Goal: Transaction & Acquisition: Purchase product/service

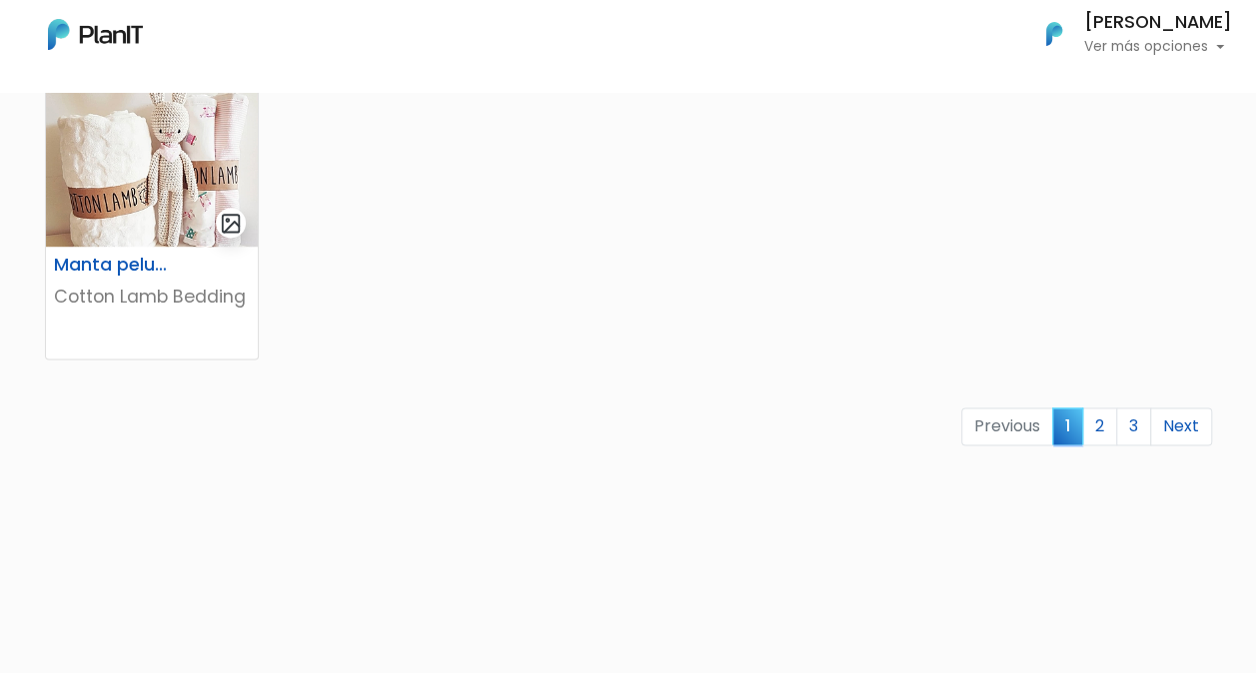
scroll to position [1426, 0]
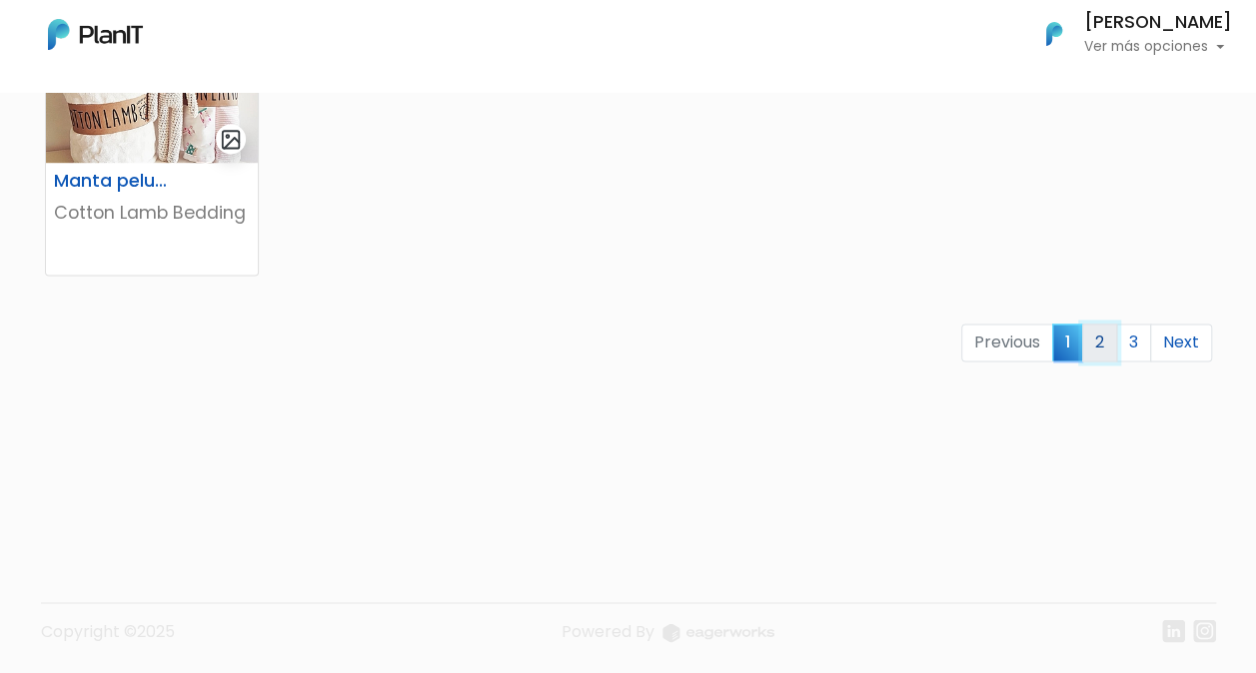
click at [1094, 346] on link "2" at bounding box center [1099, 343] width 35 height 38
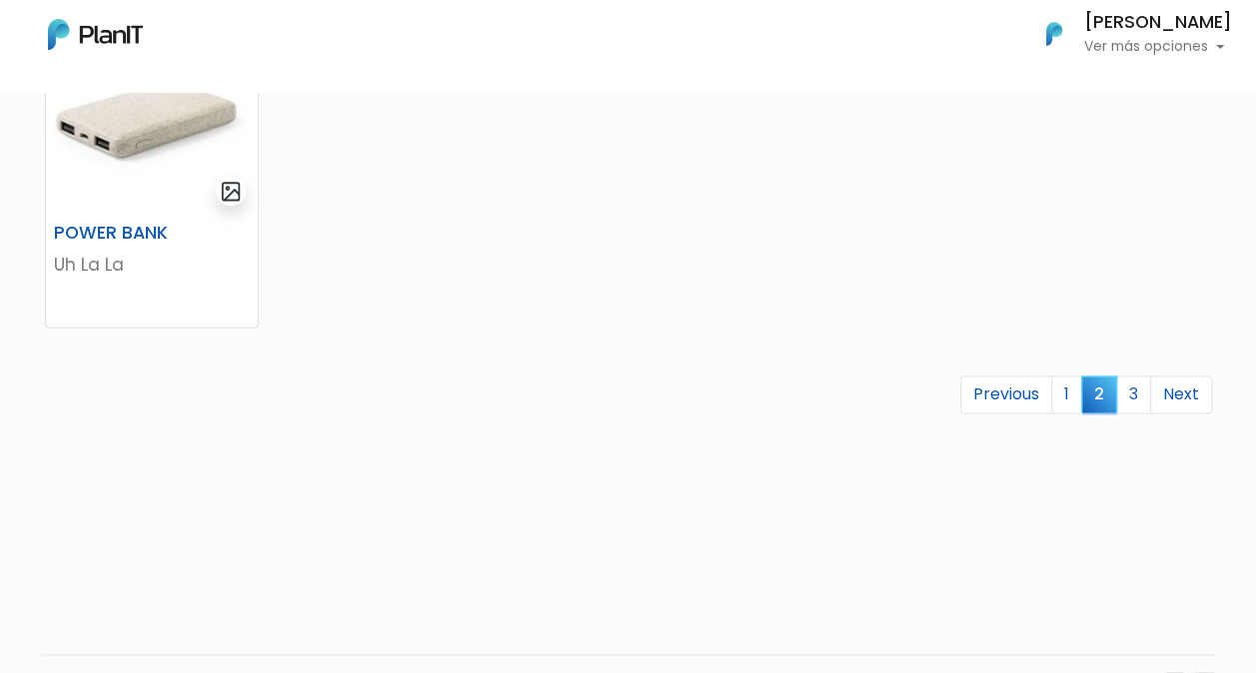
scroll to position [1398, 0]
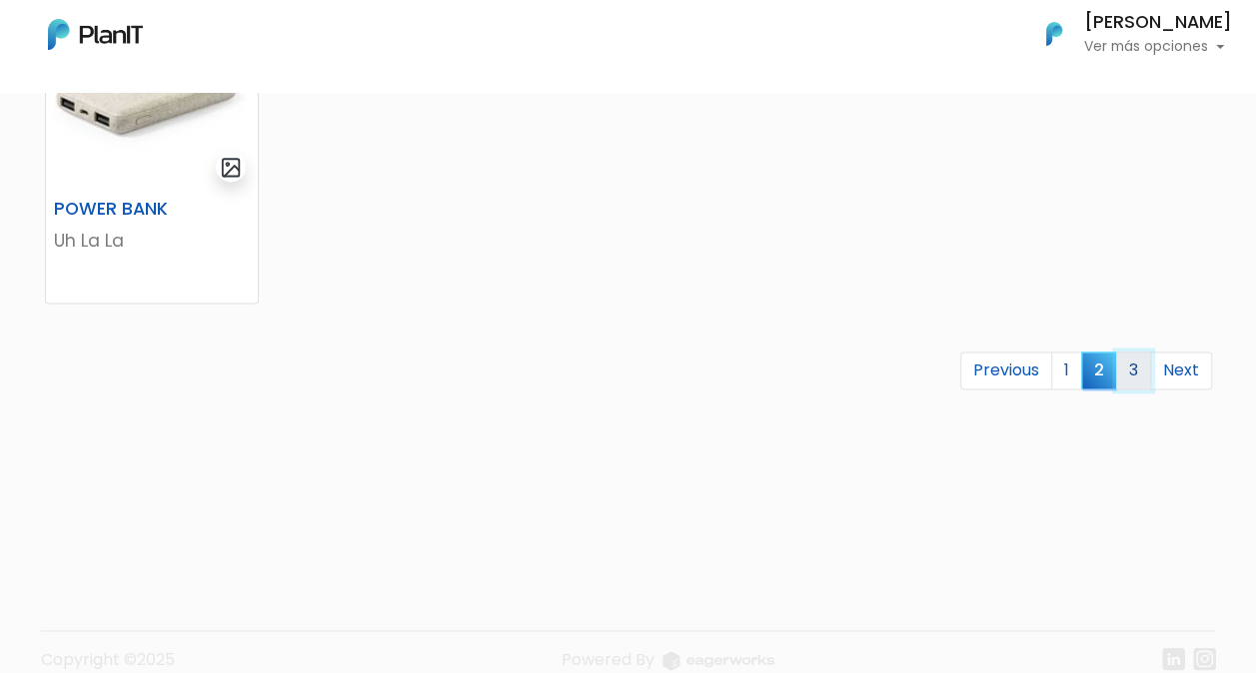
click at [1139, 378] on link "3" at bounding box center [1133, 371] width 35 height 38
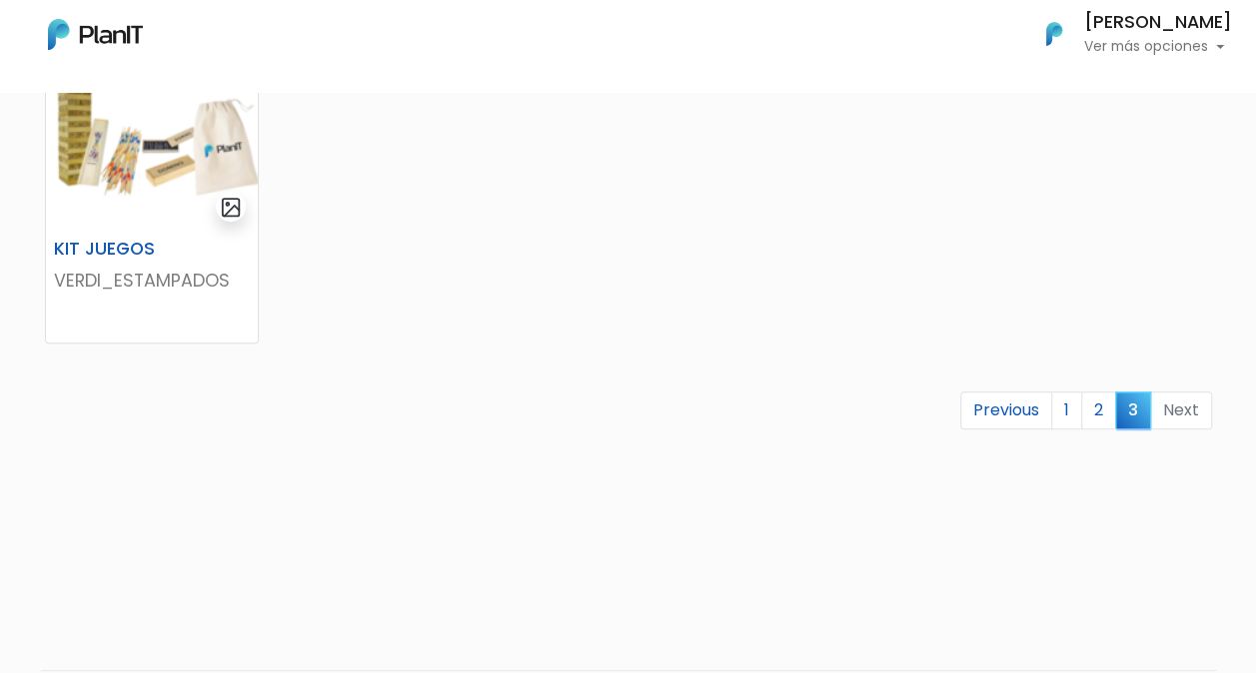
scroll to position [799, 0]
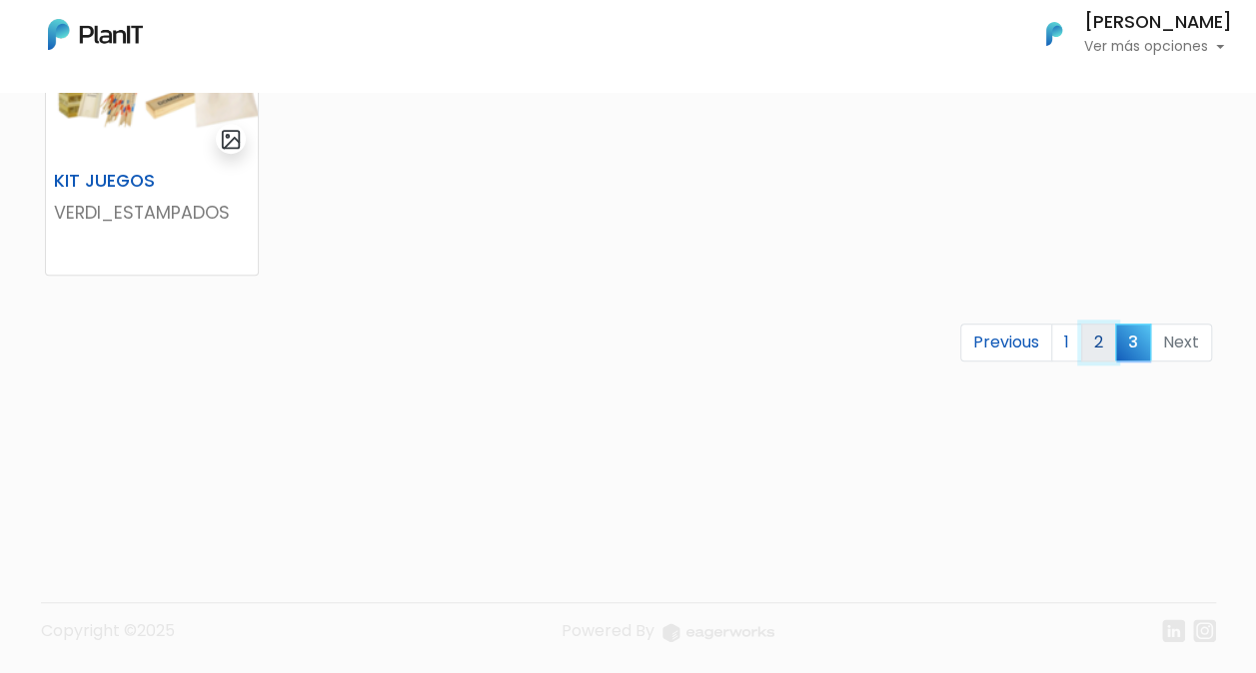
click at [1100, 338] on link "2" at bounding box center [1098, 343] width 35 height 38
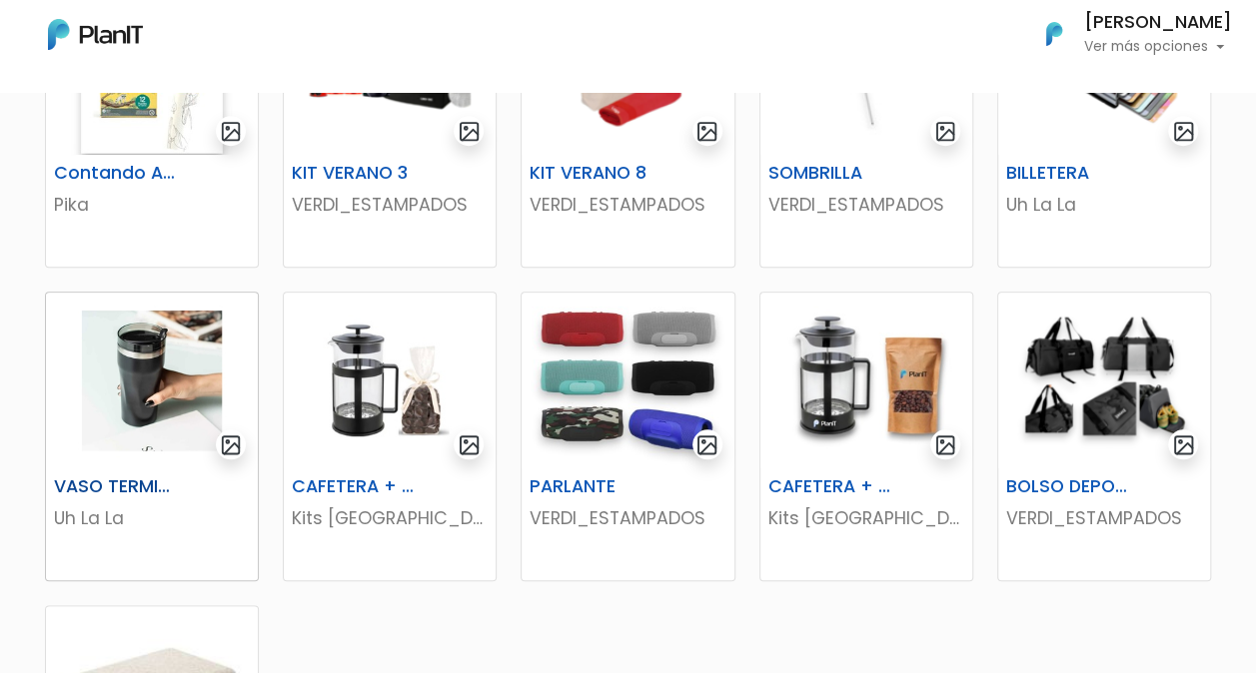
scroll to position [1099, 0]
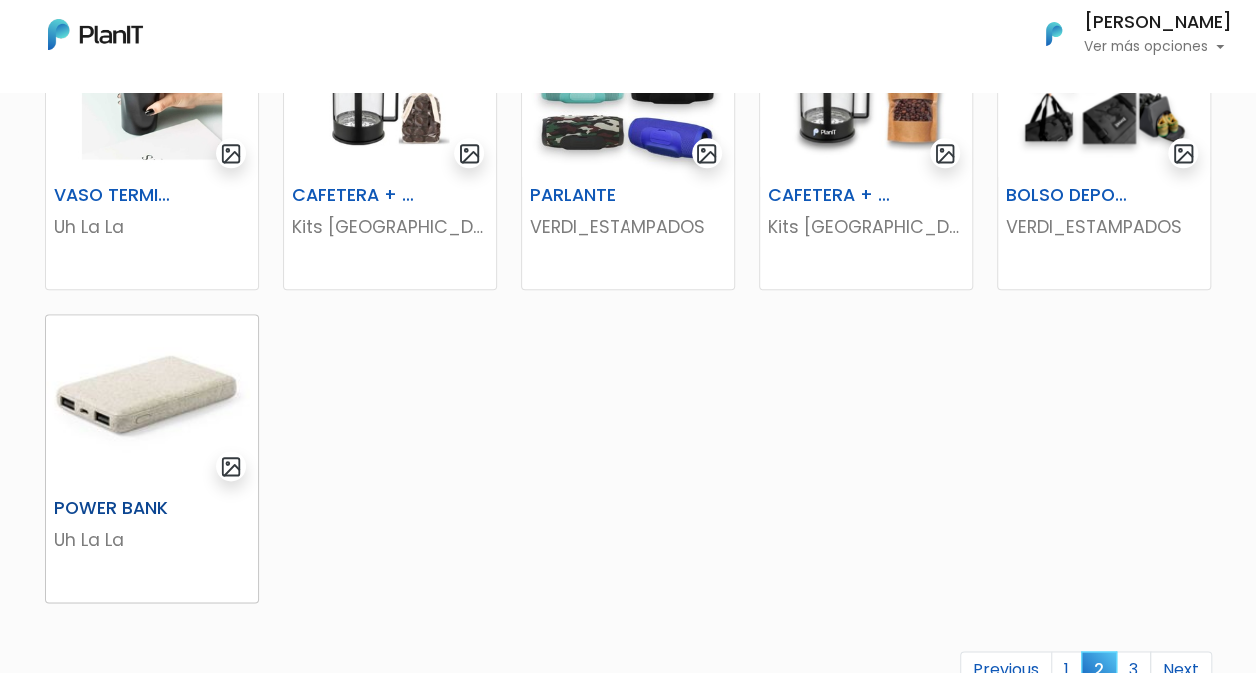
click at [156, 471] on img at bounding box center [152, 403] width 212 height 176
click at [1065, 200] on h6 "BOLSO DEPORTIVO" at bounding box center [1067, 195] width 147 height 21
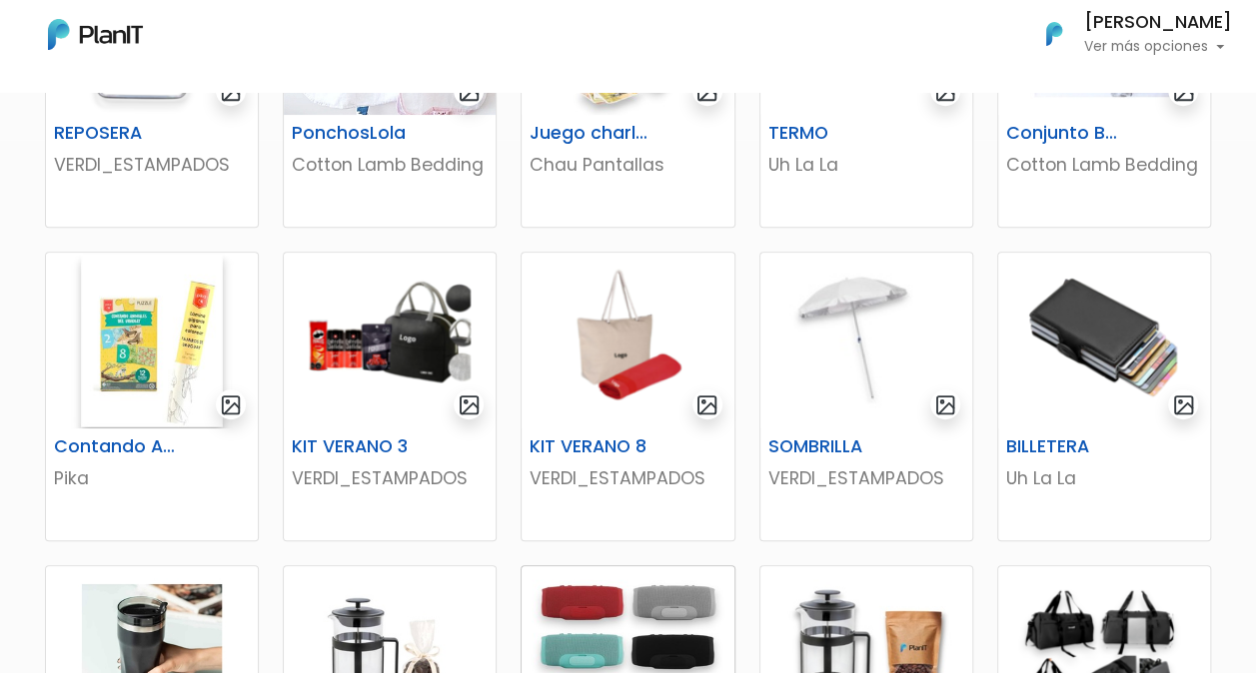
scroll to position [200, 0]
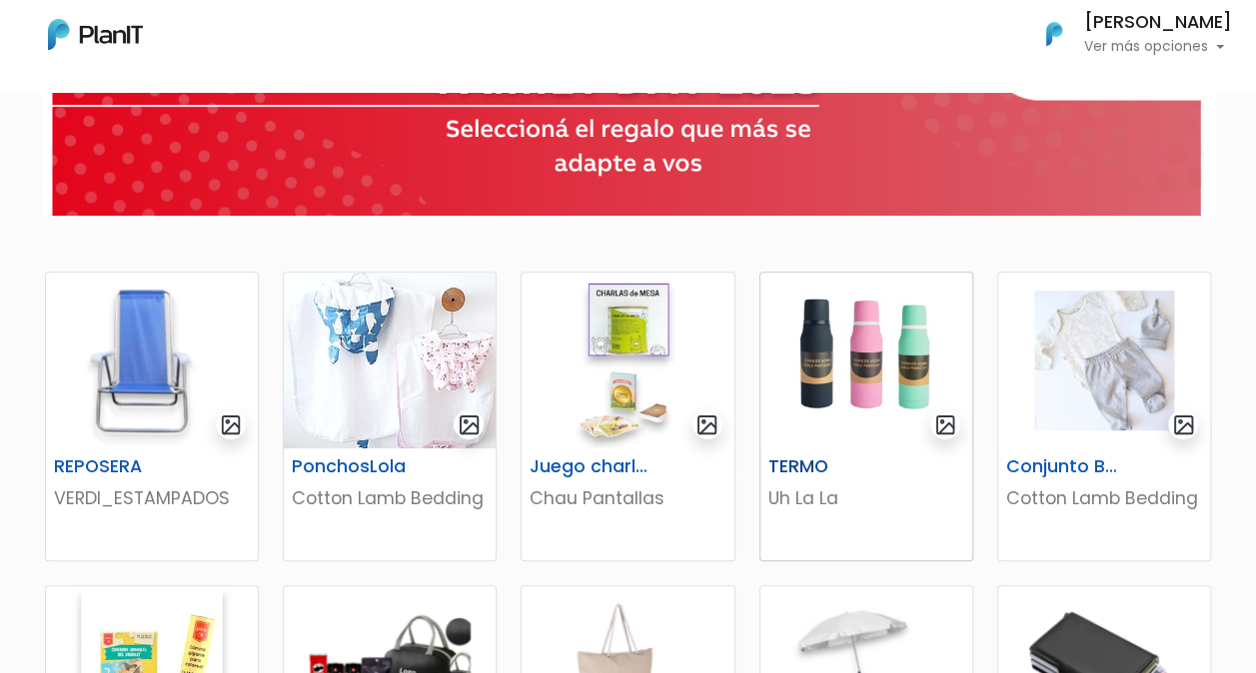
drag, startPoint x: 871, startPoint y: 372, endPoint x: 860, endPoint y: 380, distance: 13.6
click at [871, 372] on img at bounding box center [866, 361] width 212 height 176
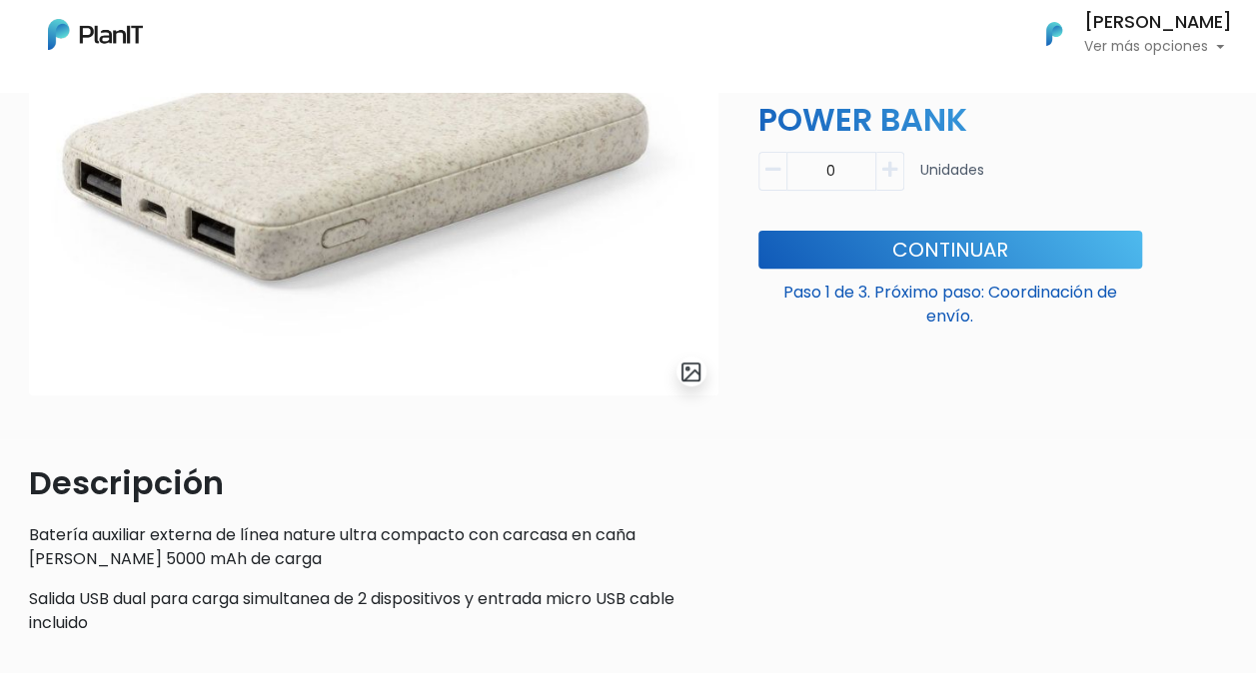
scroll to position [228, 0]
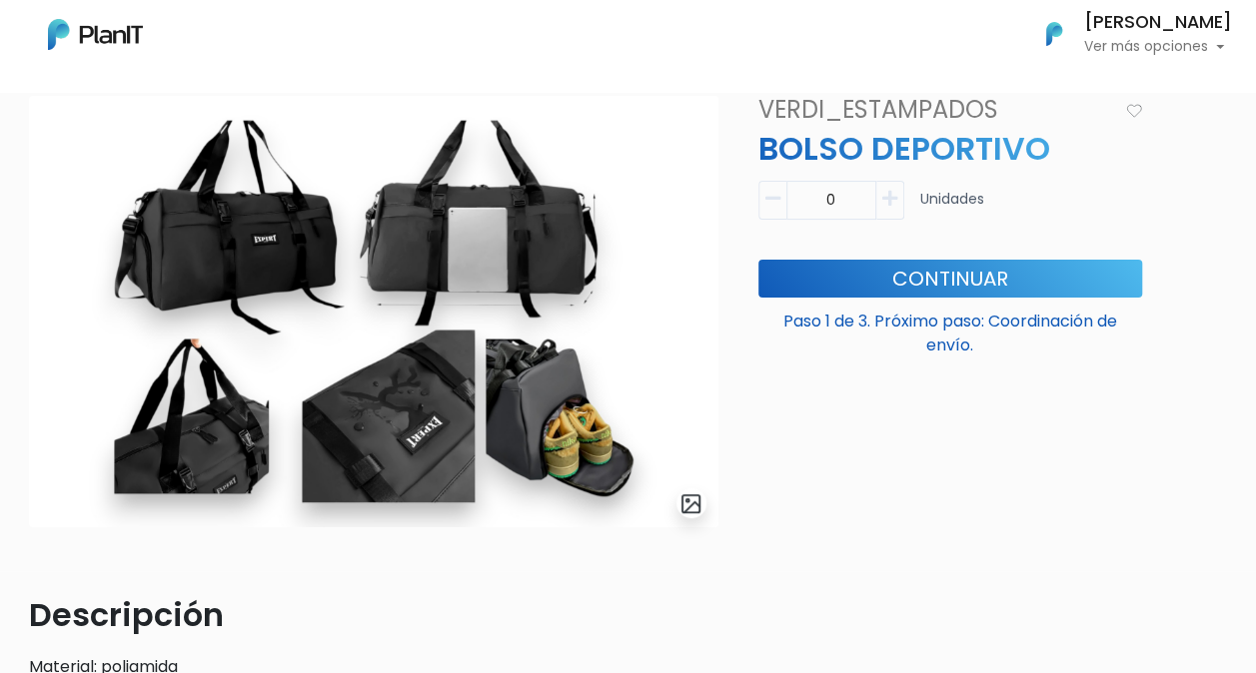
scroll to position [100, 0]
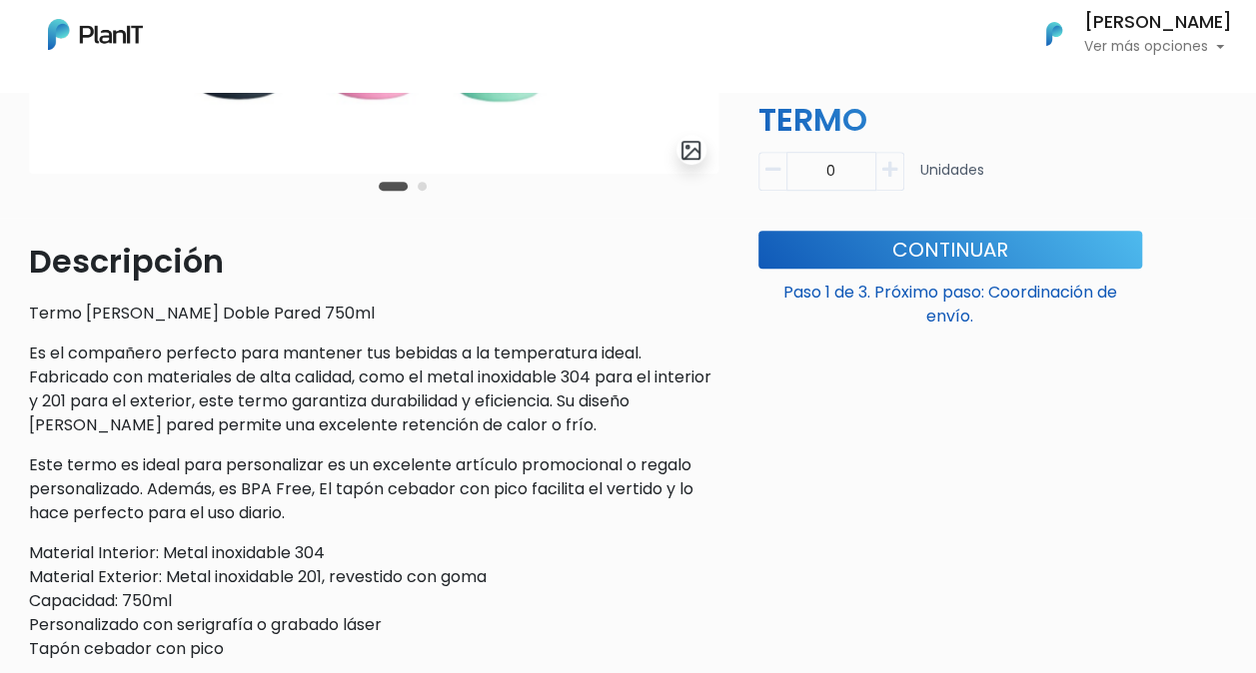
scroll to position [200, 0]
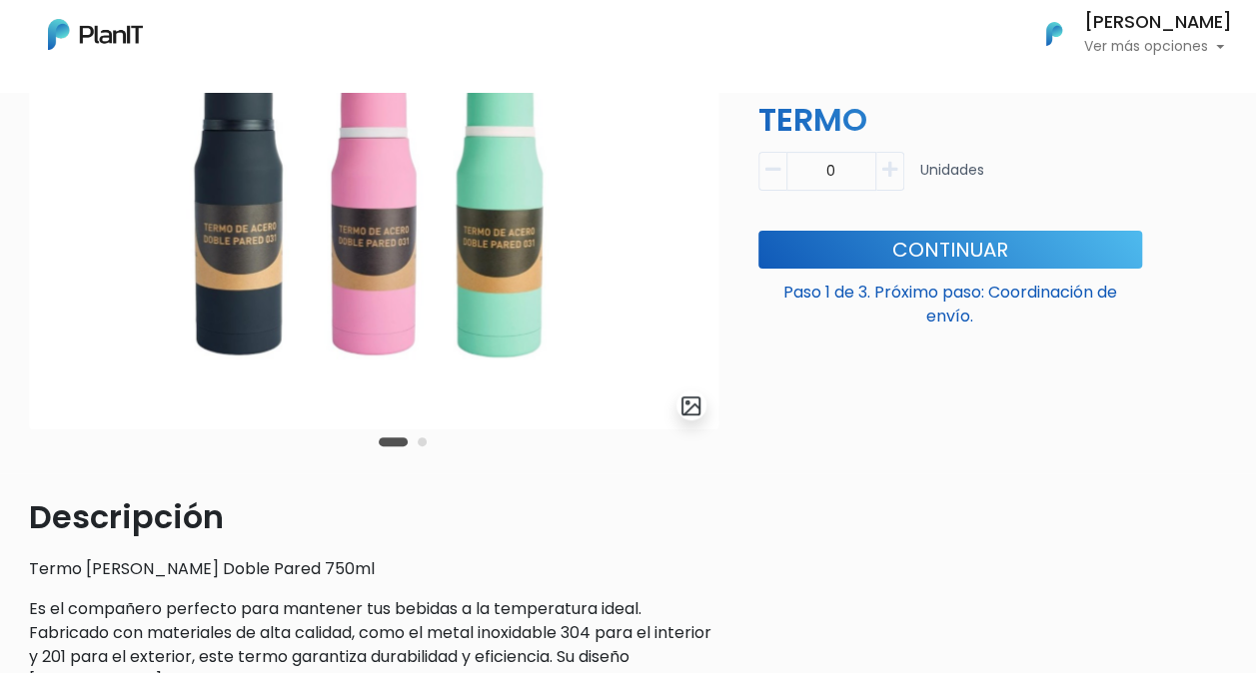
click at [424, 443] on button "Carousel Page 2" at bounding box center [422, 442] width 9 height 9
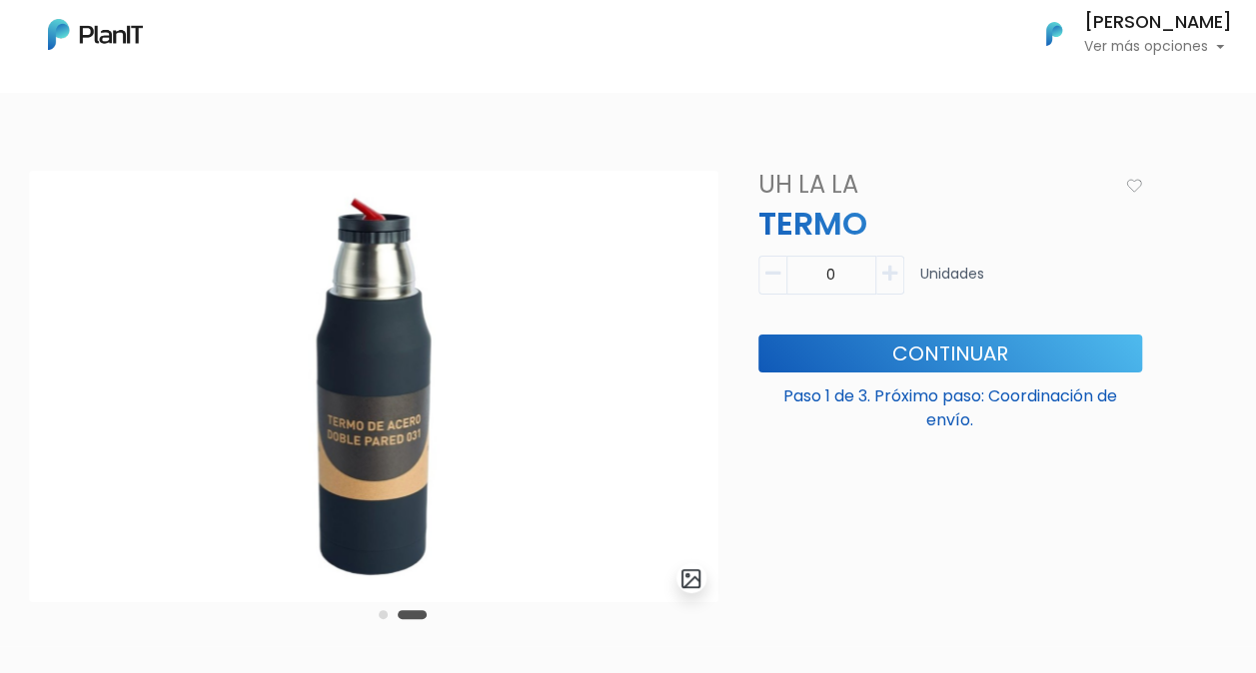
scroll to position [0, 0]
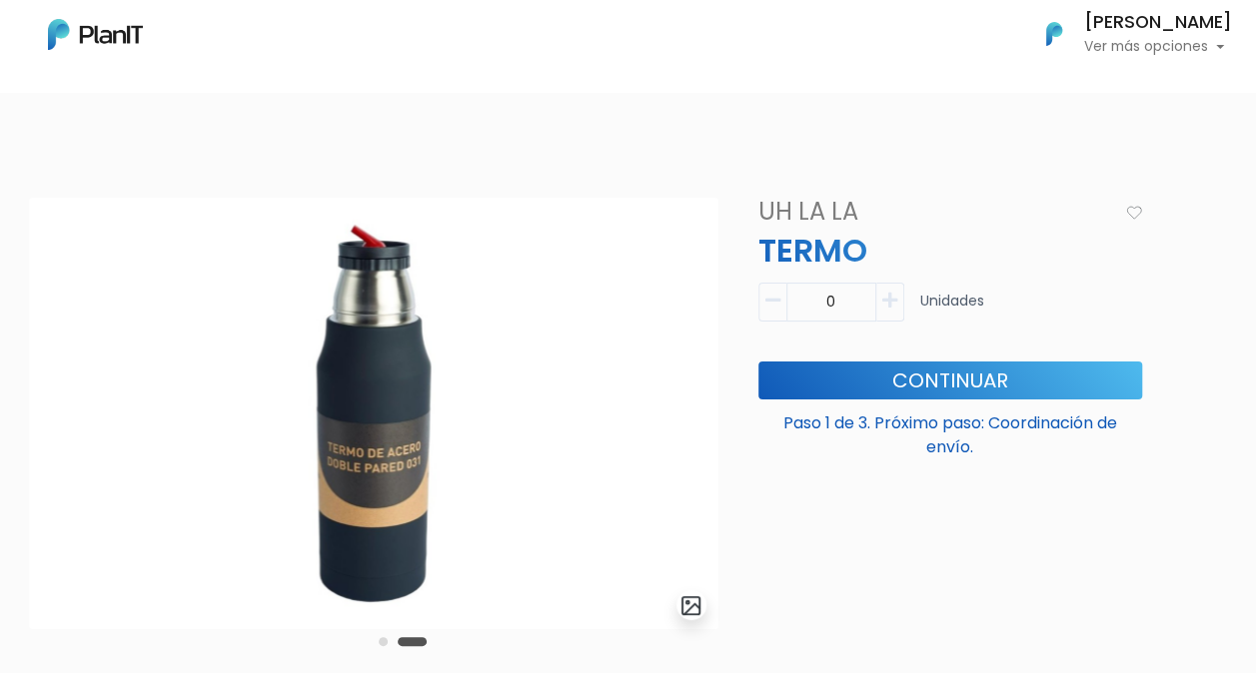
click at [893, 297] on icon "button" at bounding box center [889, 301] width 15 height 18
type input "1"
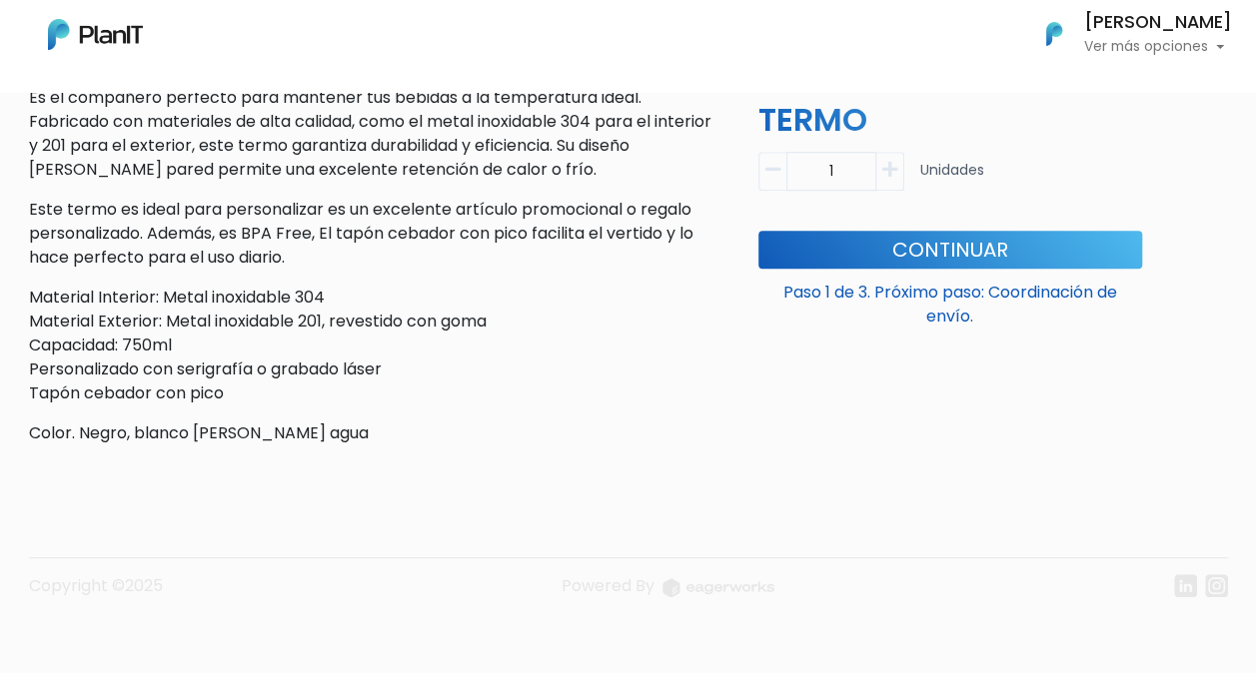
scroll to position [715, 0]
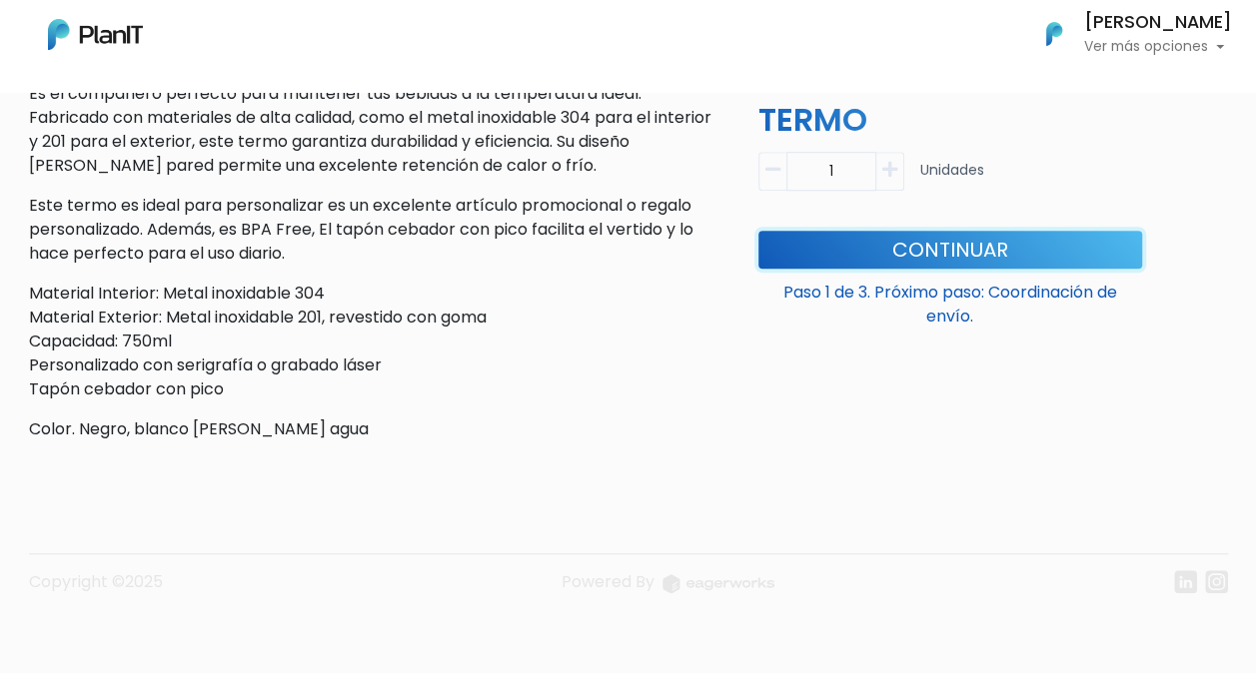
click at [874, 260] on button "Continuar" at bounding box center [950, 250] width 384 height 38
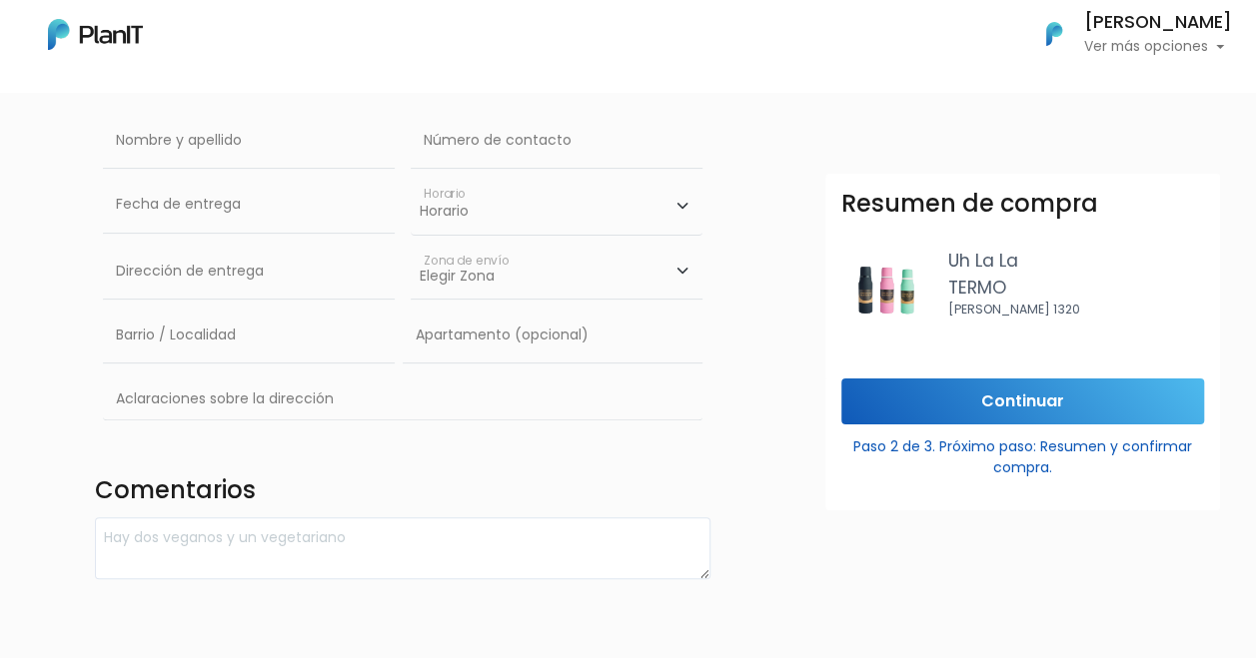
scroll to position [300, 0]
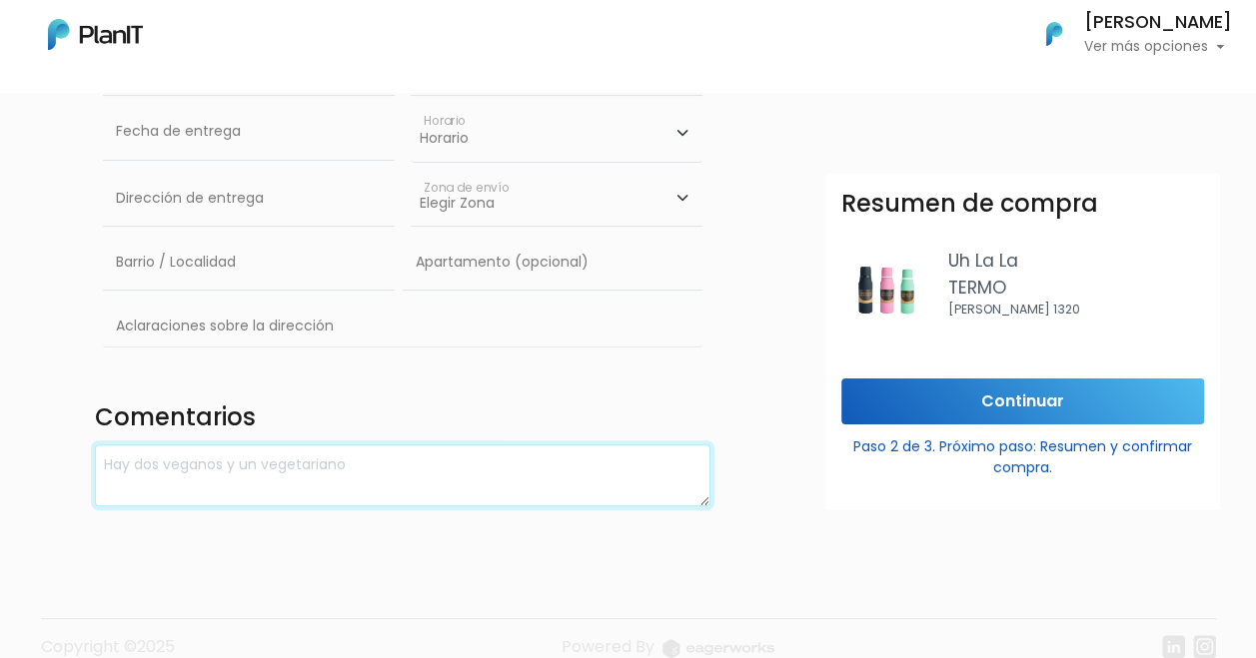
click at [212, 470] on textarea at bounding box center [403, 476] width 616 height 63
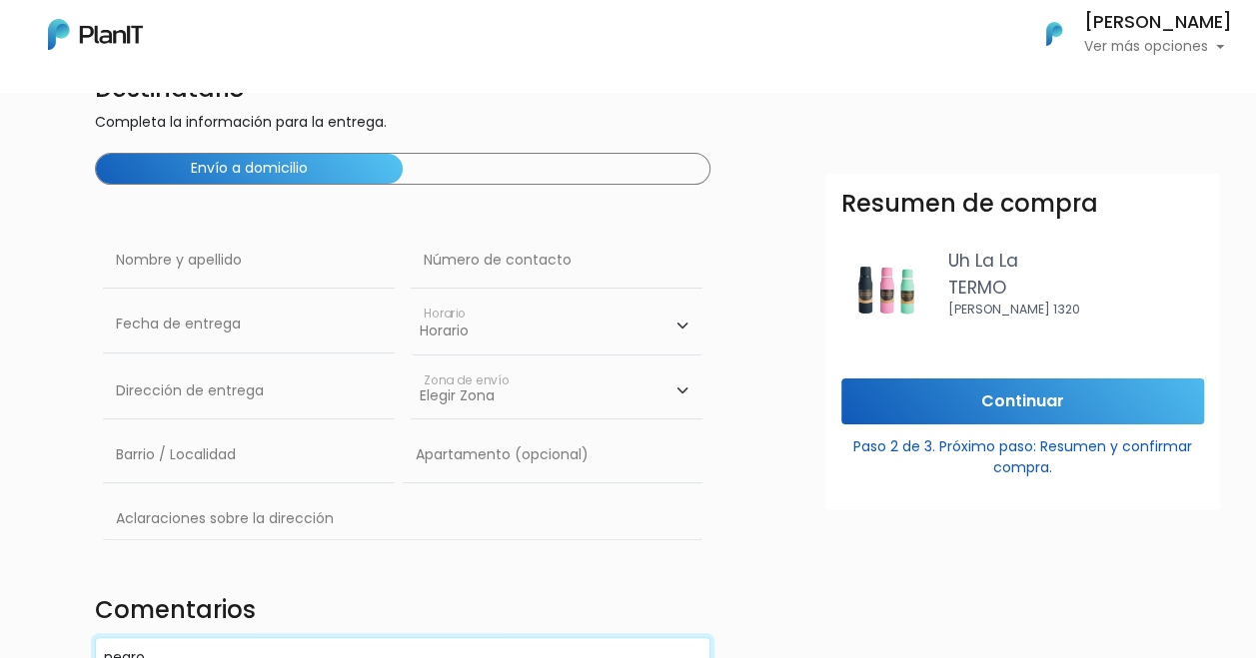
scroll to position [0, 0]
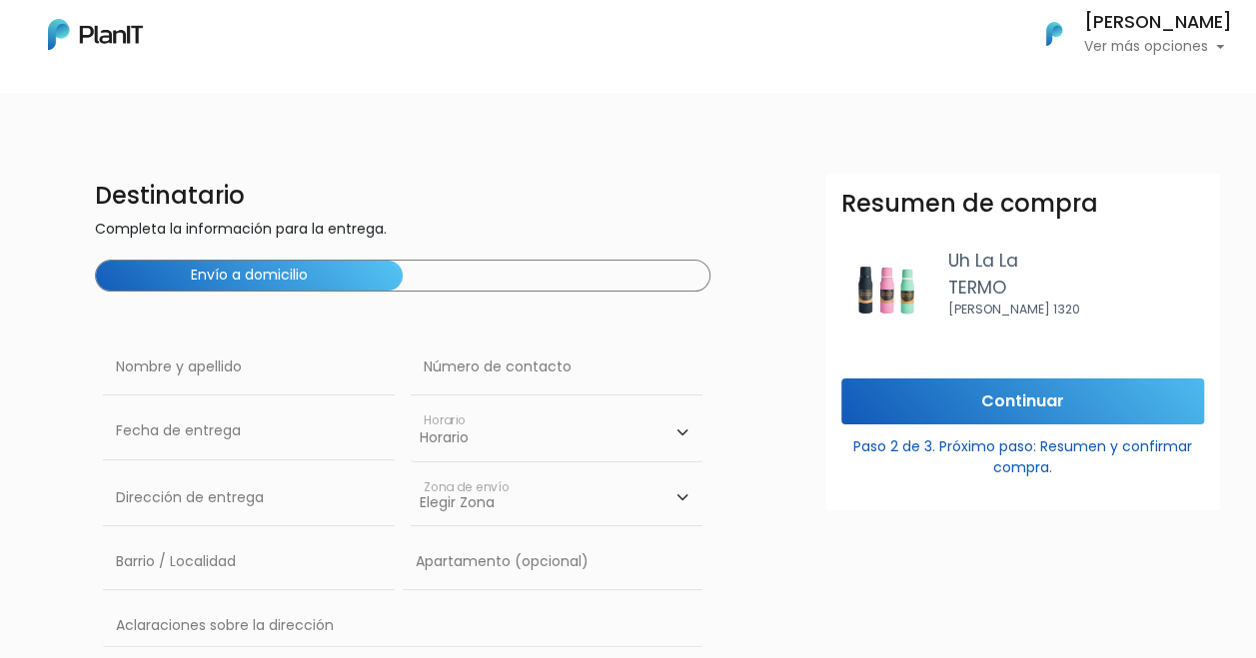
type textarea "negro"
click at [161, 369] on input "text" at bounding box center [249, 368] width 292 height 56
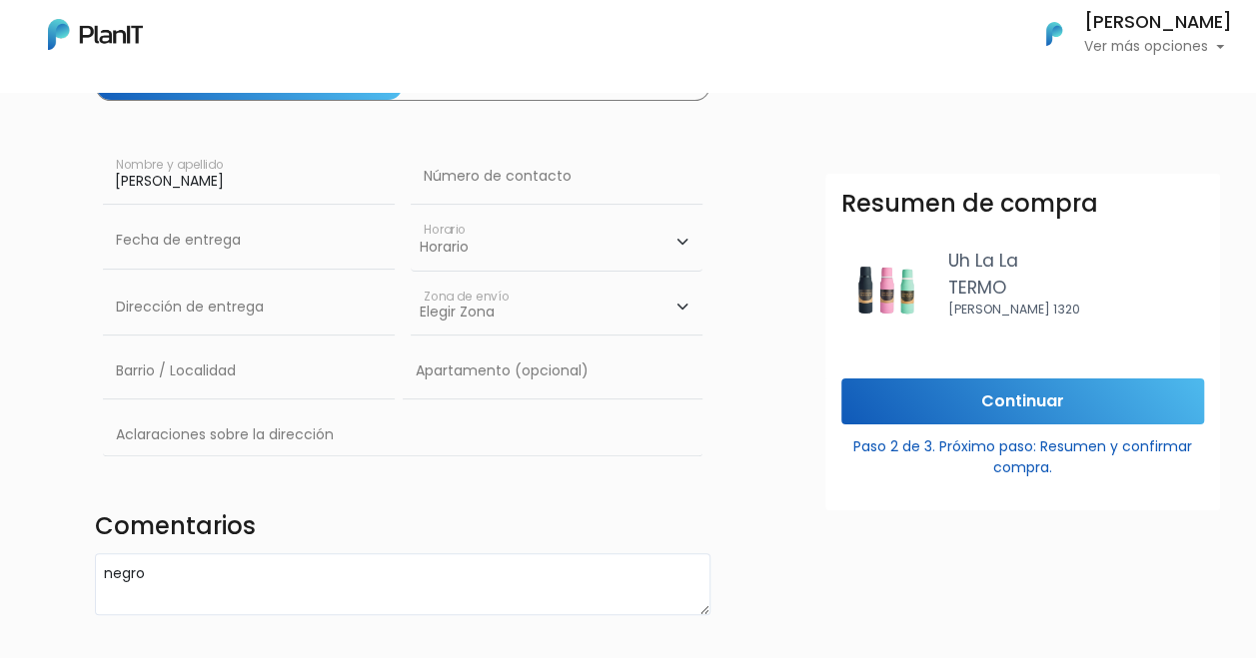
scroll to position [200, 0]
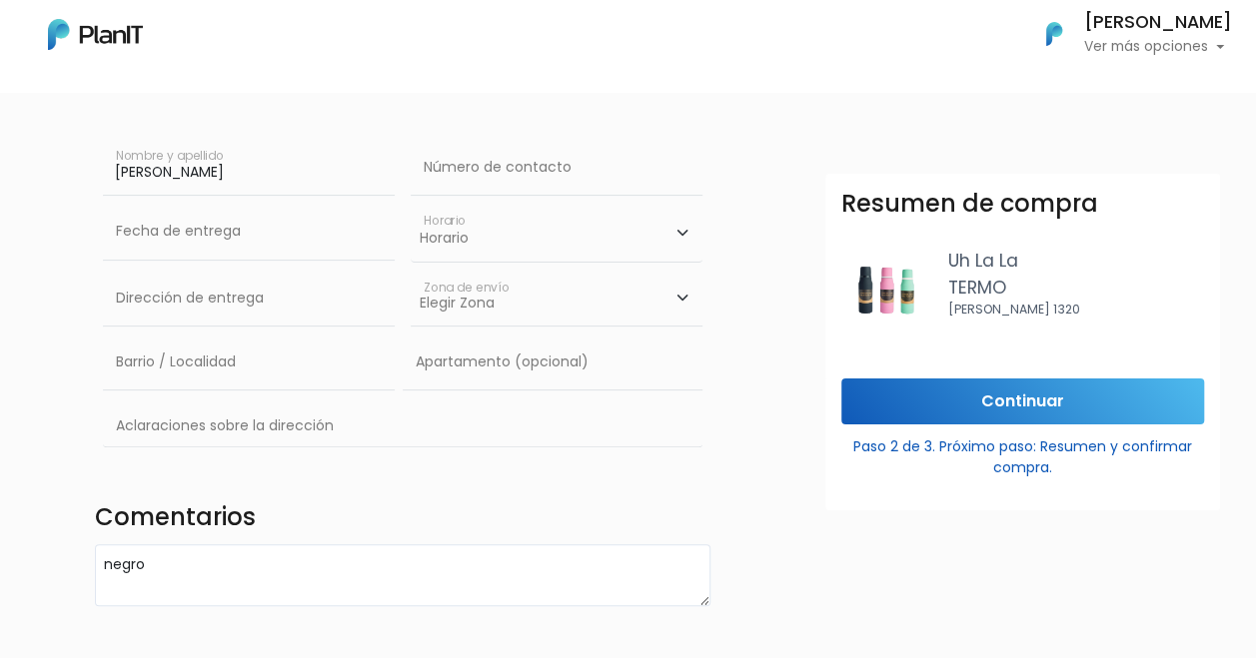
type input "Sofia Fernandez"
click at [947, 407] on input "Continuar" at bounding box center [1022, 402] width 363 height 47
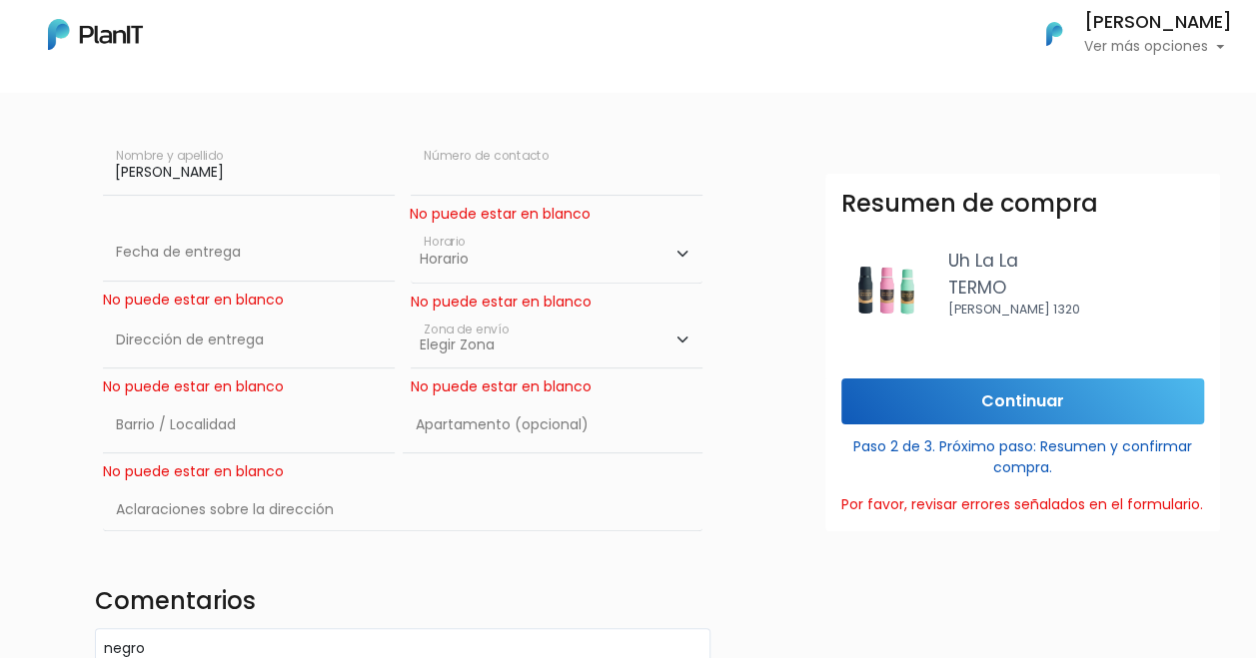
click at [485, 190] on input "text" at bounding box center [557, 168] width 292 height 56
type input "093721309"
type input "Joaquin Nuñez 2879"
click at [278, 343] on input "Joaquin Nuñez 2879" at bounding box center [249, 341] width 292 height 56
drag, startPoint x: 268, startPoint y: 341, endPoint x: 68, endPoint y: 344, distance: 199.8
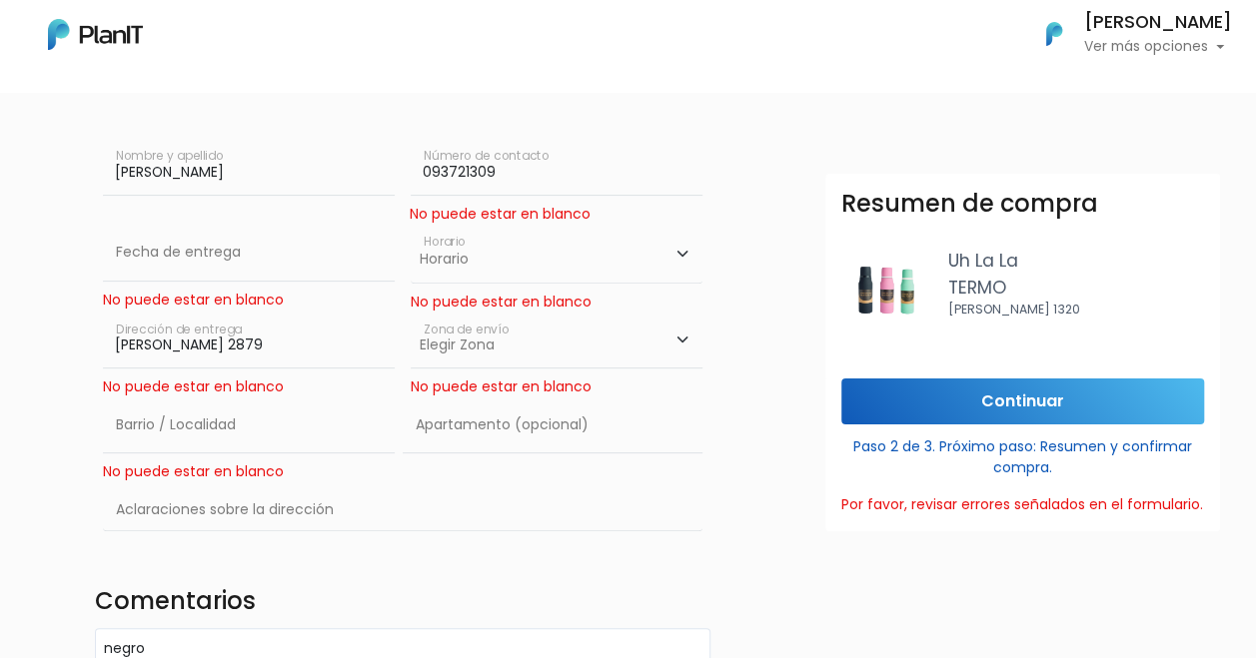
click at [68, 344] on div "Destinatario Completa la información para la entrega. Envío a domicilio Sofia F…" at bounding box center [628, 332] width 1280 height 716
click at [691, 340] on select "Elegir Zona Zona américa Oficina Montevideo" at bounding box center [557, 341] width 292 height 56
select select "8"
click at [411, 313] on select "Elegir Zona Zona américa Oficina Montevideo" at bounding box center [557, 341] width 292 height 56
click at [507, 427] on input "text" at bounding box center [553, 426] width 300 height 56
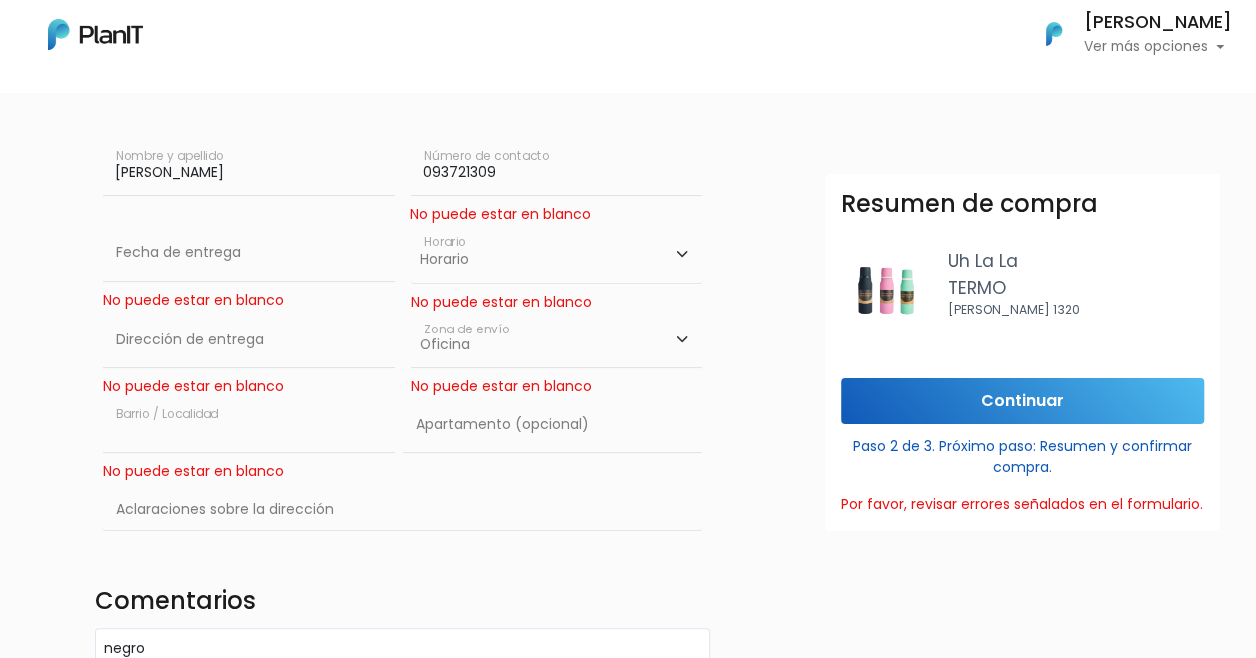
click at [120, 429] on input "text" at bounding box center [249, 426] width 292 height 56
type input "Cordon"
click at [144, 353] on input "text" at bounding box center [249, 341] width 292 height 56
type input "Cons"
click input "Continuar" at bounding box center [1022, 402] width 363 height 47
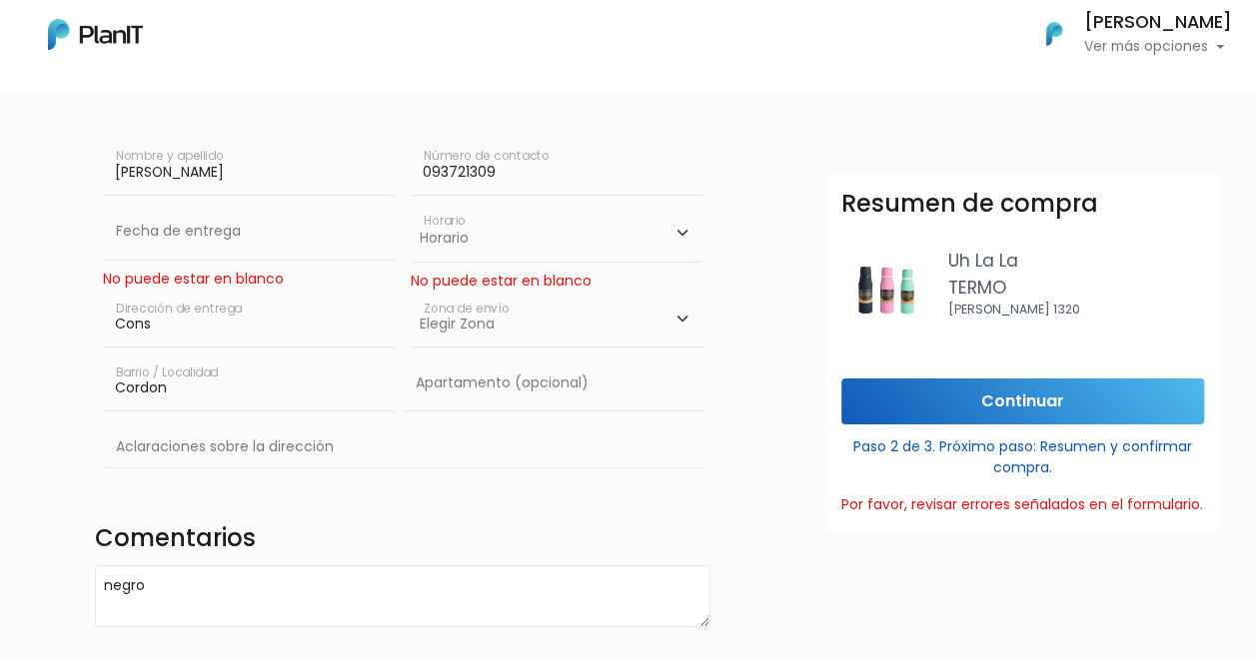
click at [158, 329] on input "Cons" at bounding box center [249, 320] width 292 height 56
type input "CONSTITUYENTE 1891"
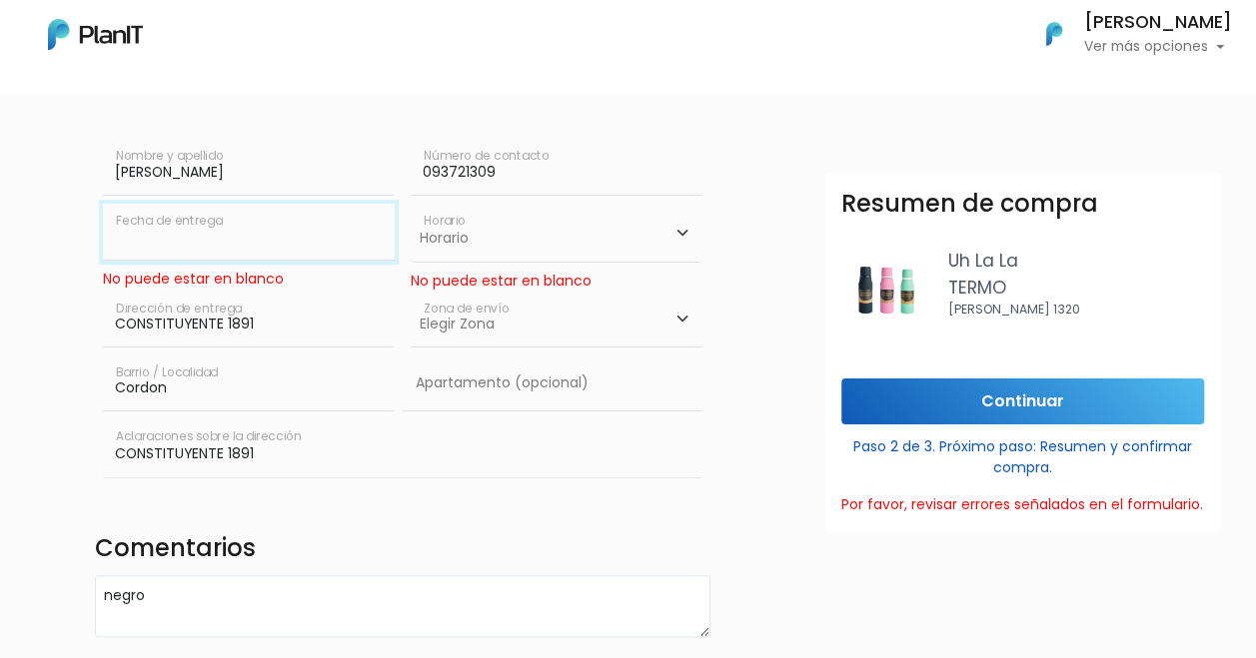
click at [193, 244] on input "text" at bounding box center [249, 232] width 292 height 56
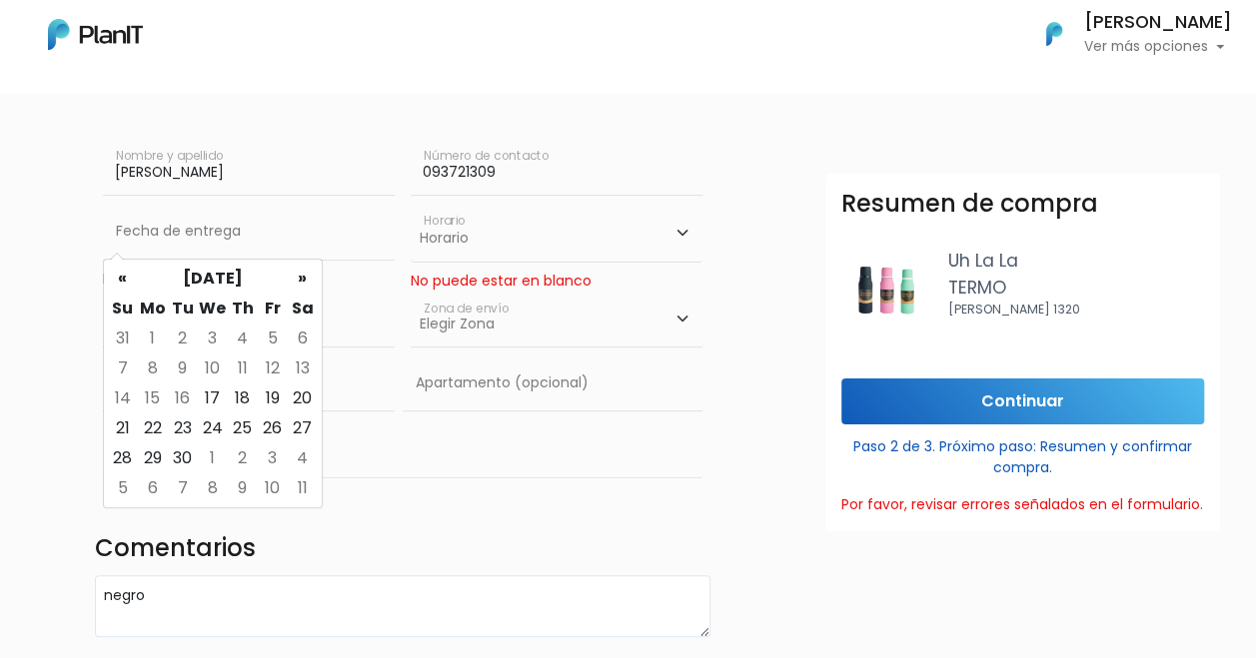
click at [759, 537] on form "Destinatario Completa la información para la entrega. Envío a domicilio Sofia F…" at bounding box center [735, 305] width 1280 height 663
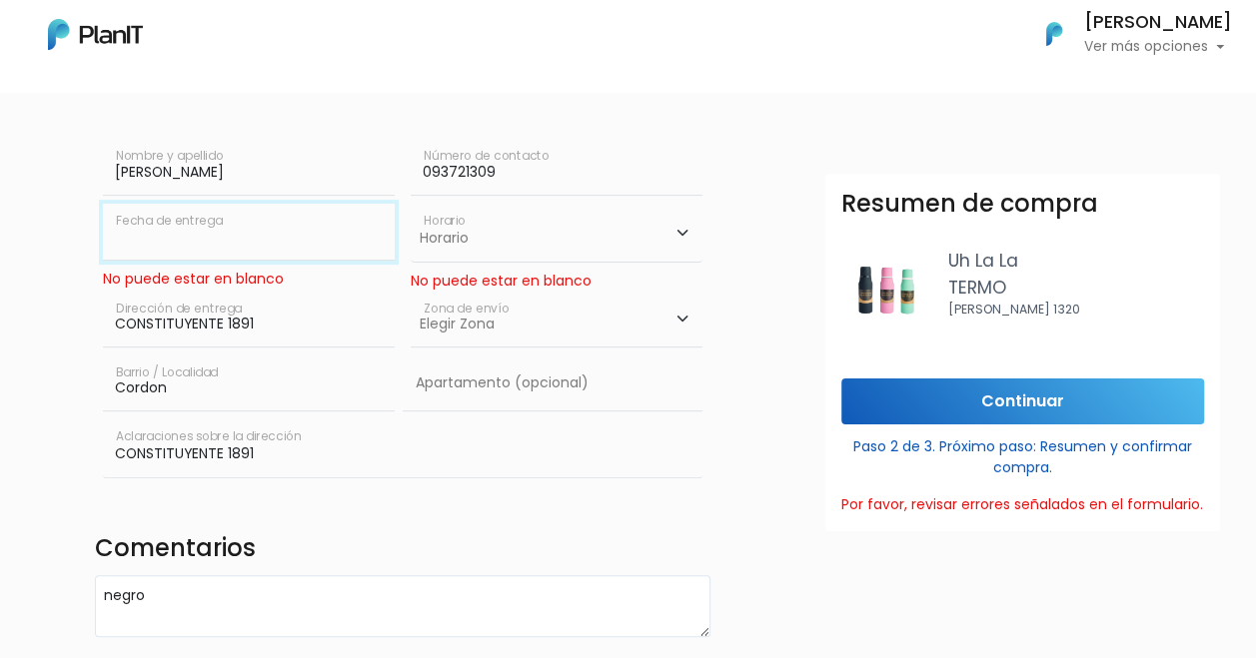
click at [162, 248] on input "text" at bounding box center [249, 232] width 292 height 56
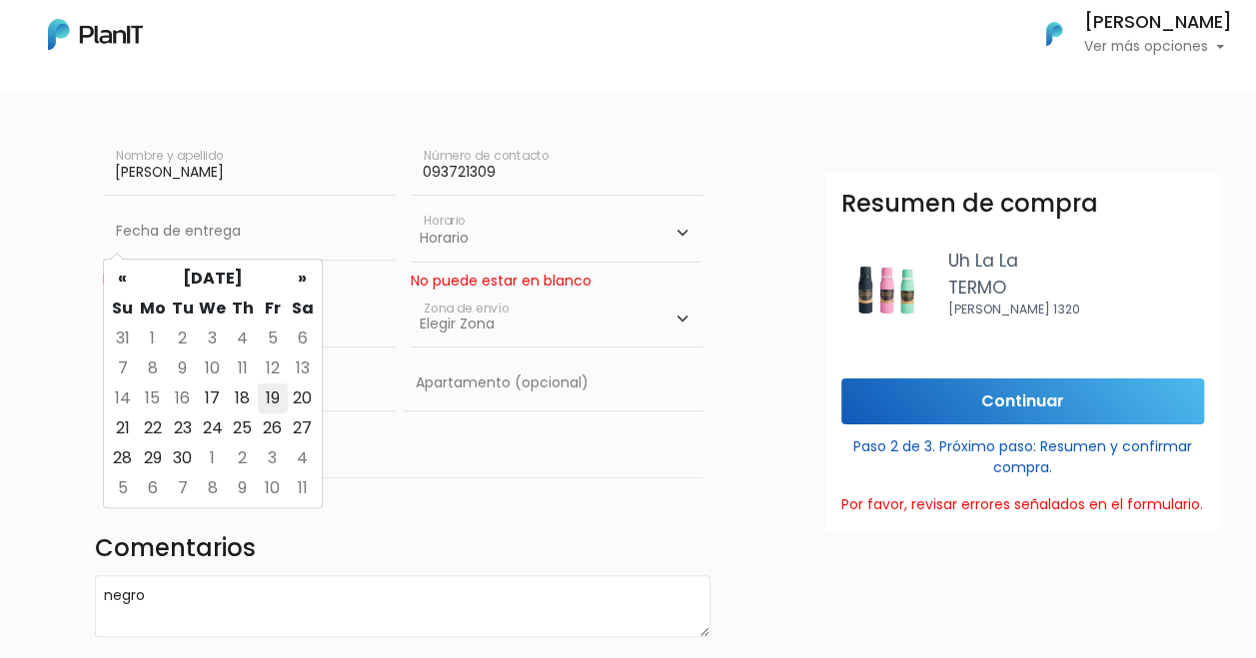
click at [279, 397] on td "19" at bounding box center [273, 399] width 30 height 30
type input "19/09/2025"
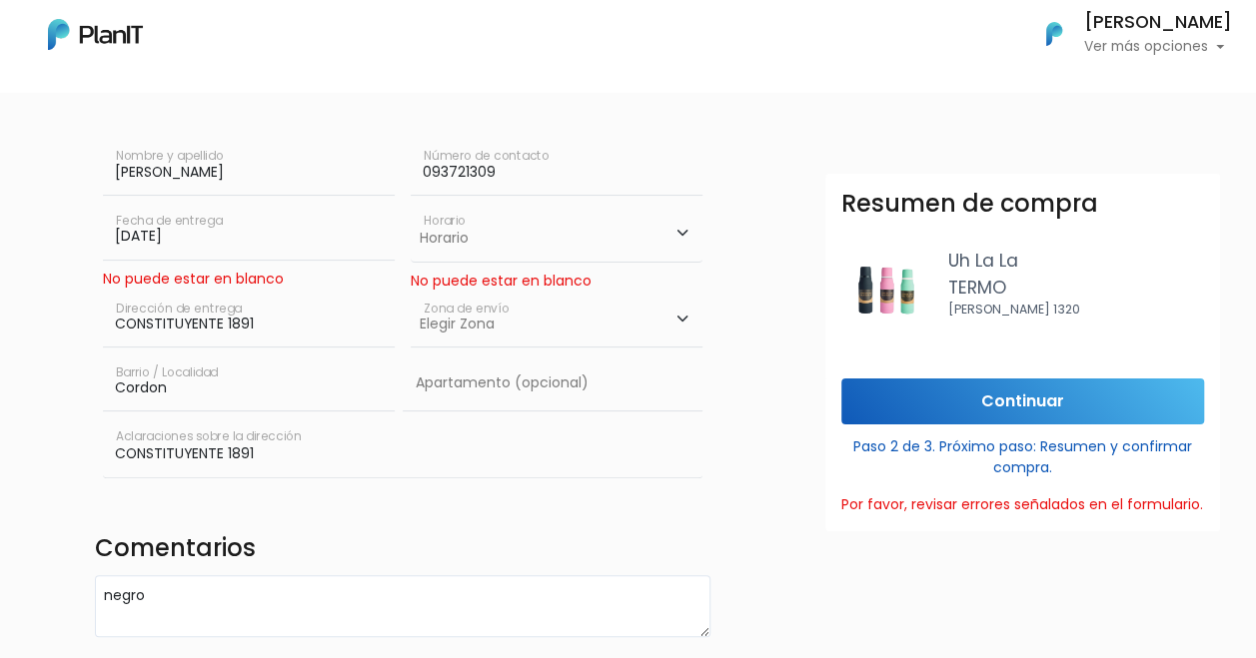
click at [467, 244] on select "Horario 08:00 - 10:00 10:00 - 12:00 14:00 - 16:00 16:00 - 18:00" at bounding box center [557, 233] width 292 height 58
select select "1"
click at [411, 204] on select "Horario 08:00 - 10:00 10:00 - 12:00 14:00 - 16:00 16:00 - 18:00" at bounding box center [557, 233] width 292 height 58
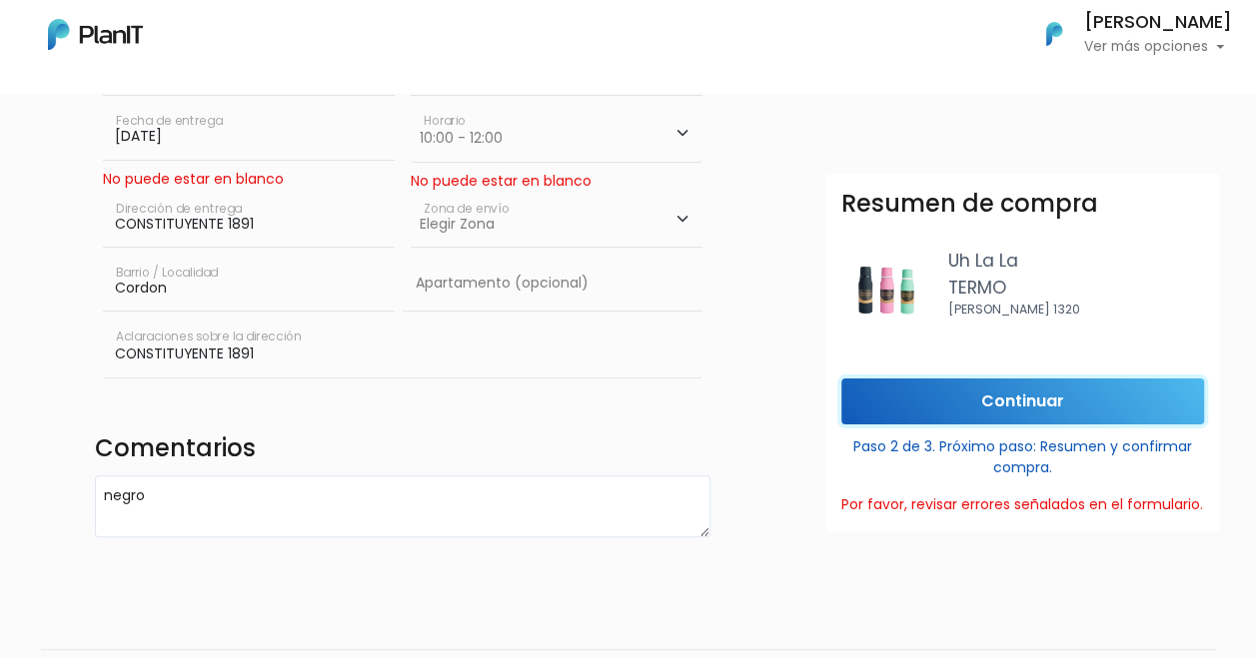
click at [889, 396] on input "Continuar" at bounding box center [1022, 402] width 363 height 47
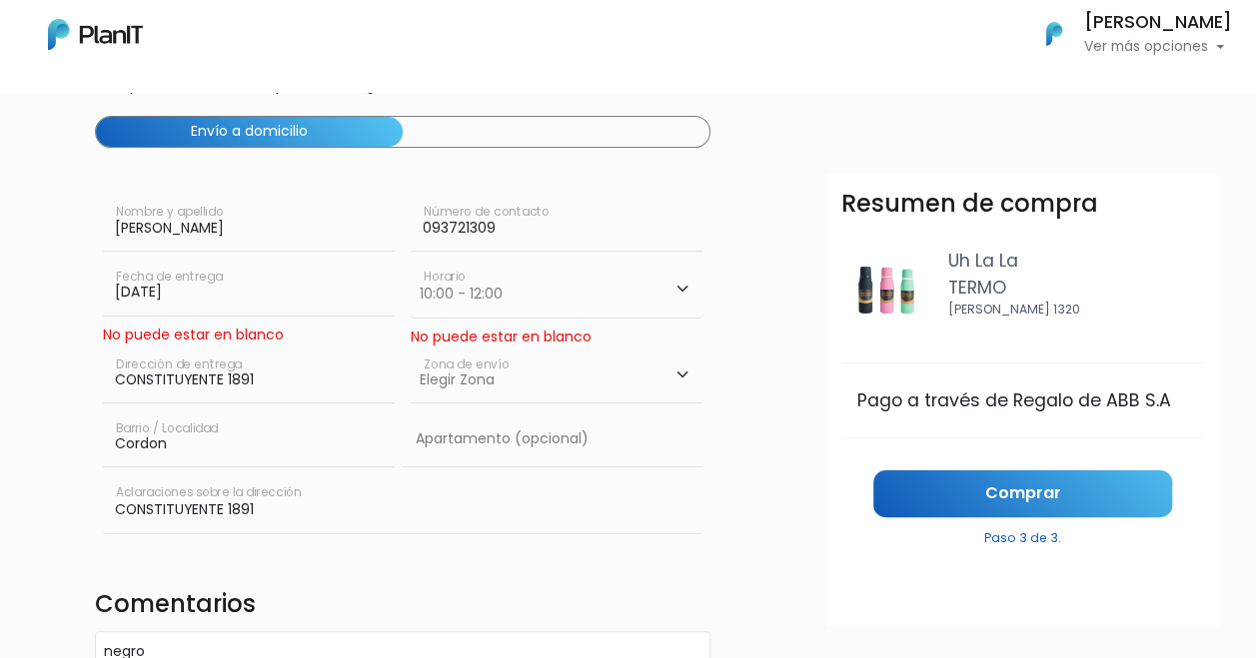
scroll to position [100, 0]
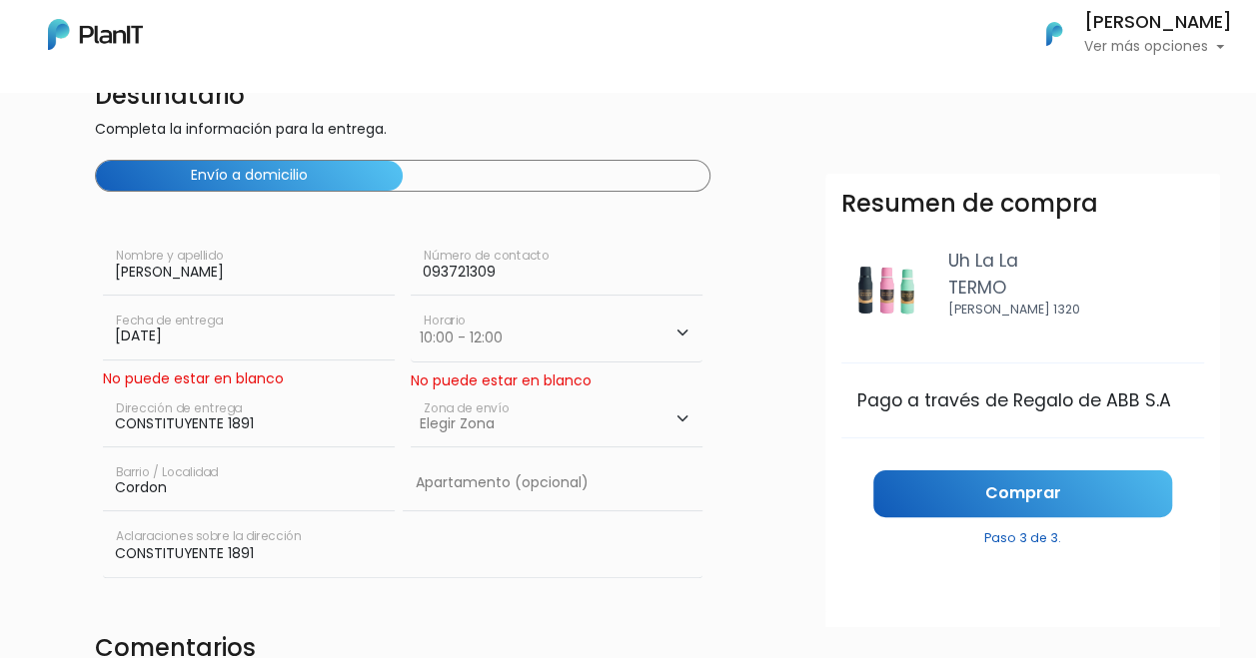
click at [685, 419] on select "Elegir Zona Zona américa Oficina Montevideo" at bounding box center [557, 420] width 292 height 56
select select "8"
click at [411, 392] on select "Elegir Zona Zona américa Oficina Montevideo" at bounding box center [557, 420] width 292 height 56
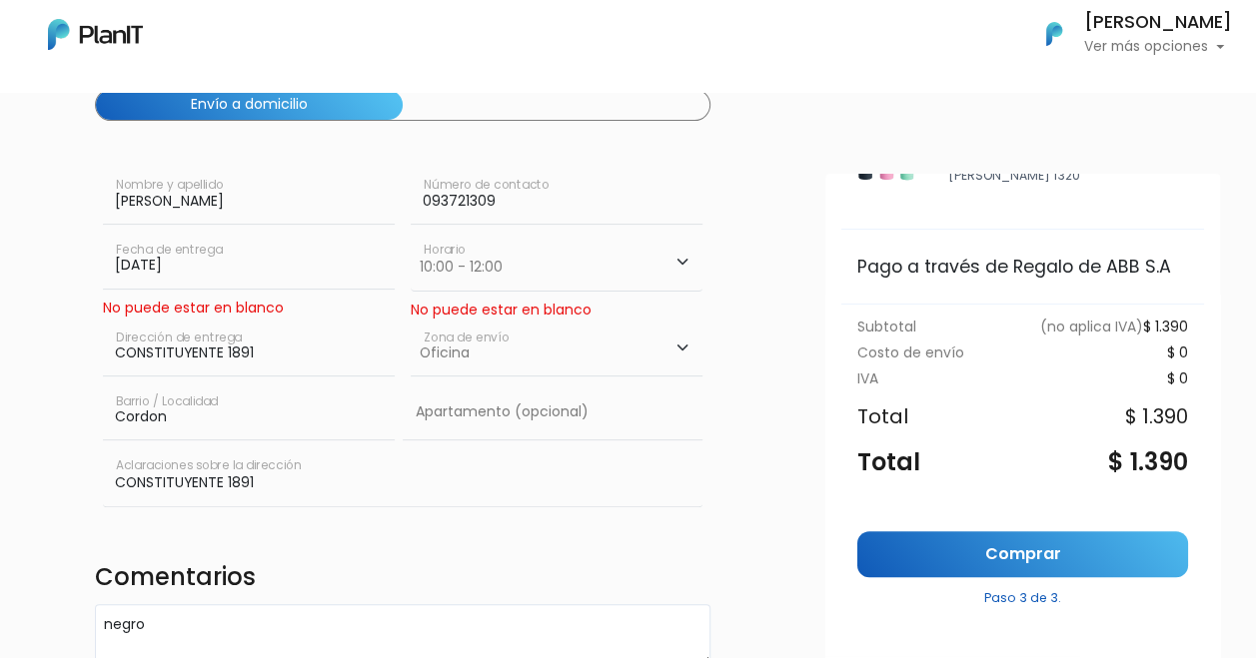
scroll to position [200, 0]
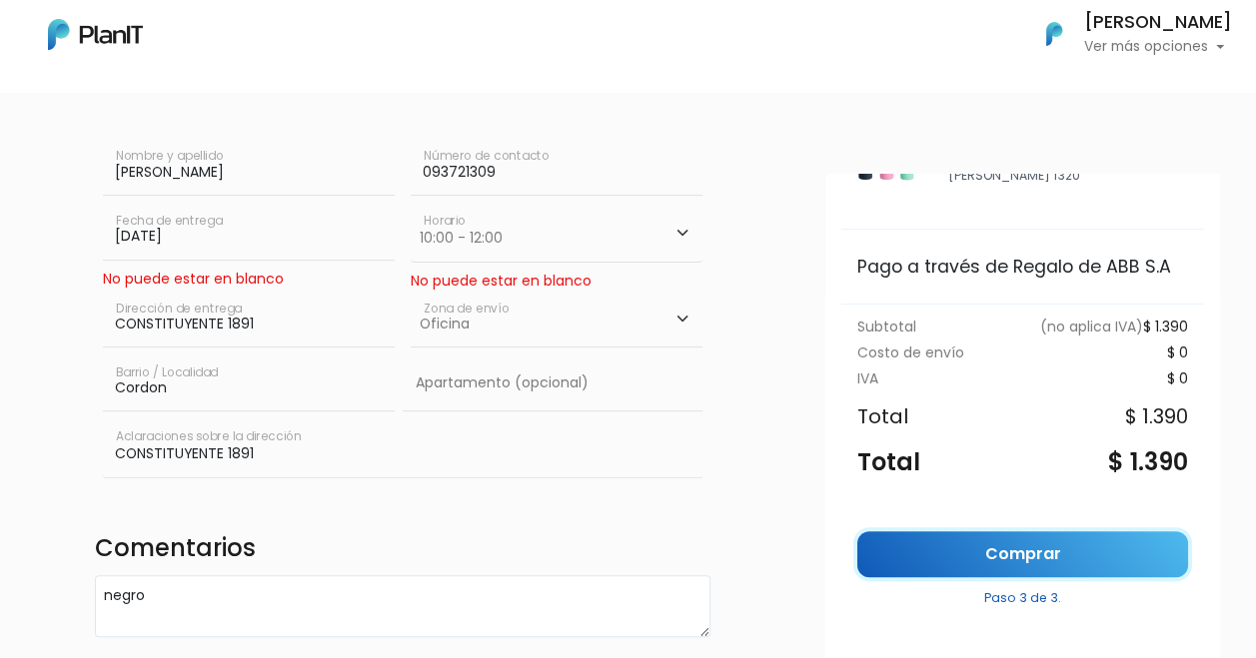
click at [1017, 541] on link "Comprar" at bounding box center [1022, 554] width 331 height 47
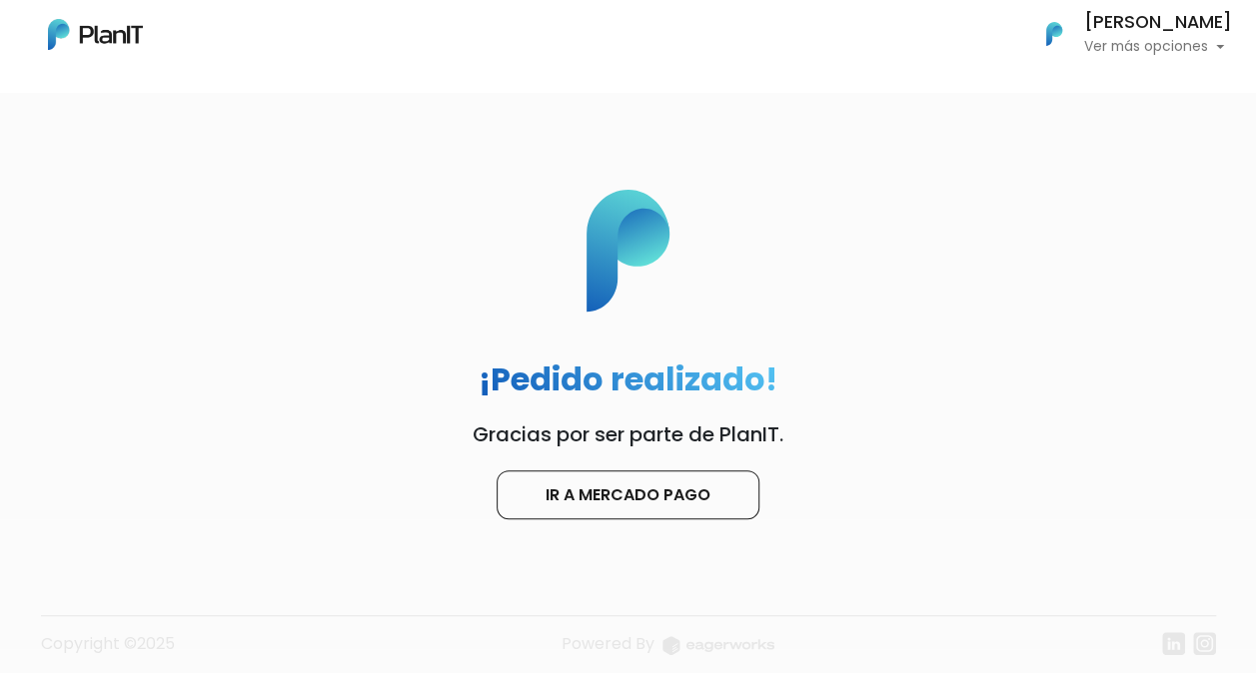
scroll to position [37, 0]
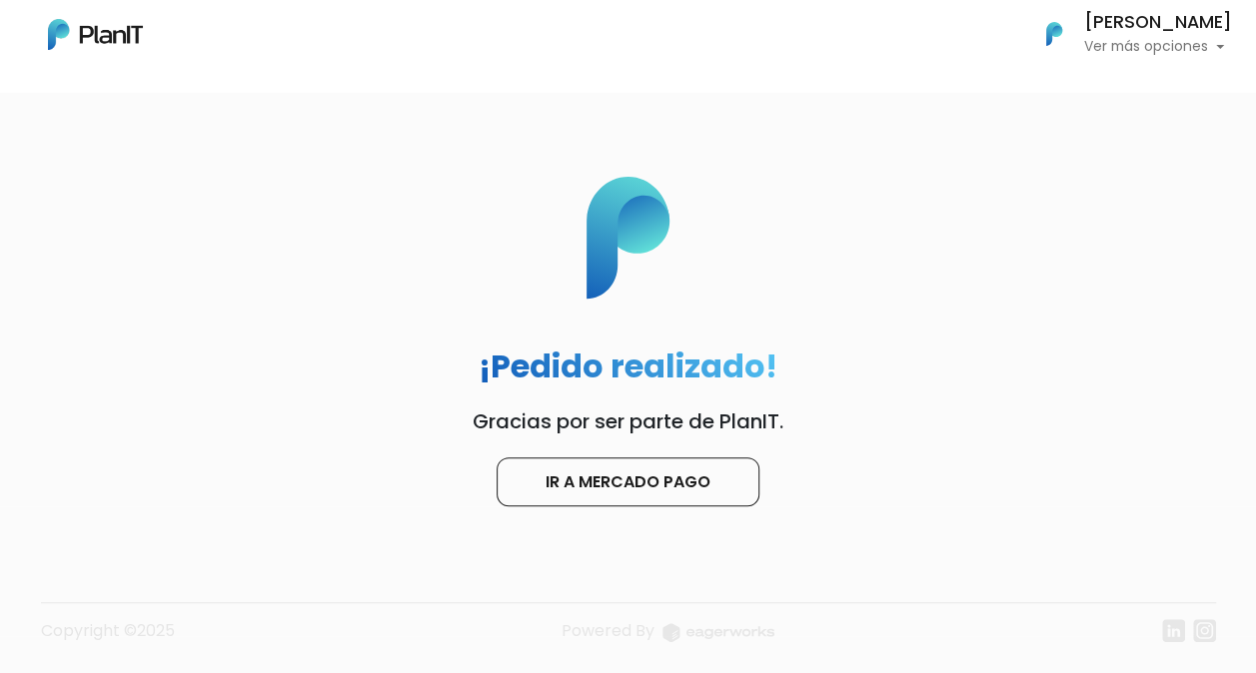
click at [1152, 47] on p "Ver más opciones" at bounding box center [1158, 47] width 148 height 14
click at [1102, 80] on span "Mis Compras" at bounding box center [1121, 89] width 103 height 23
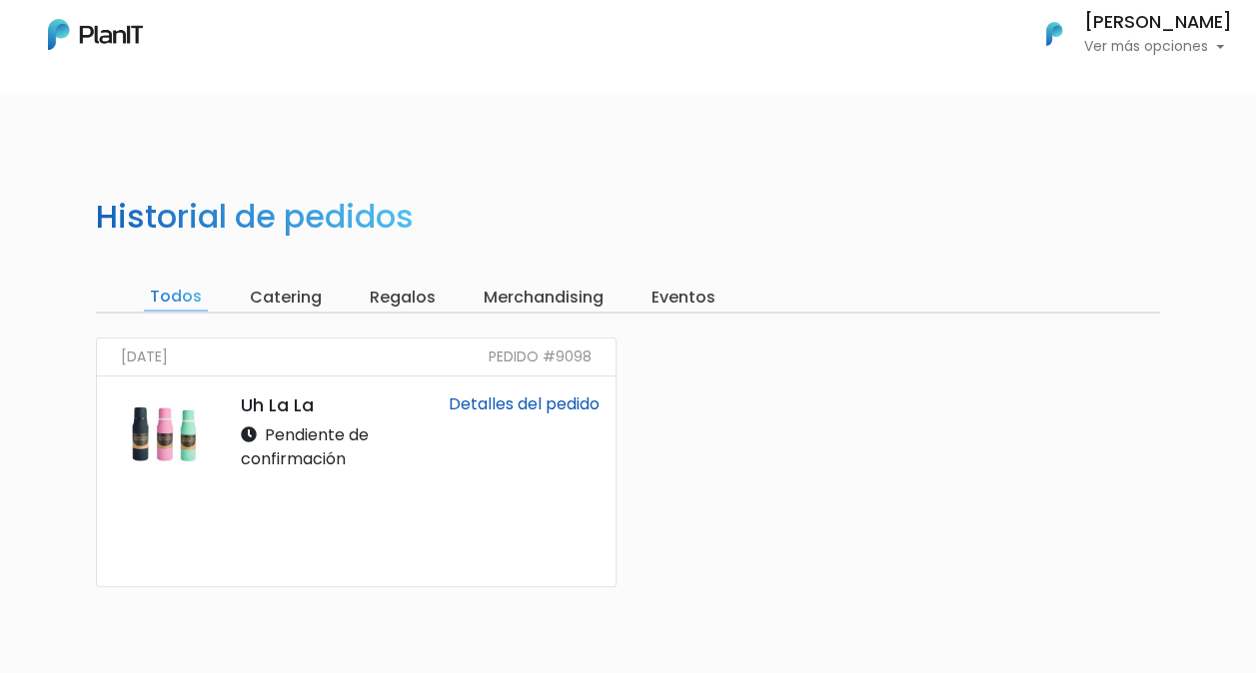
click at [1121, 52] on p "Ver más opciones" at bounding box center [1158, 47] width 148 height 14
click at [268, 297] on input "Catering" at bounding box center [286, 298] width 84 height 28
click at [168, 286] on input "Todos" at bounding box center [176, 298] width 64 height 28
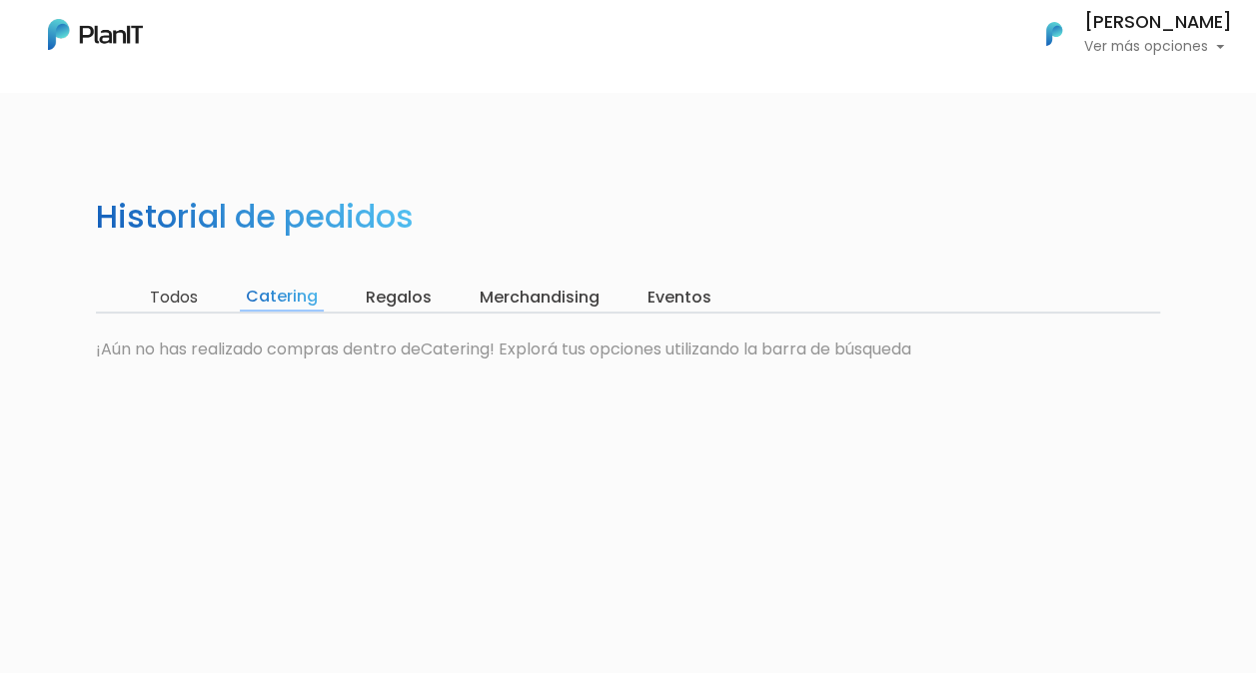
click at [180, 305] on input "Todos" at bounding box center [174, 298] width 60 height 28
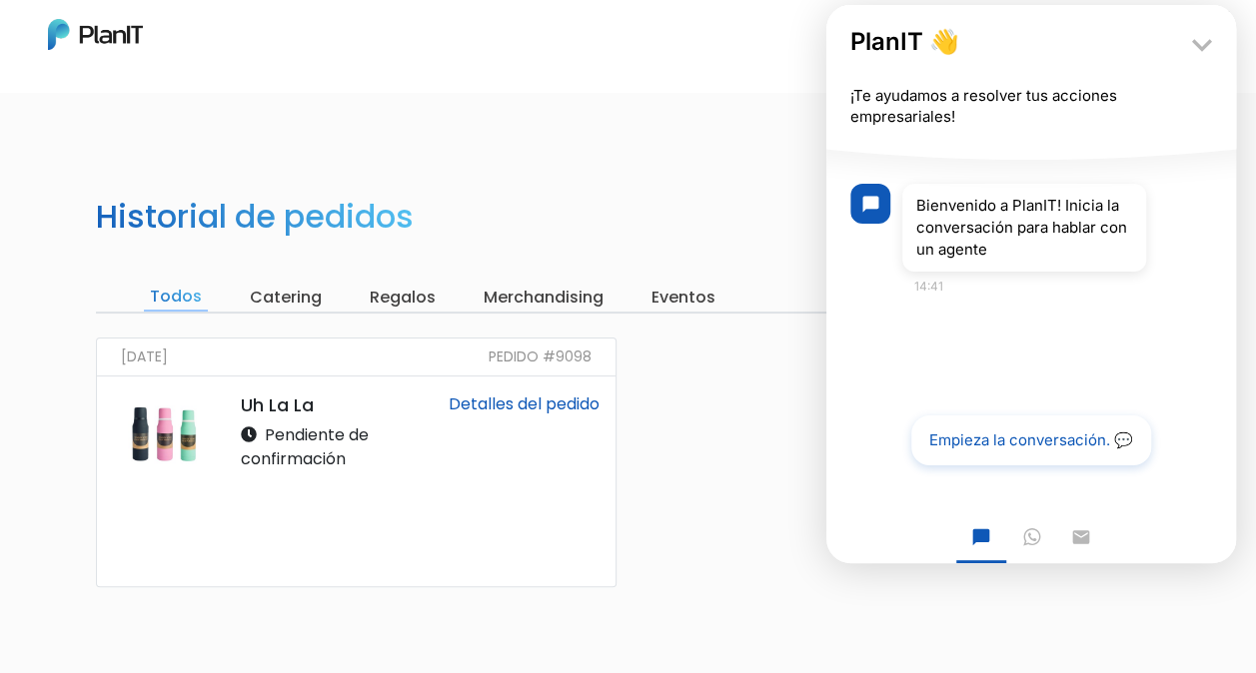
click at [943, 457] on button "Empieza la conversación. 💬" at bounding box center [1031, 441] width 240 height 50
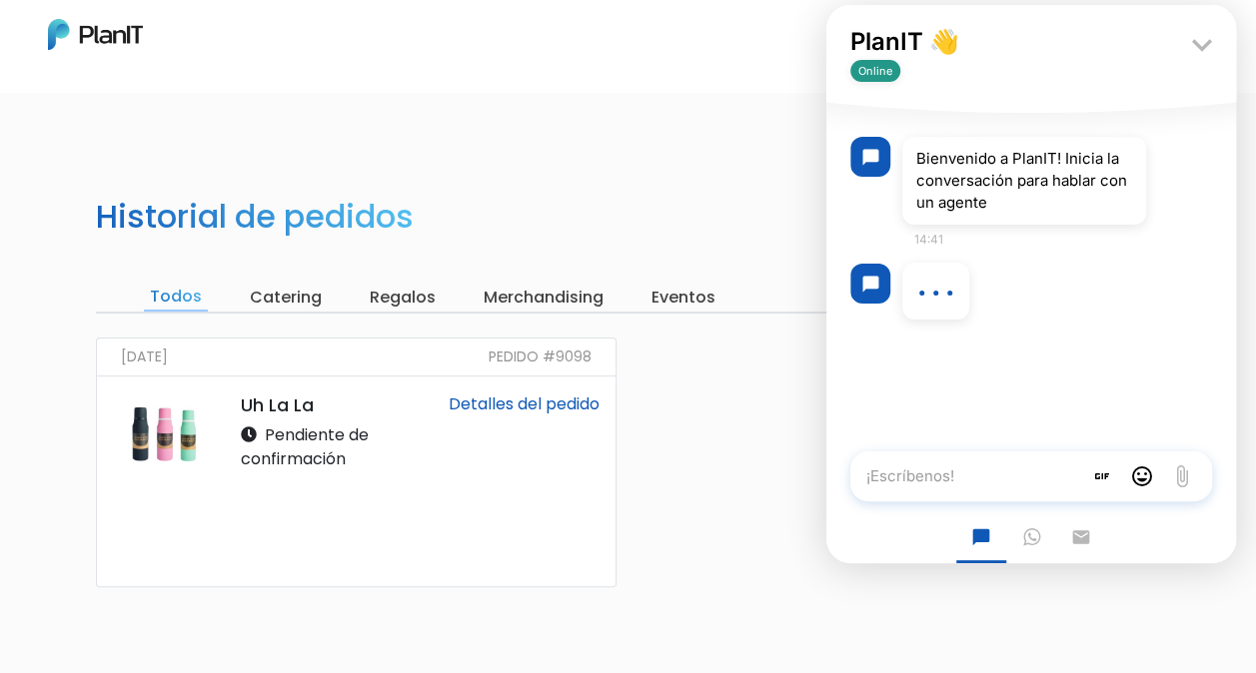
click at [924, 483] on textarea "¡Escríbenos!" at bounding box center [966, 477] width 232 height 50
type textarea "hola"
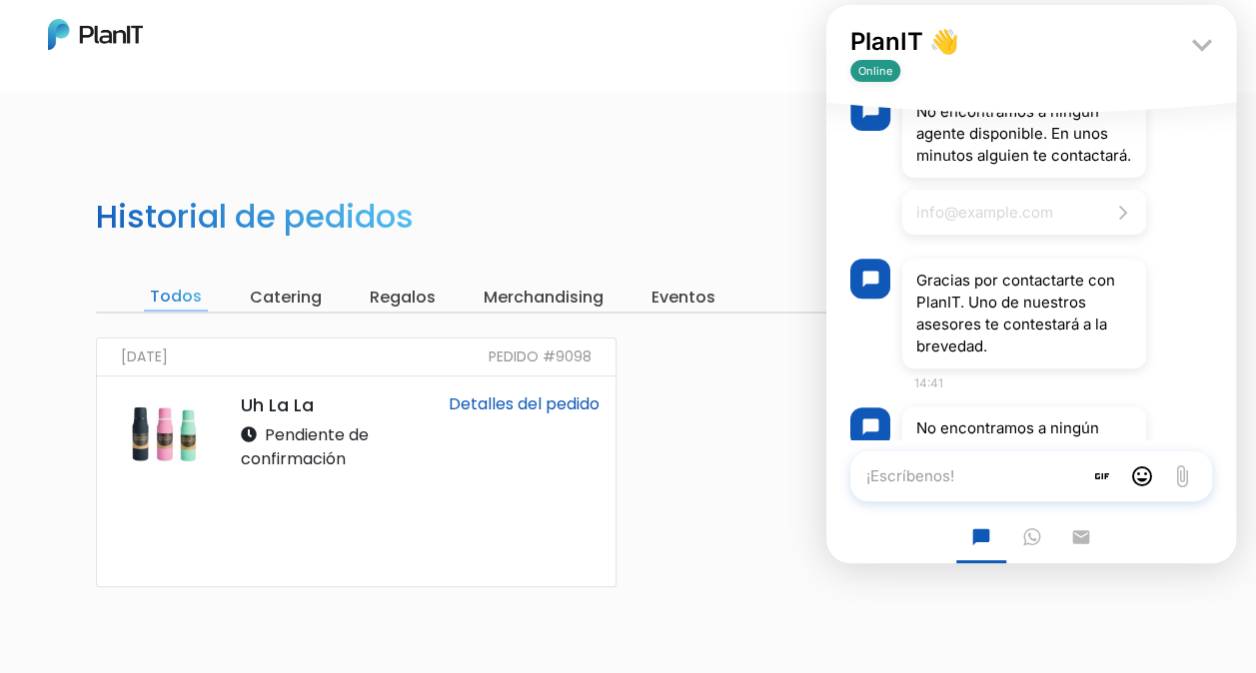
scroll to position [444, 0]
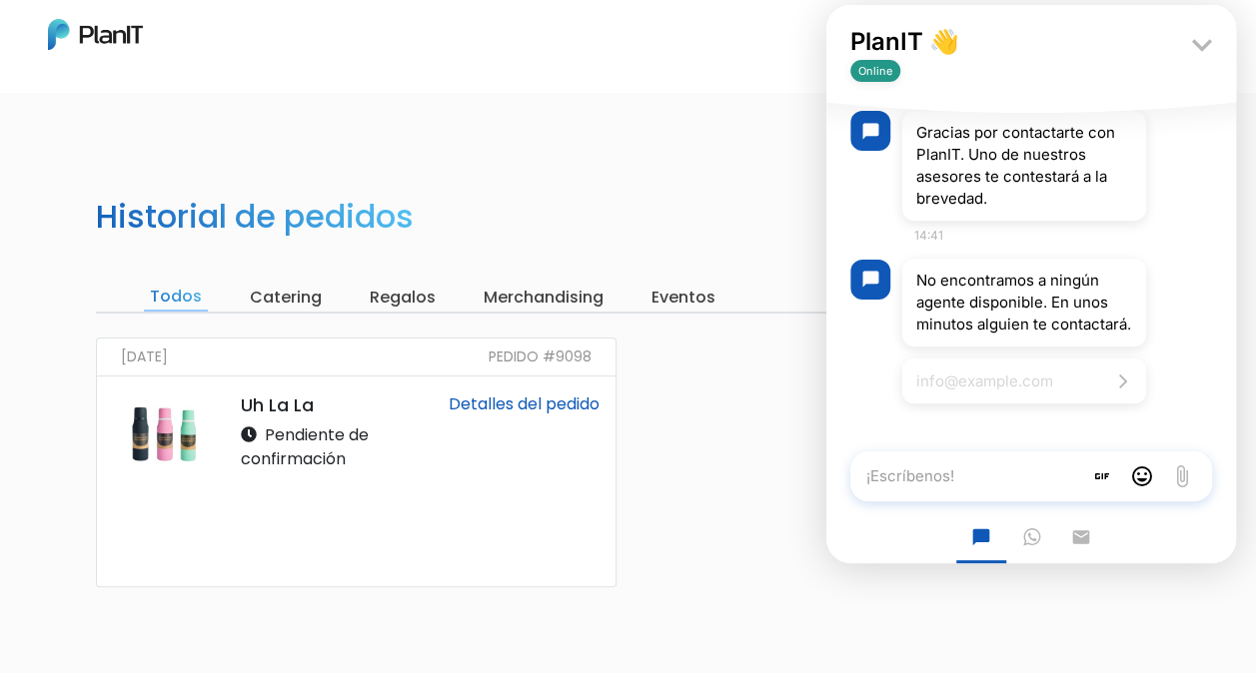
click at [485, 402] on link "Detalles del pedido" at bounding box center [523, 404] width 151 height 23
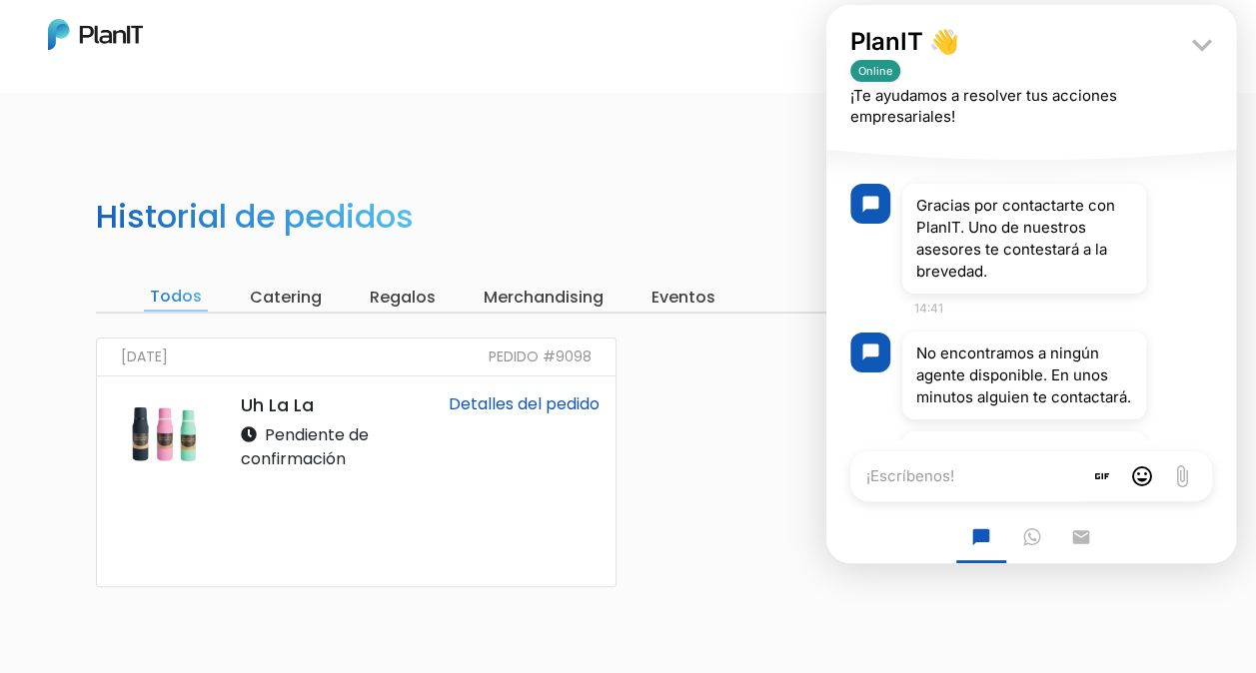
scroll to position [511, 0]
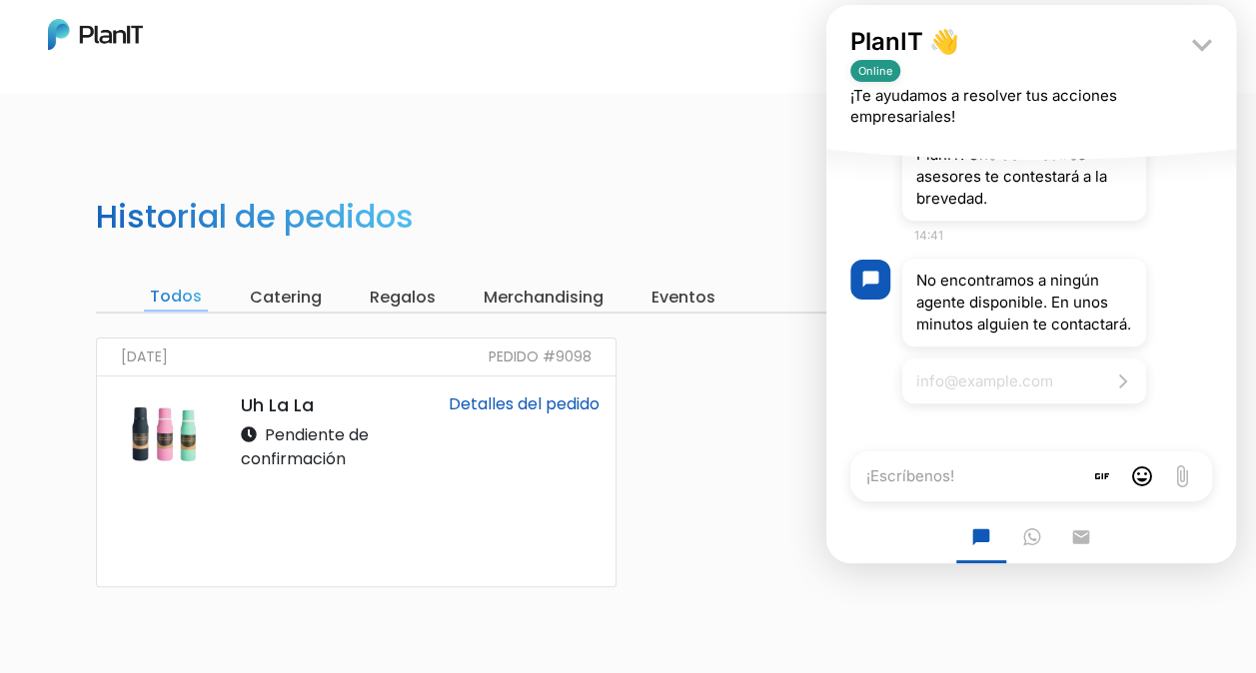
click at [719, 221] on div "Historial de pedidos Todos Catering Regalos Merchandising Eventos [DATE] Pedido…" at bounding box center [628, 486] width 1256 height 673
click at [144, 292] on input "Todos" at bounding box center [176, 298] width 64 height 28
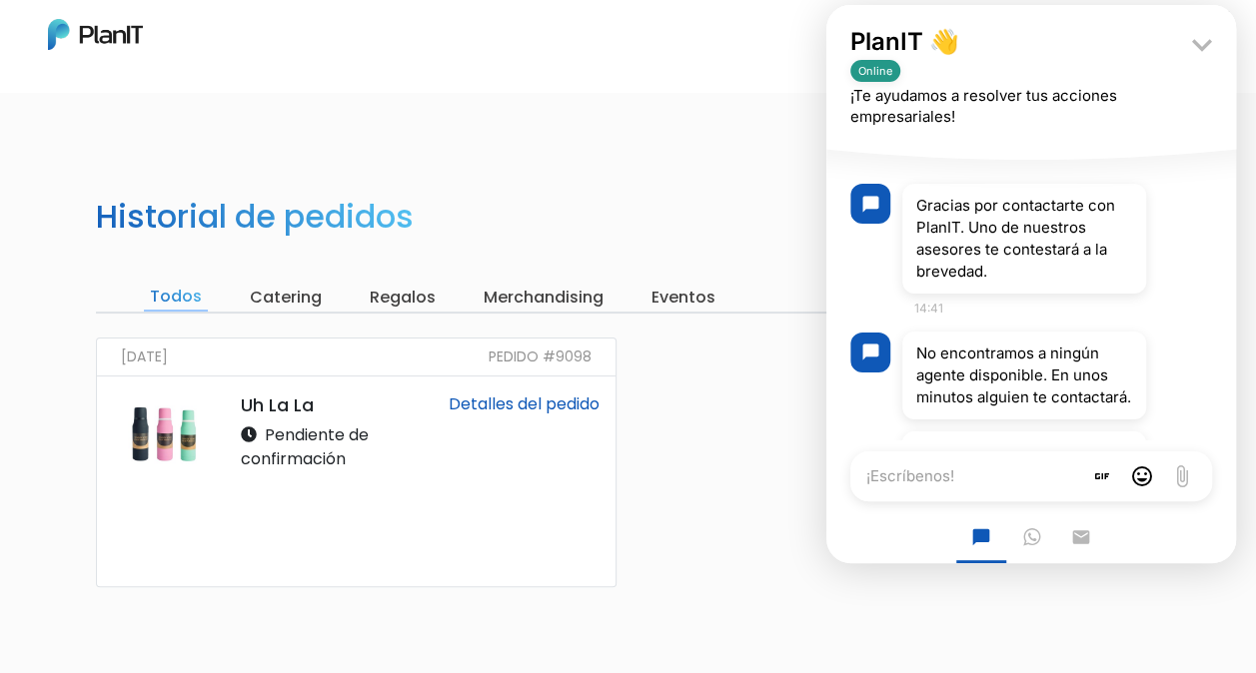
scroll to position [511, 0]
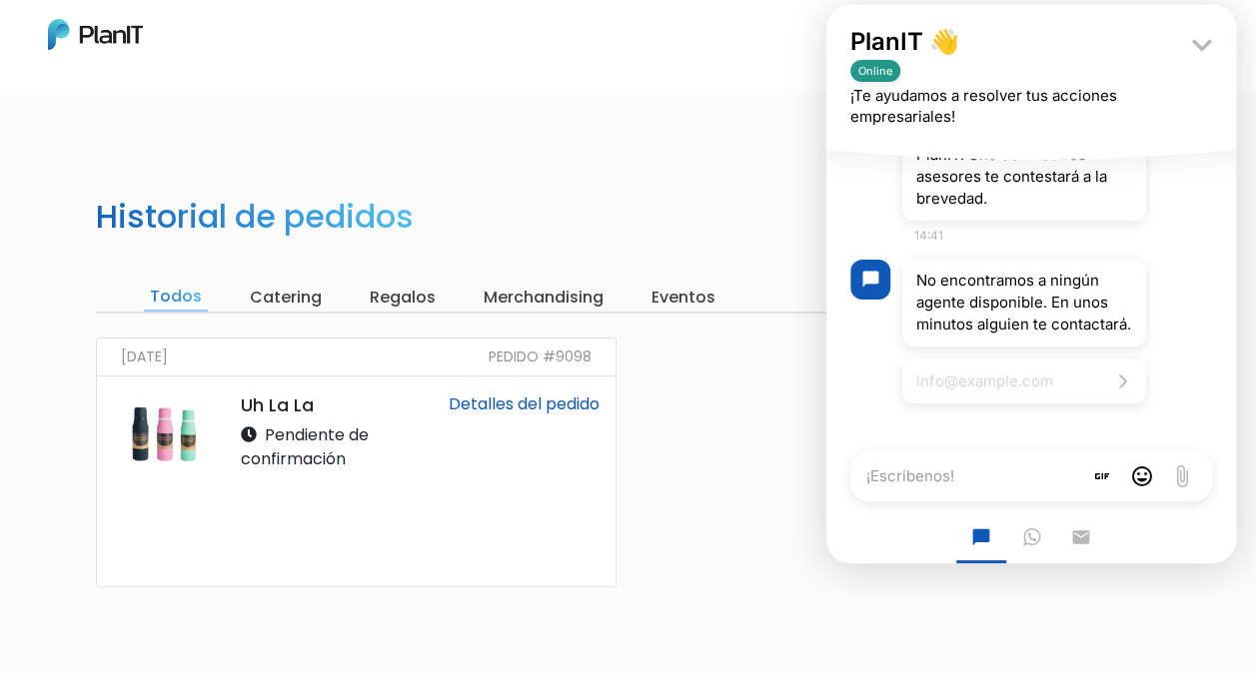
click at [750, 144] on body "Mis Compras Mi Lista Editar Información Cerrar Sesión Laura Matos Ver más opcio…" at bounding box center [628, 336] width 1256 height 673
click at [724, 160] on div "Historial de pedidos Todos Catering Regalos Merchandising Eventos 15/09/2025 Pe…" at bounding box center [628, 486] width 1256 height 673
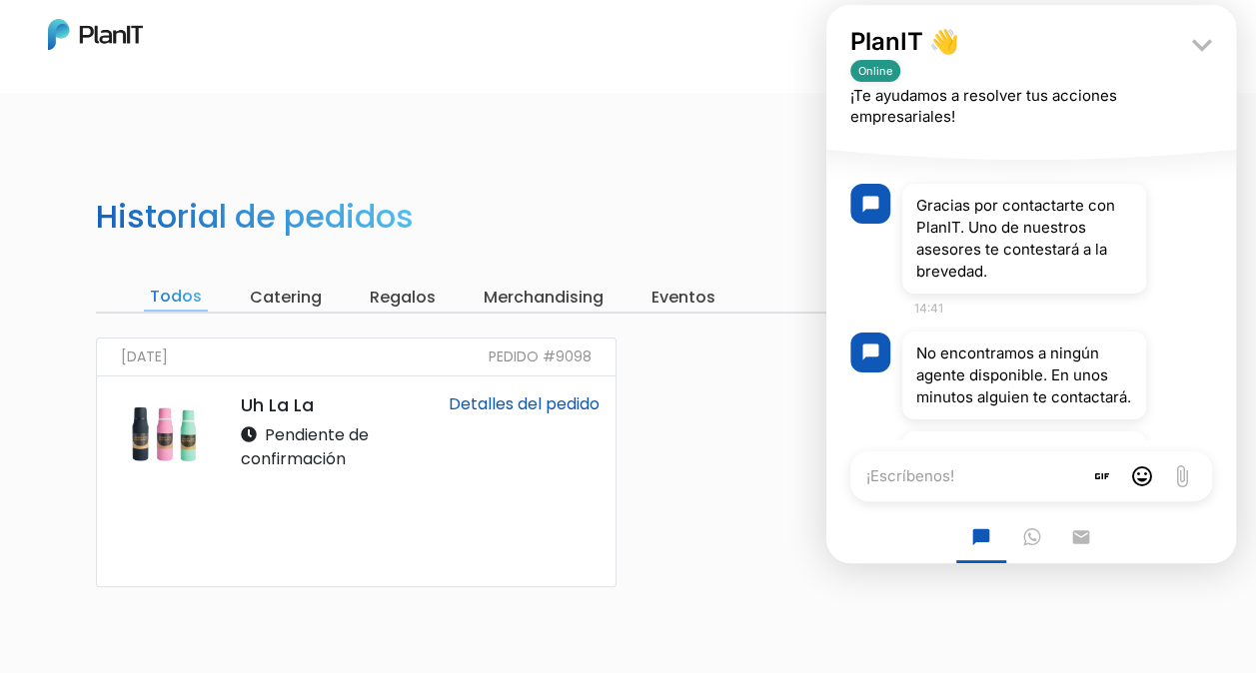
scroll to position [511, 0]
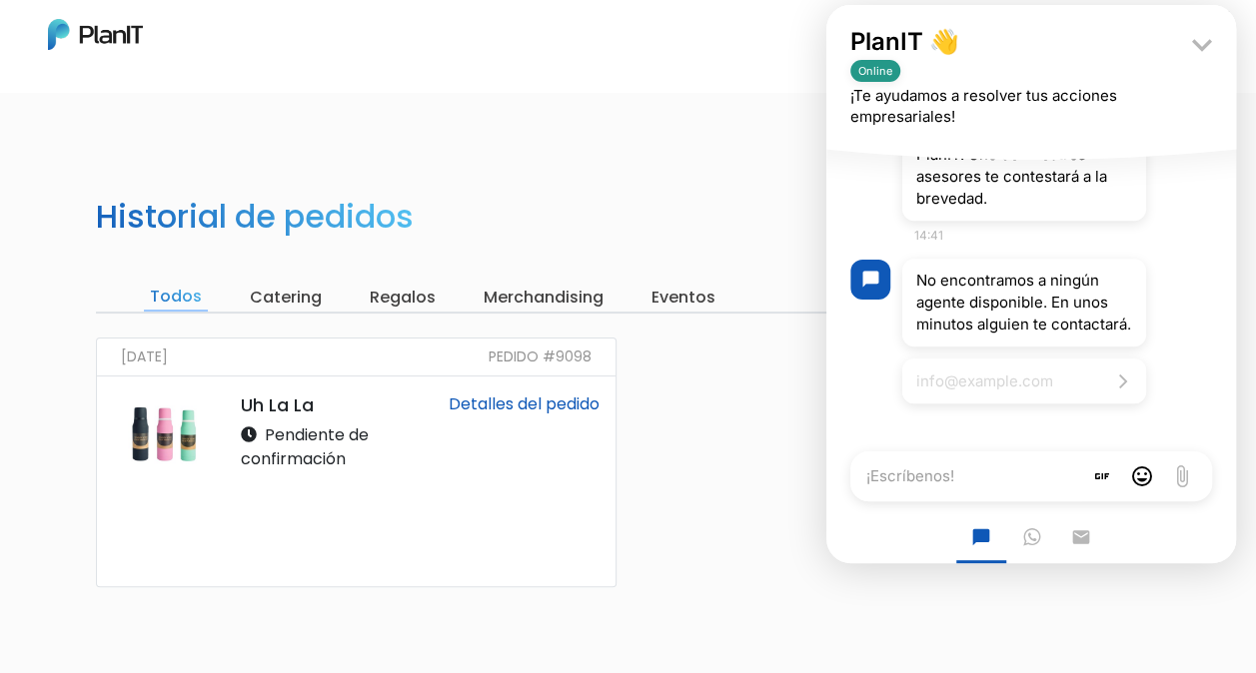
click at [763, 535] on div "[DATE] Pedido #9098 Uh La La Pendiente de confirmación Detalles del pedido" at bounding box center [628, 539] width 1088 height 402
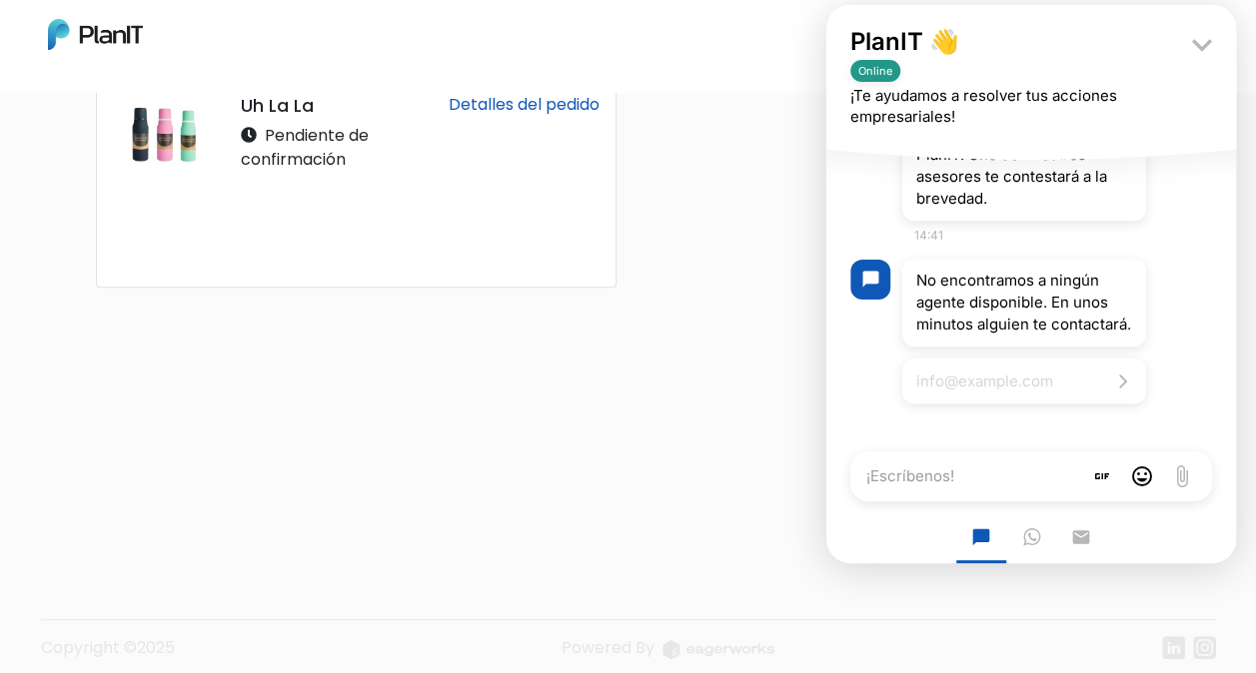
scroll to position [0, 0]
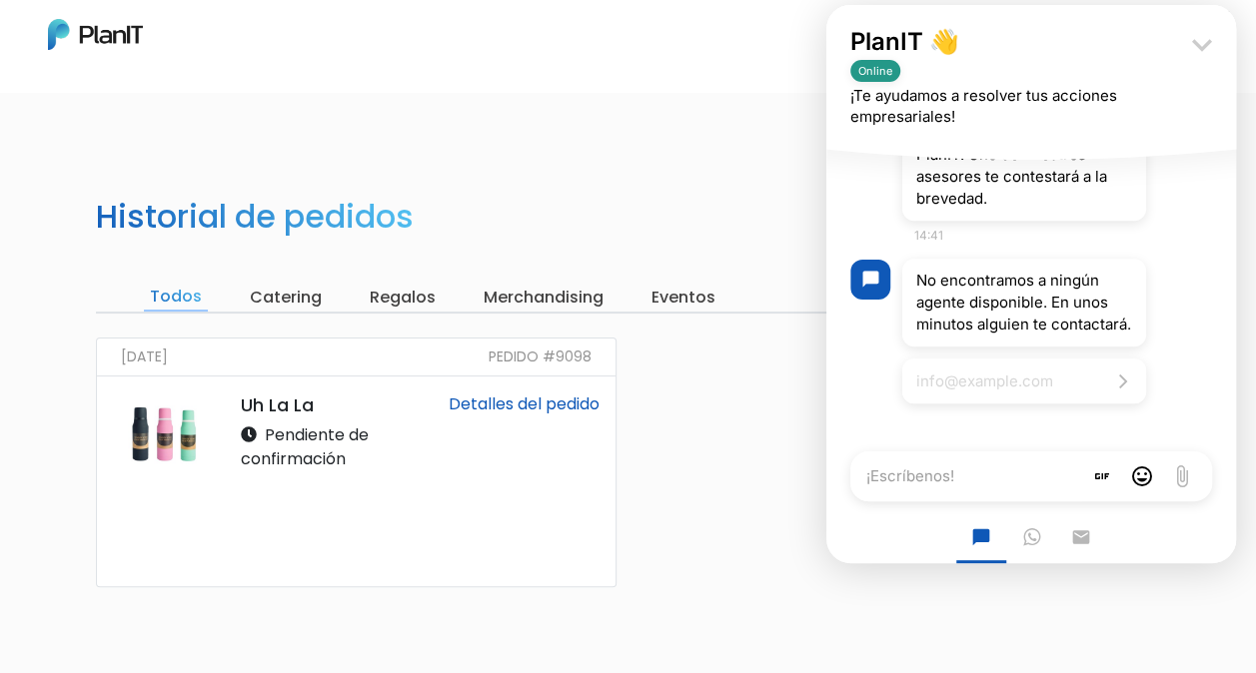
click at [1205, 40] on icon "keyboard_arrow_down" at bounding box center [1202, 45] width 40 height 40
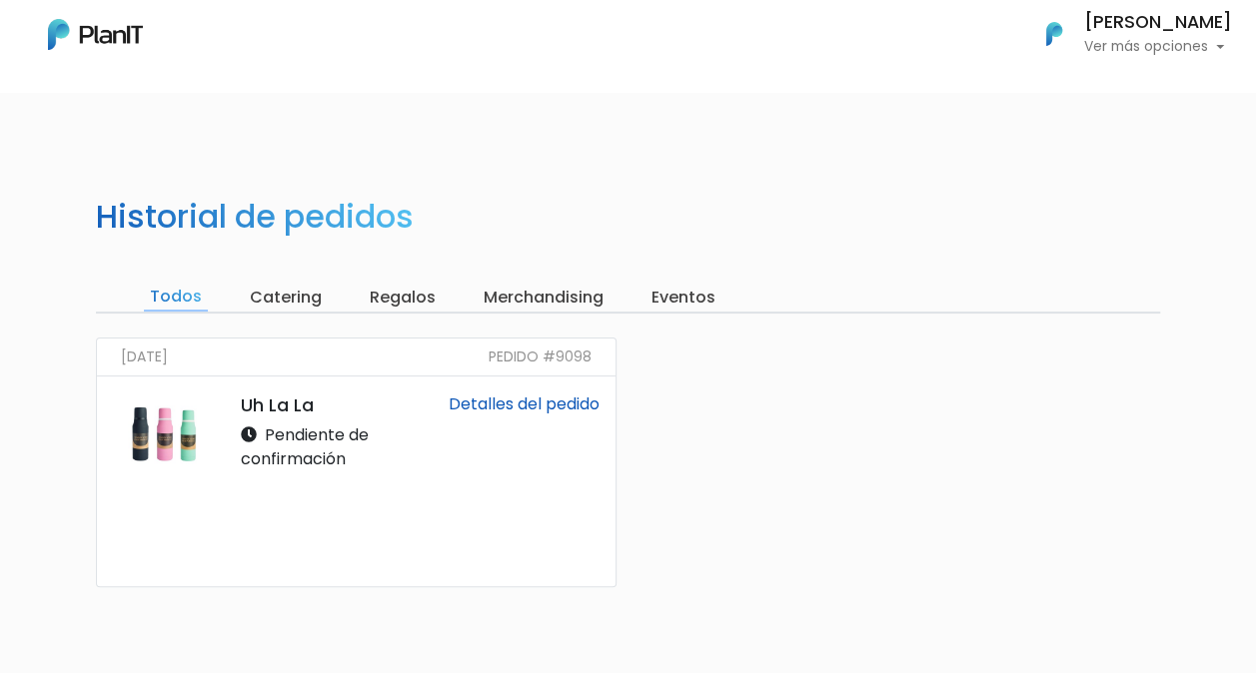
click at [1146, 42] on p "Ver más opciones" at bounding box center [1158, 47] width 148 height 14
click at [1098, 21] on h6 "[PERSON_NAME]" at bounding box center [1158, 23] width 148 height 18
drag, startPoint x: 267, startPoint y: 303, endPoint x: 312, endPoint y: 305, distance: 45.0
click at [268, 303] on input "Catering" at bounding box center [286, 298] width 84 height 28
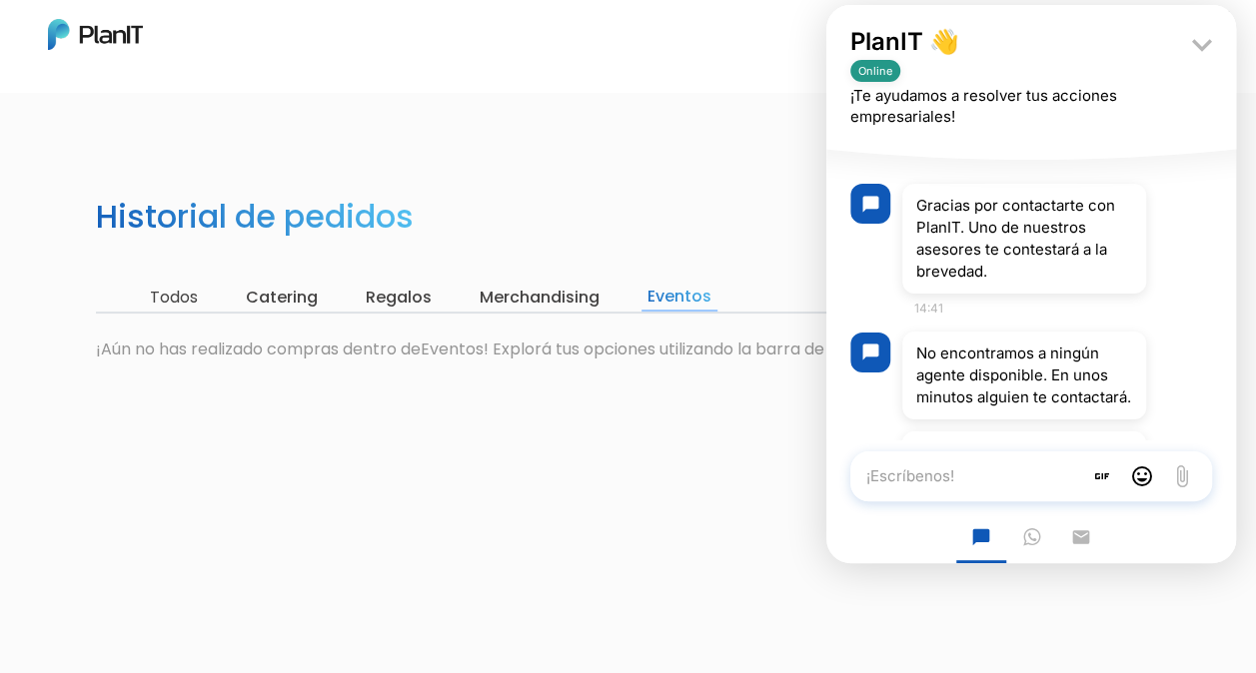
click at [978, 491] on textarea "¡Escríbenos!" at bounding box center [966, 477] width 232 height 50
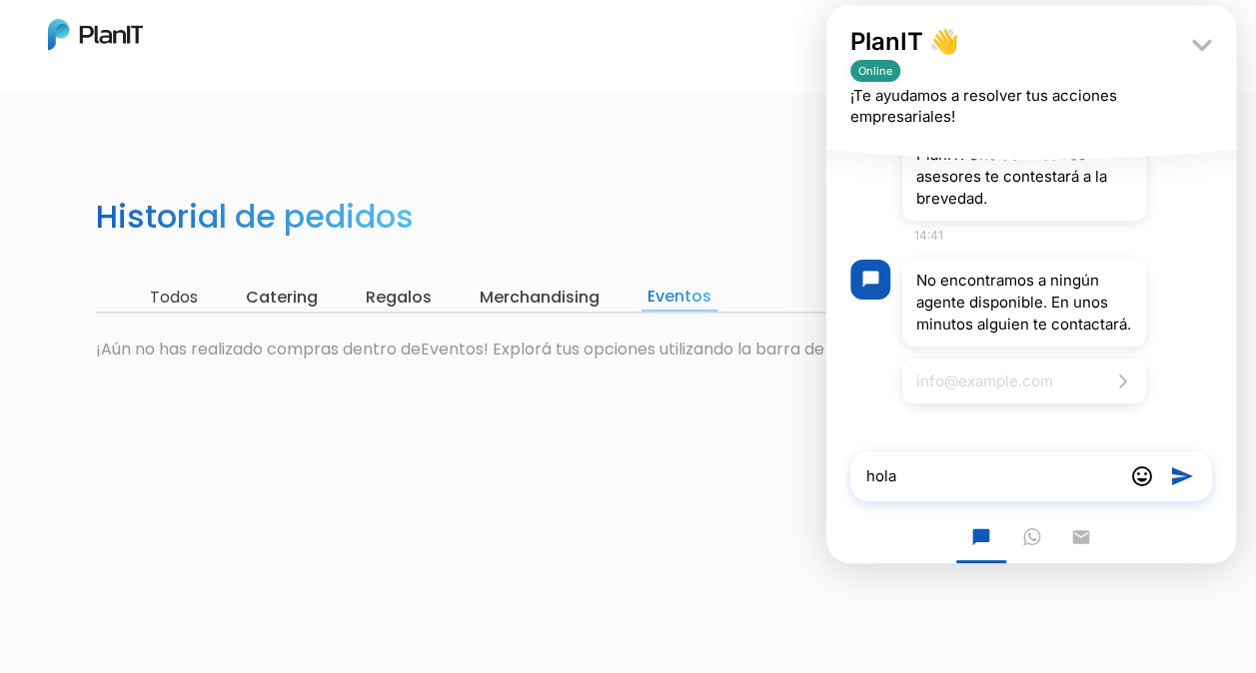
type textarea "hola"
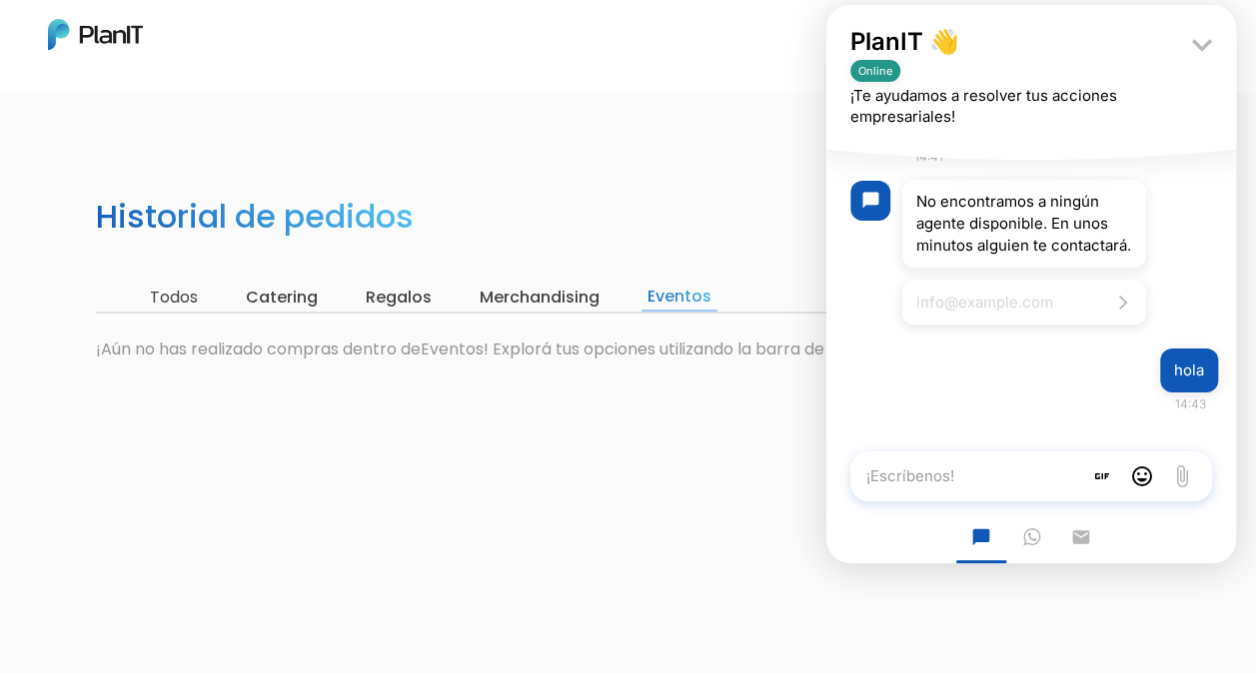
click at [160, 300] on input "Todos" at bounding box center [174, 298] width 60 height 28
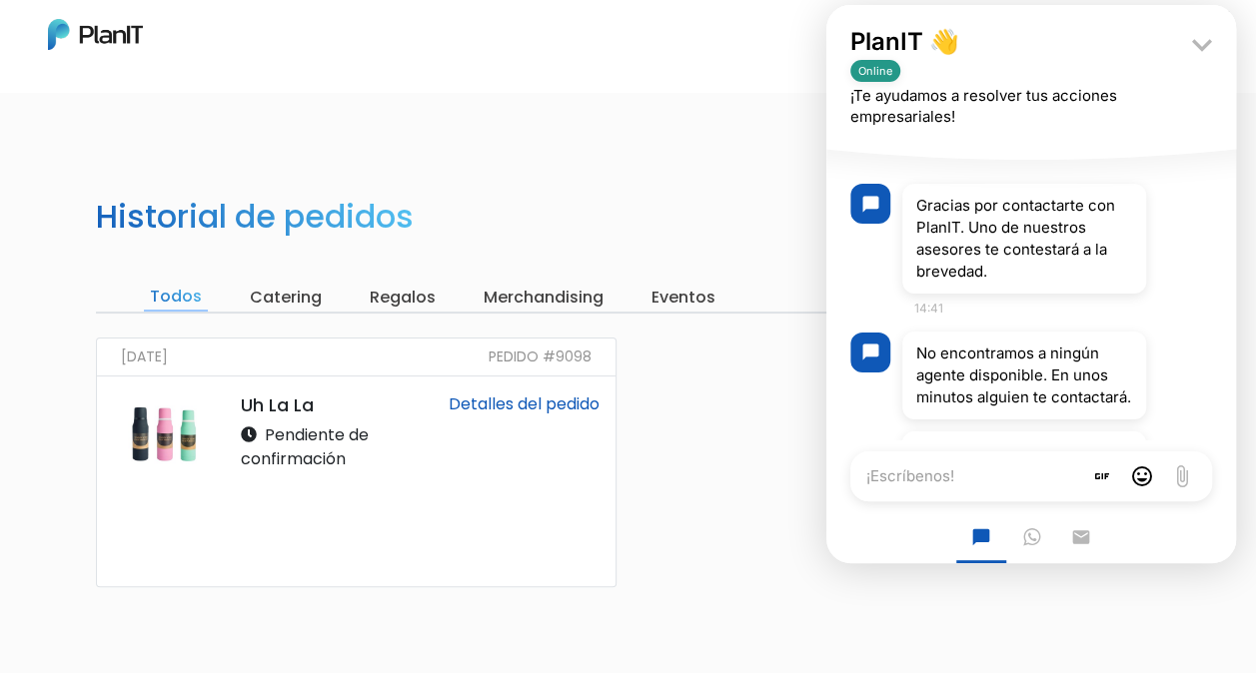
scroll to position [591, 0]
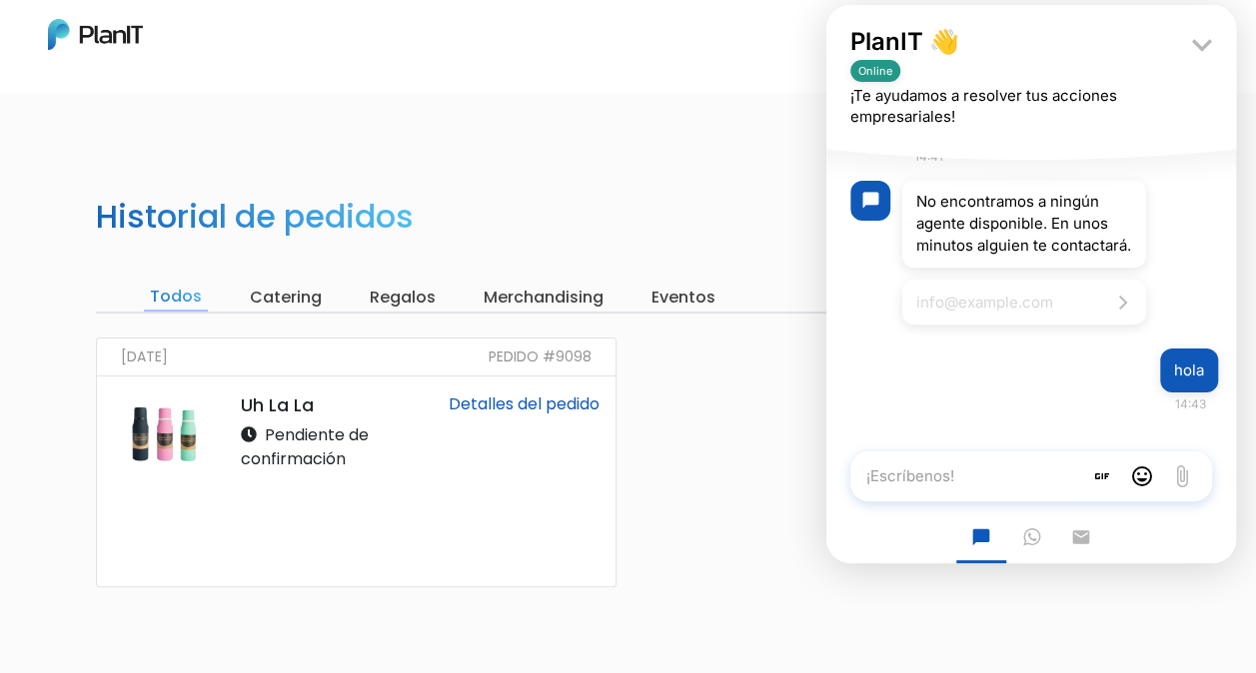
click at [888, 477] on textarea "¡Escríbenos!" at bounding box center [966, 477] width 232 height 50
type textarea "e"
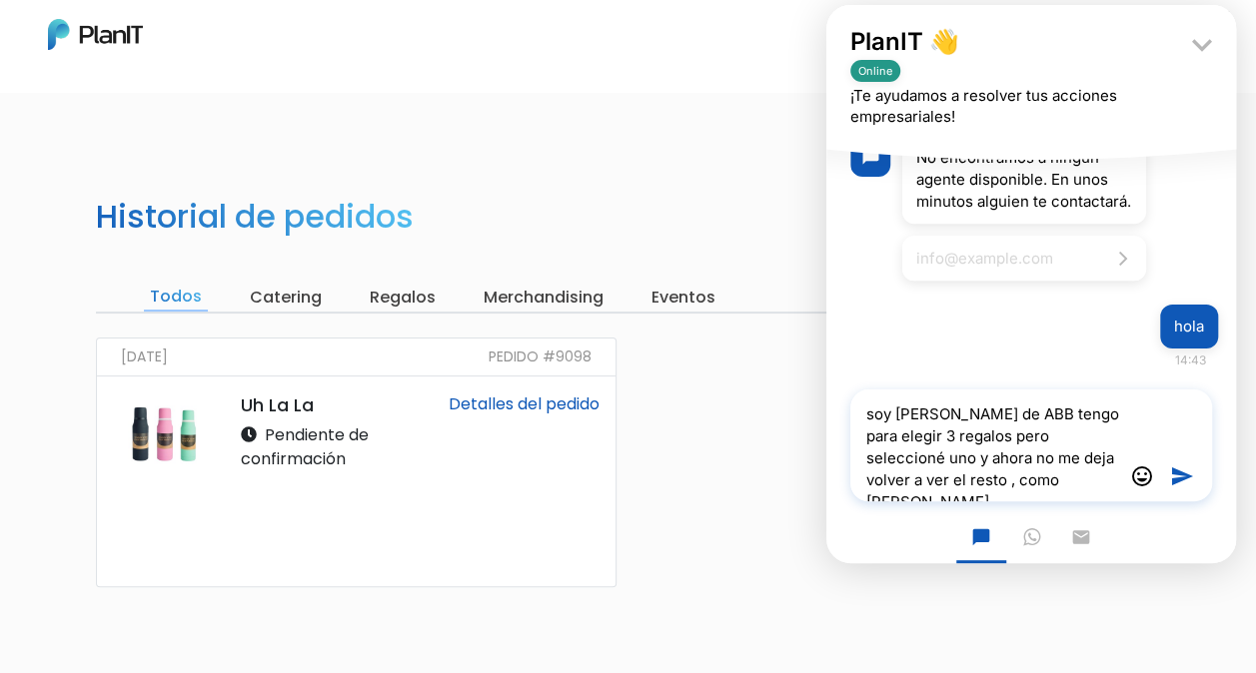
type textarea "soy [PERSON_NAME] de ABB tengo para elegir 3 regalos pero seleccioné uno y ahor…"
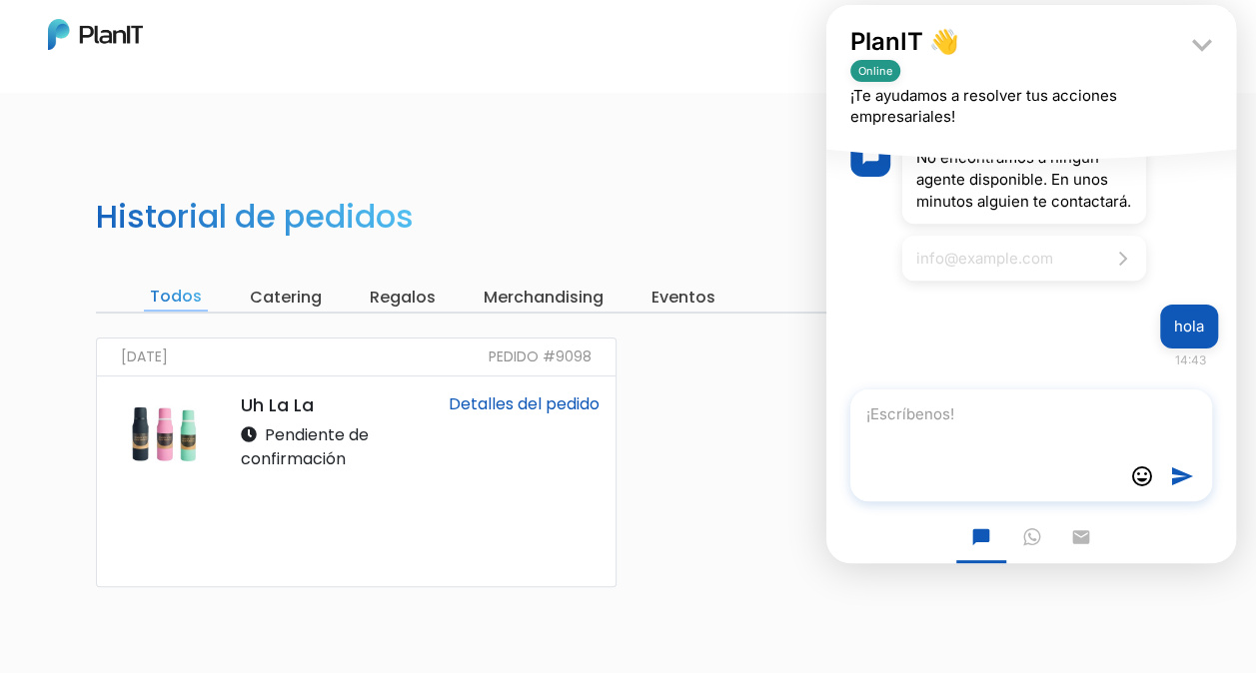
scroll to position [735, 0]
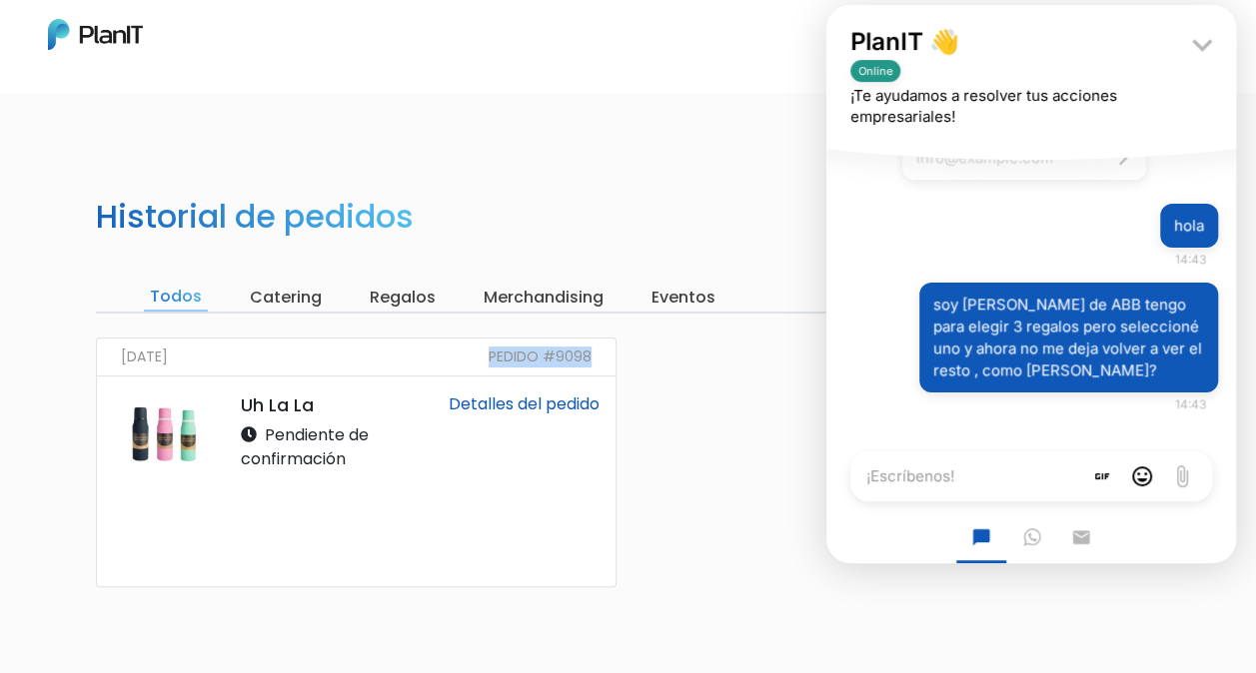
drag, startPoint x: 473, startPoint y: 354, endPoint x: 612, endPoint y: 354, distance: 138.8
click at [612, 354] on div "15/09/2025 Pedido #9098" at bounding box center [356, 358] width 518 height 38
drag, startPoint x: 612, startPoint y: 354, endPoint x: 715, endPoint y: 447, distance: 138.6
click at [715, 447] on div "15/09/2025 Pedido #9098 Uh La La Pendiente de confirmación Detalles del pedido" at bounding box center [628, 539] width 1088 height 402
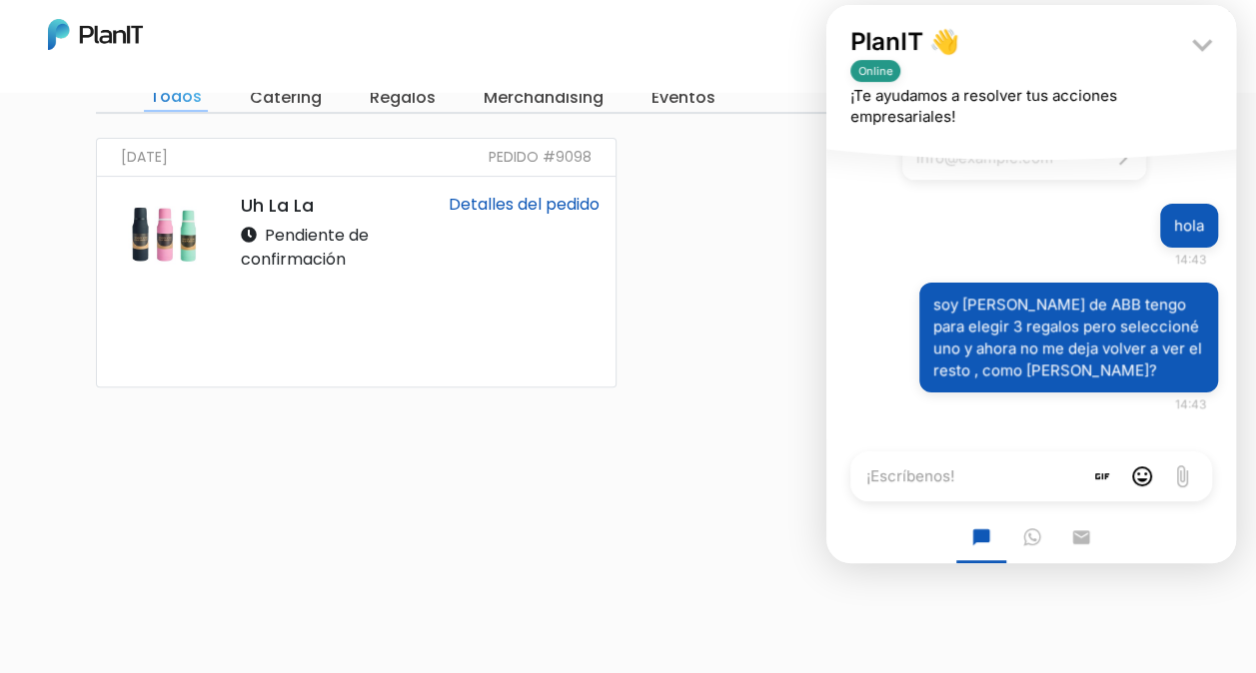
click at [1028, 536] on icon "WhatsApp" at bounding box center [1031, 537] width 17 height 20
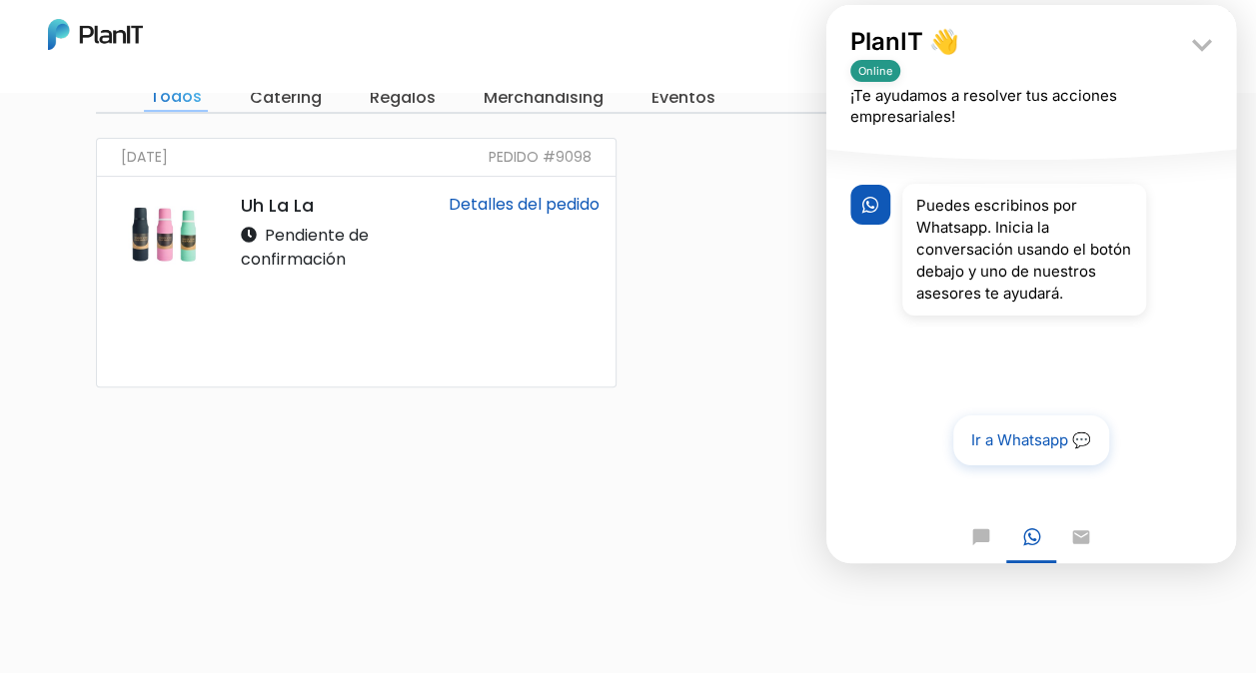
click at [1004, 443] on link "Ir a Whatsapp 💬" at bounding box center [1031, 441] width 156 height 50
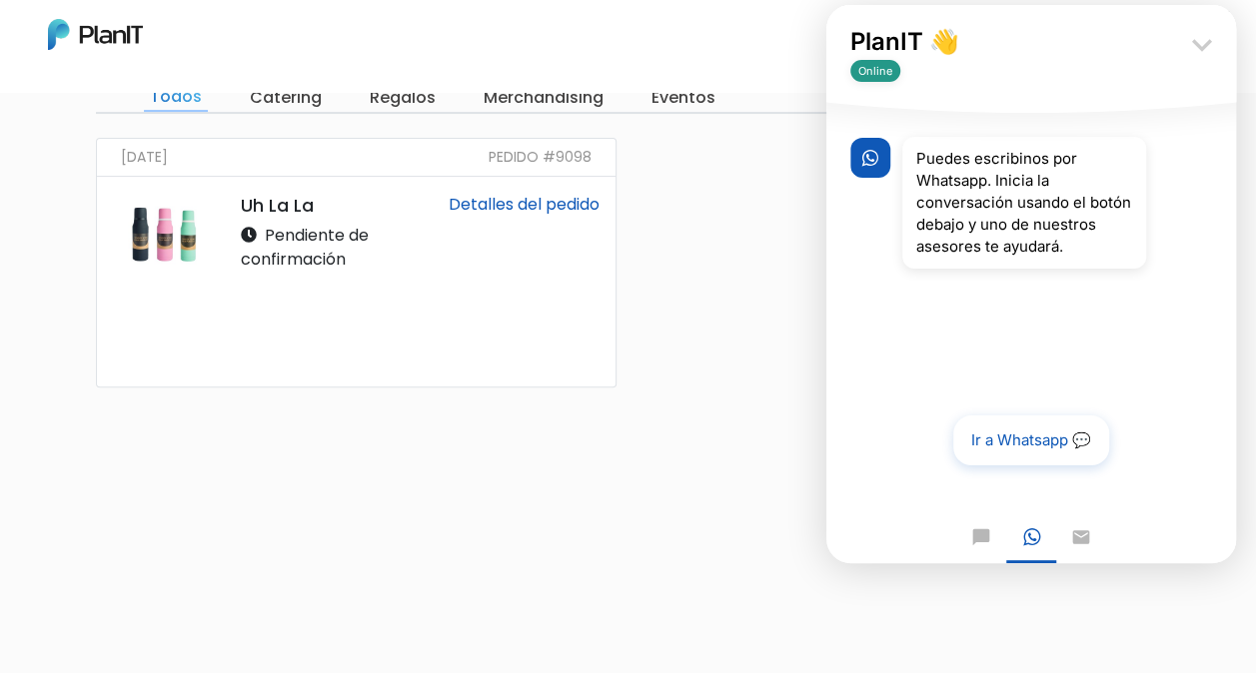
click at [1204, 45] on icon "keyboard_arrow_down" at bounding box center [1202, 45] width 40 height 40
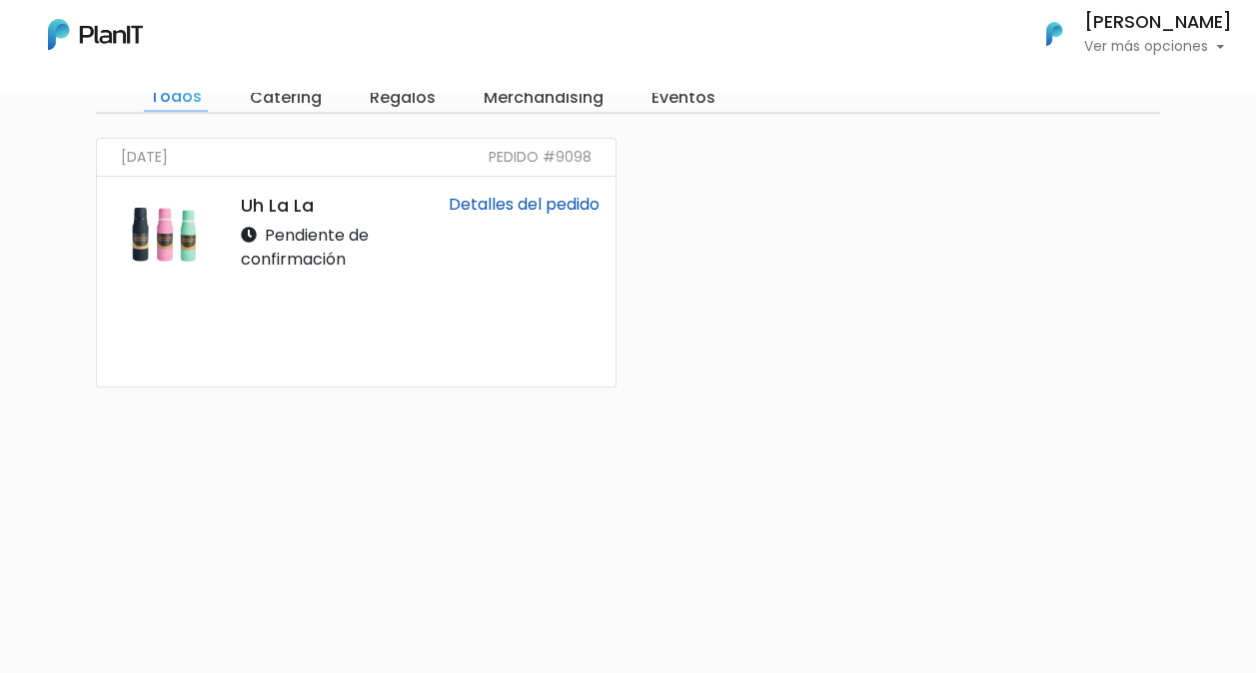
click at [1115, 18] on h6 "[PERSON_NAME]" at bounding box center [1158, 23] width 148 height 18
click at [1109, 88] on span "Mis Compras" at bounding box center [1121, 89] width 103 height 23
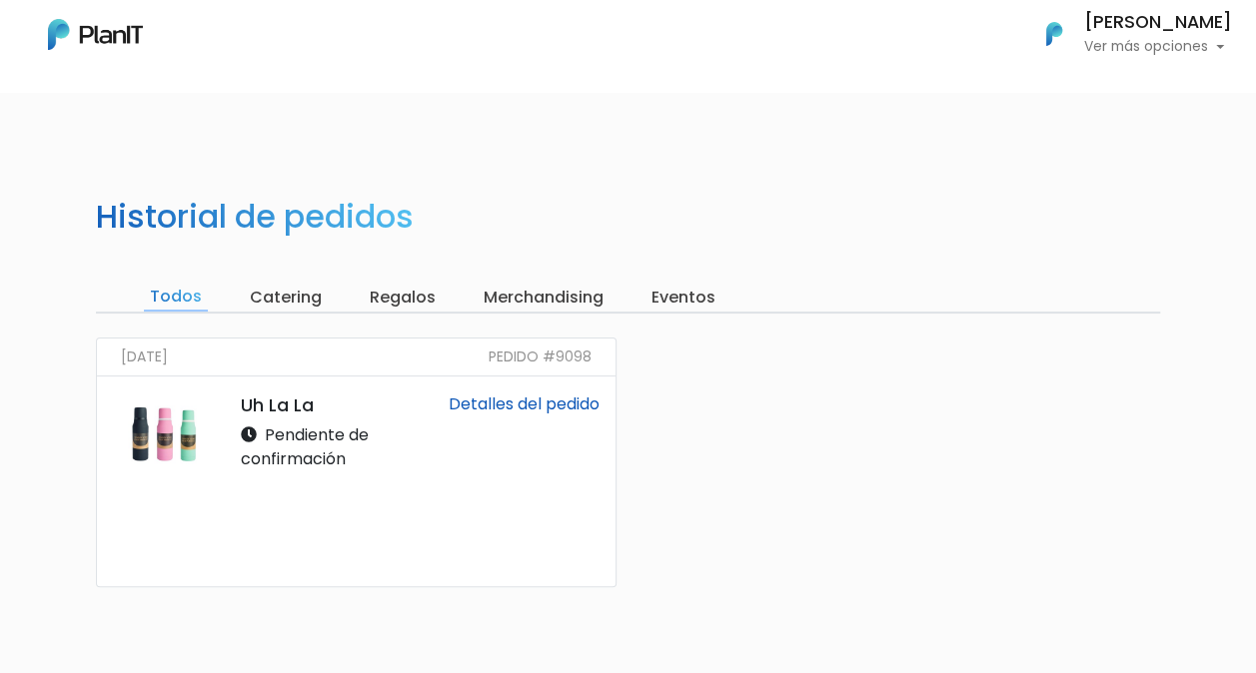
click at [1024, 27] on div "Mis Compras Mi Lista Editar Información Cerrar Sesión [PERSON_NAME] Ver más opc…" at bounding box center [628, 34] width 1256 height 52
click at [1053, 33] on img "button" at bounding box center [1054, 34] width 44 height 44
click at [1056, 34] on img "button" at bounding box center [1054, 34] width 44 height 44
click at [1067, 37] on img "button" at bounding box center [1054, 34] width 44 height 44
click at [84, 38] on img at bounding box center [95, 34] width 95 height 31
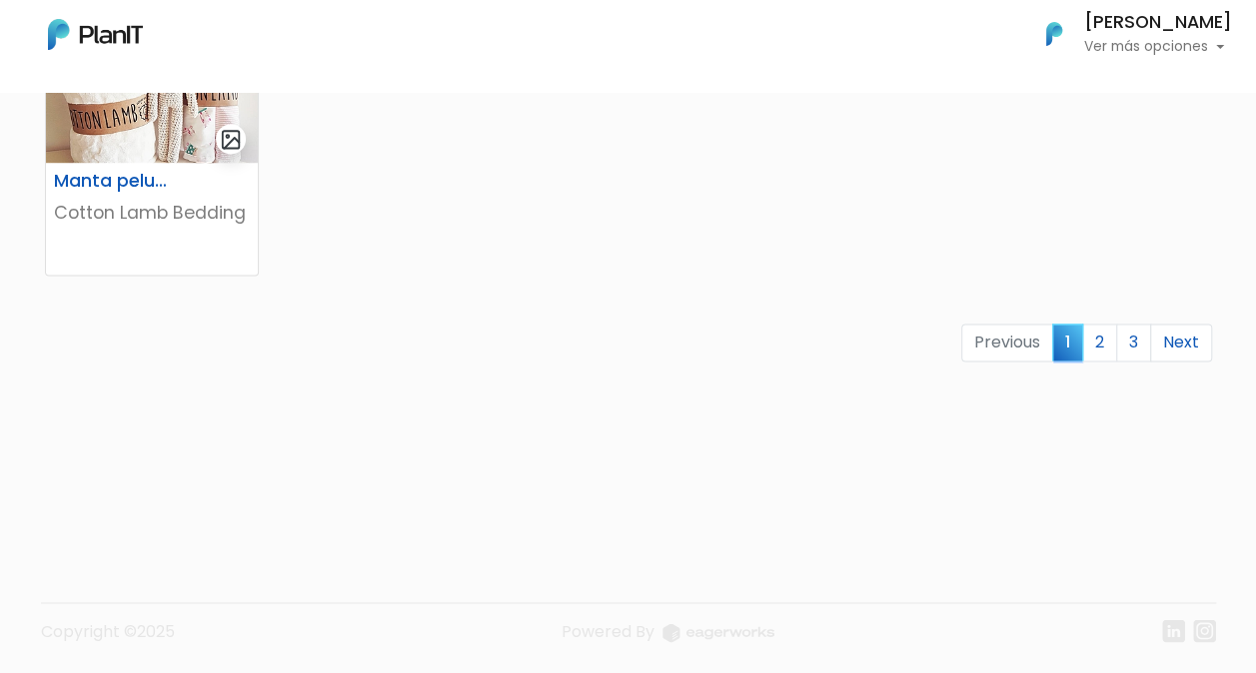
scroll to position [1426, 0]
click at [1113, 350] on link "2" at bounding box center [1099, 343] width 35 height 38
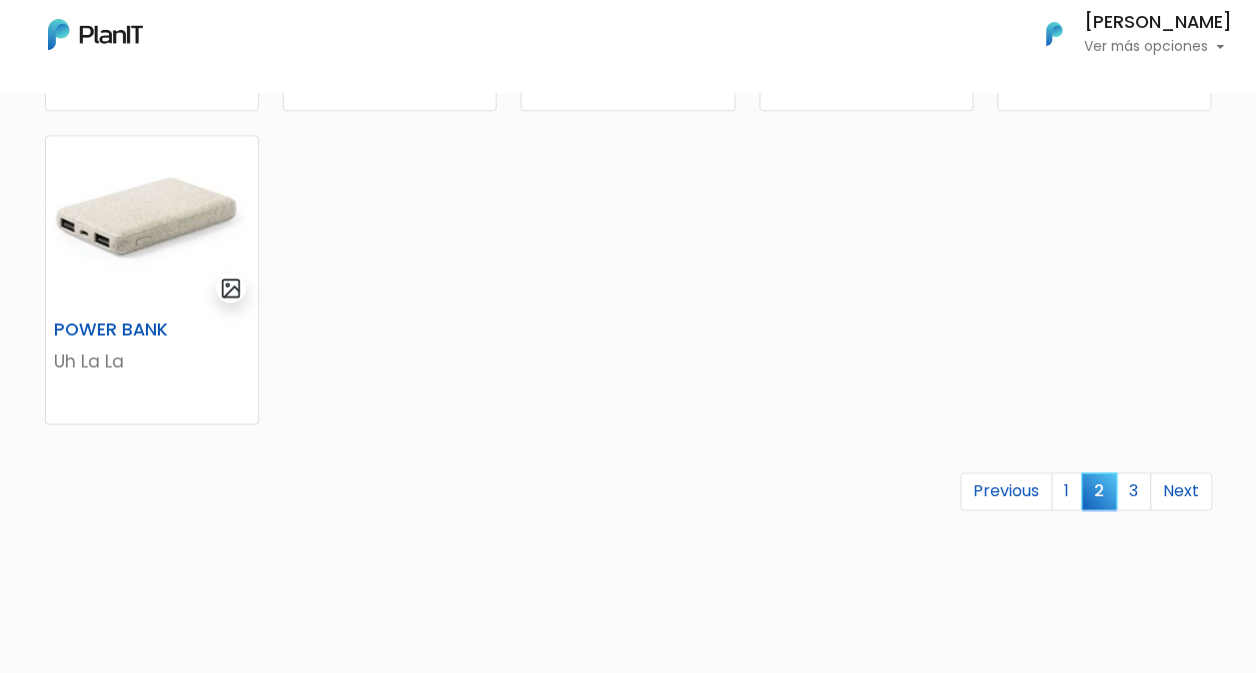
scroll to position [1398, 0]
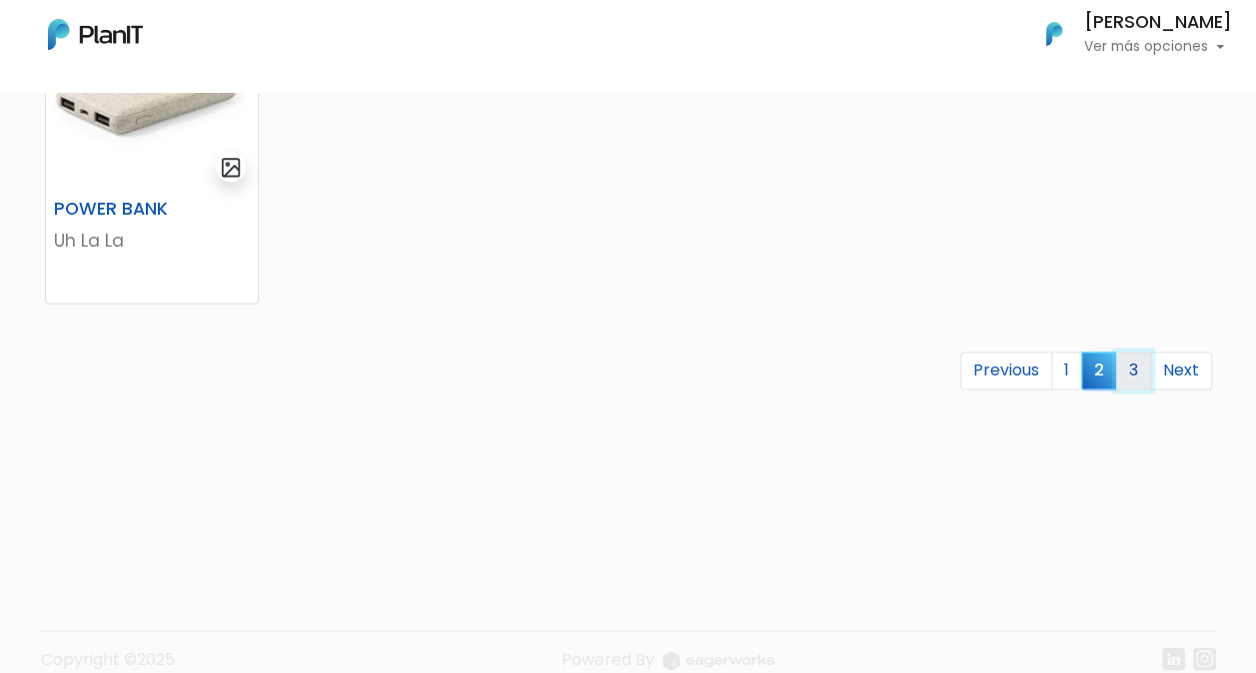
click at [1127, 370] on link "3" at bounding box center [1133, 371] width 35 height 38
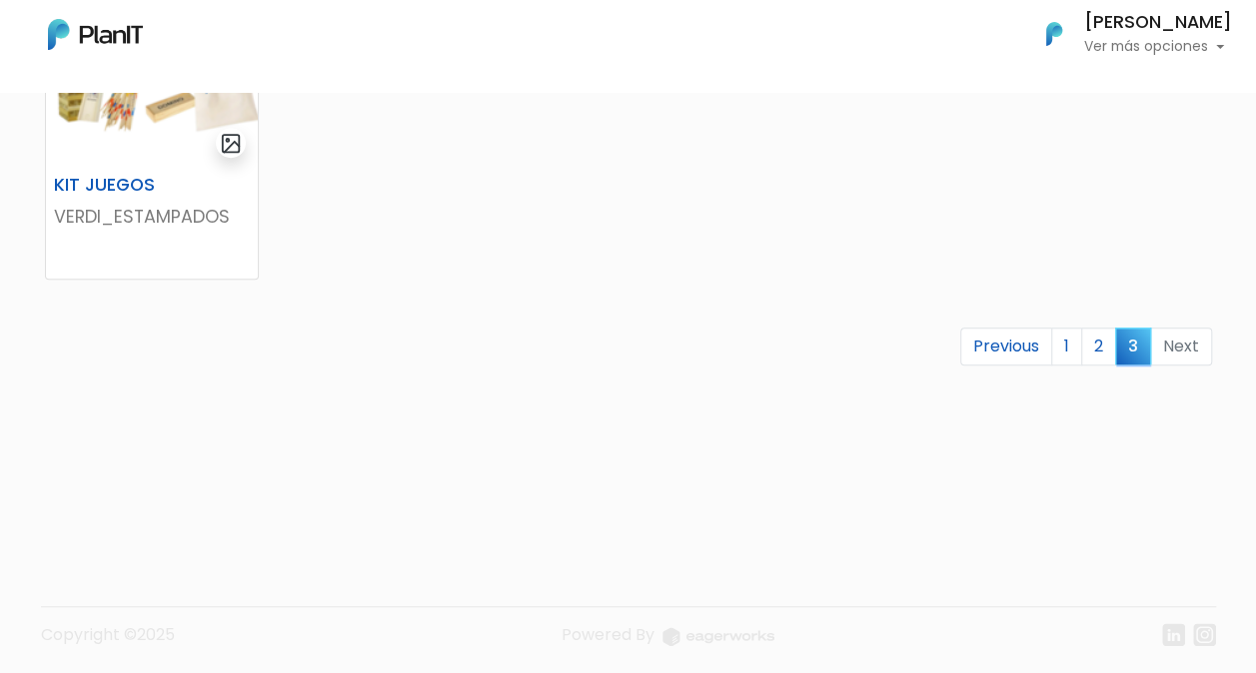
scroll to position [799, 0]
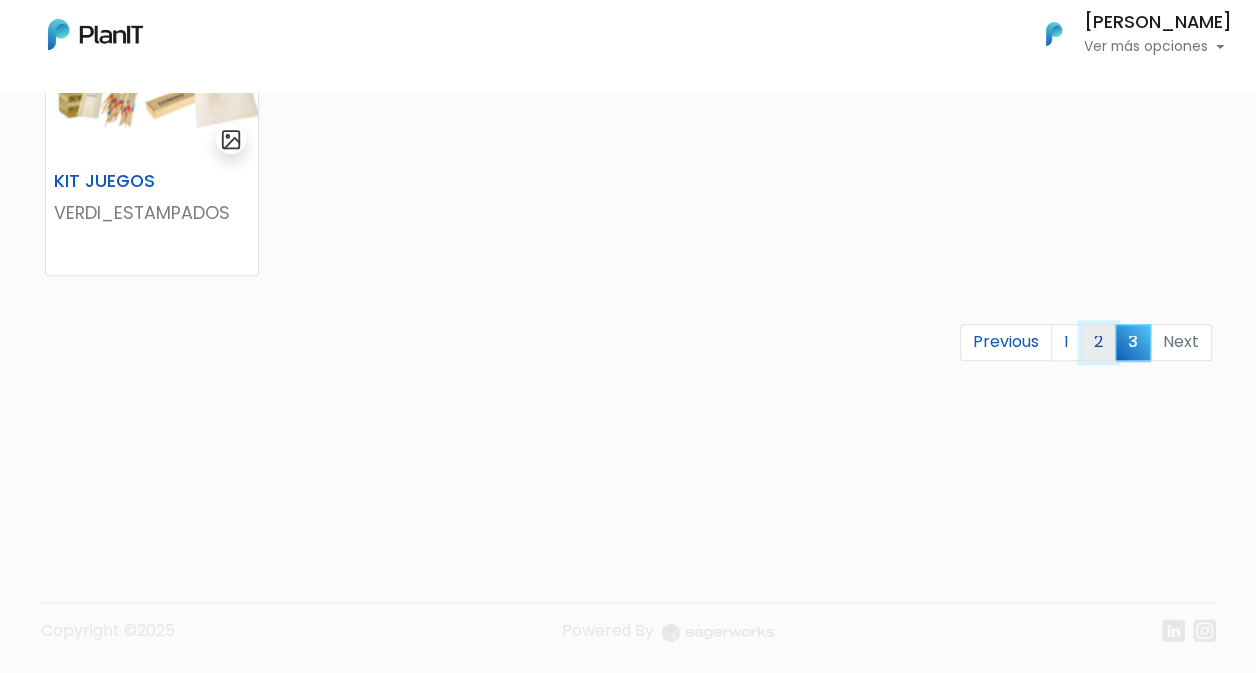
click at [1099, 340] on link "2" at bounding box center [1098, 343] width 35 height 38
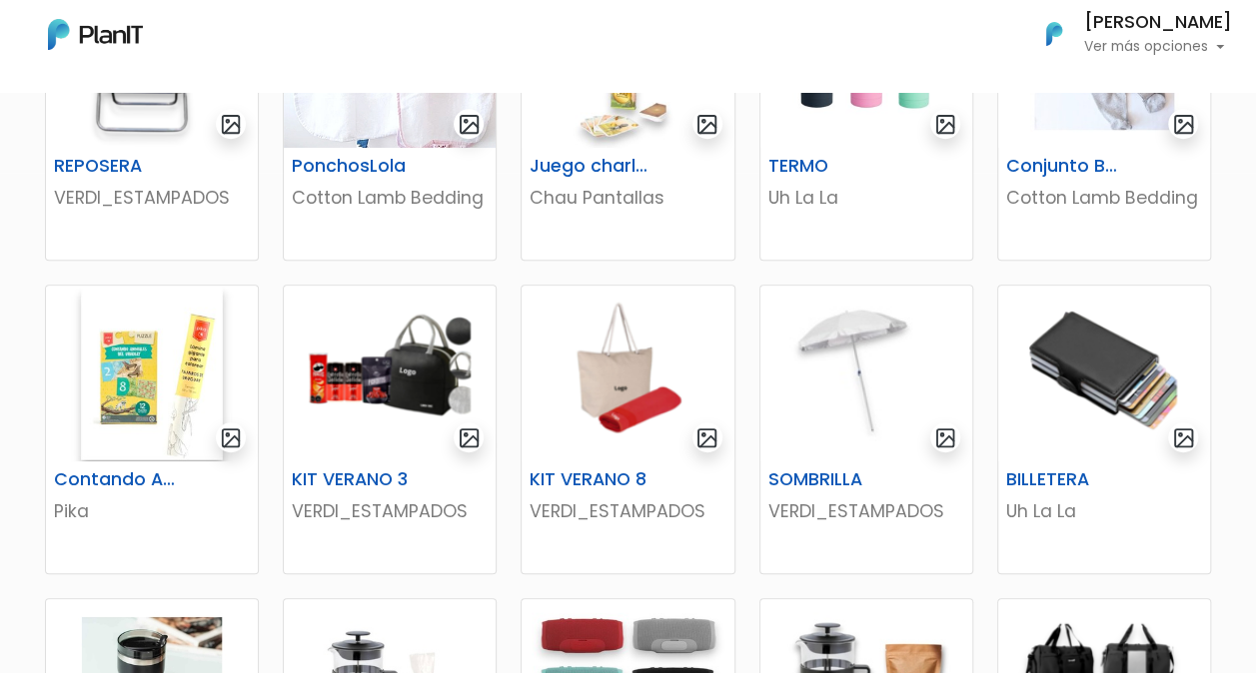
scroll to position [599, 0]
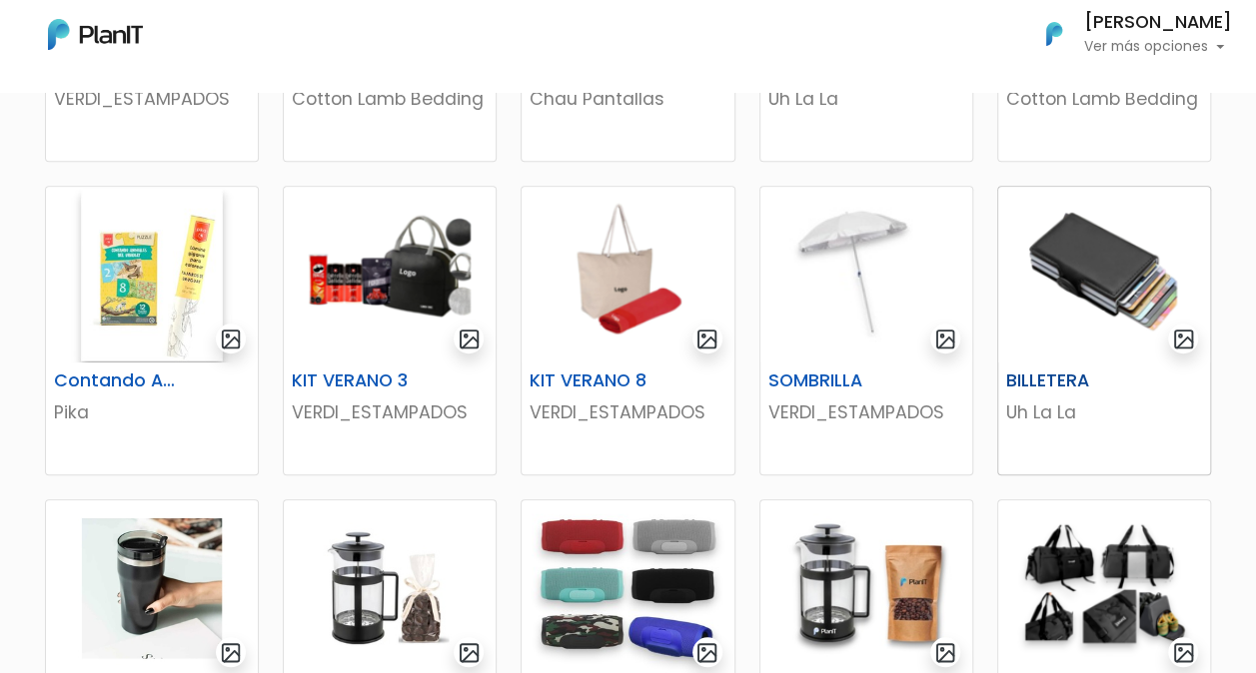
click at [1095, 288] on img at bounding box center [1104, 275] width 212 height 176
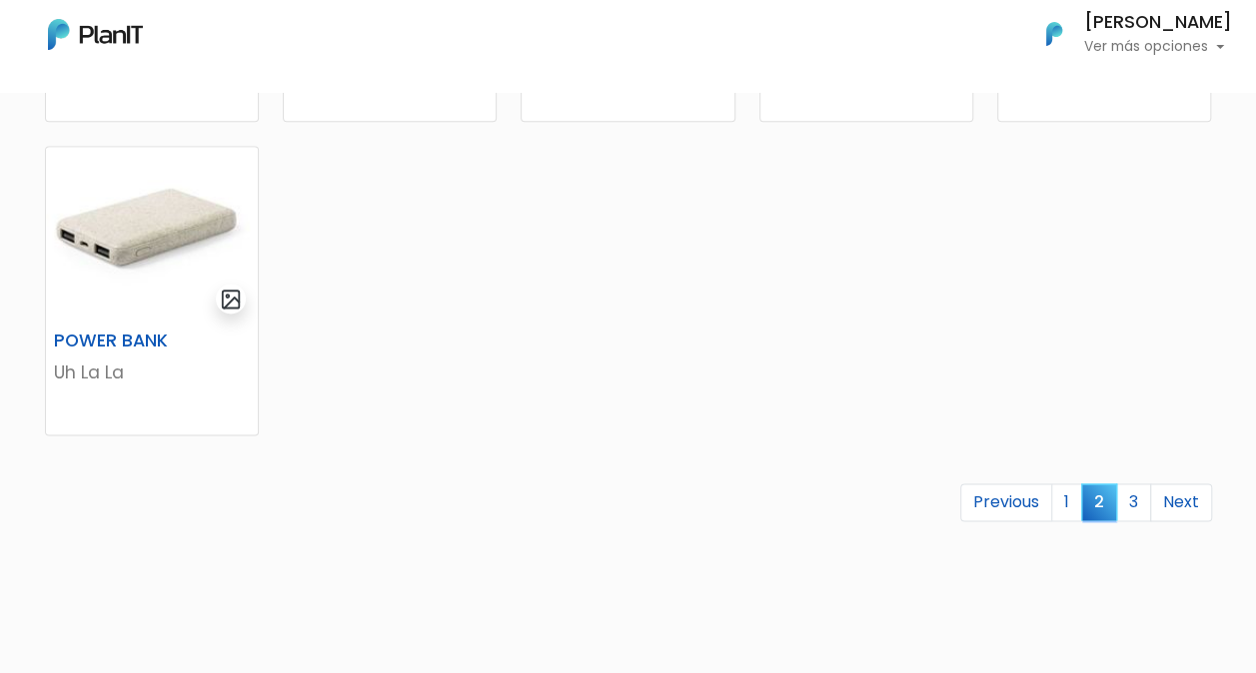
scroll to position [1299, 0]
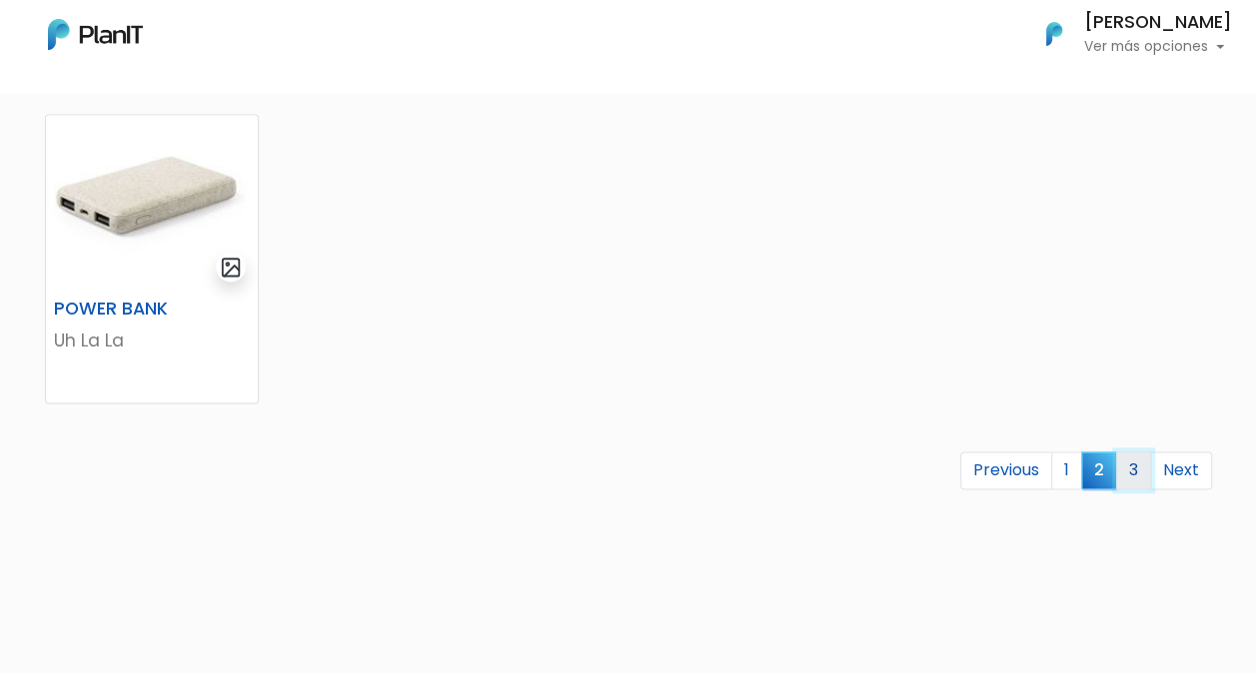
click at [1139, 466] on link "3" at bounding box center [1133, 471] width 35 height 38
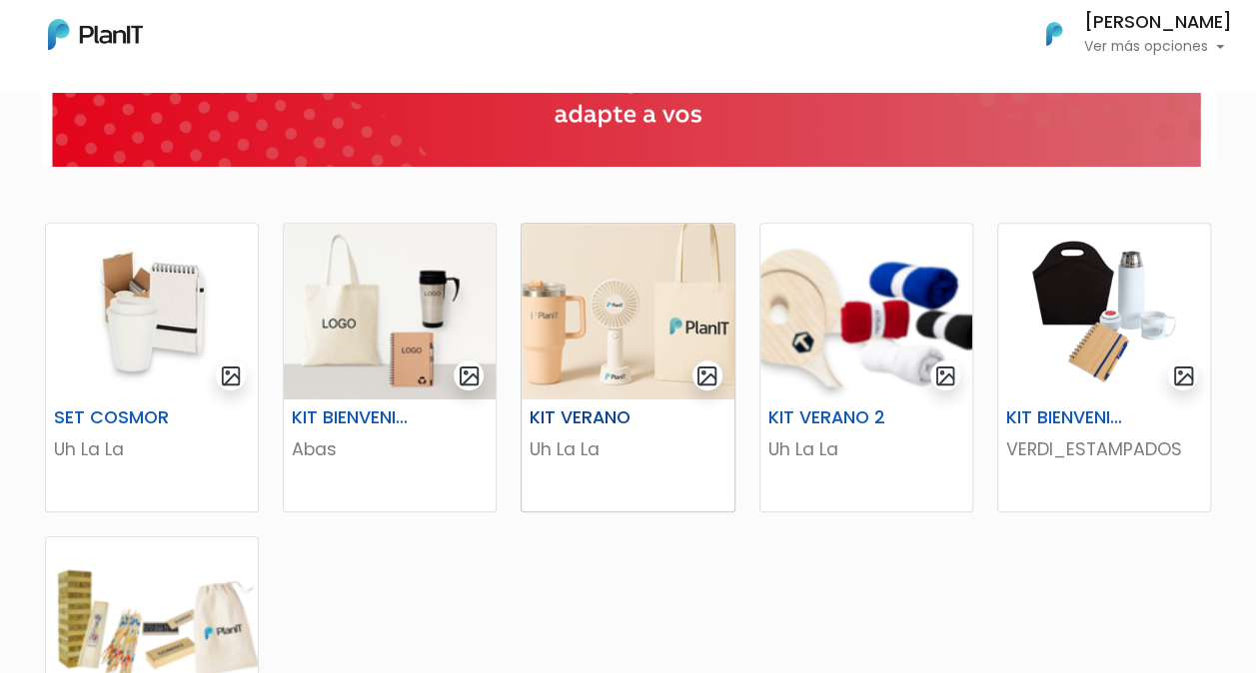
scroll to position [200, 0]
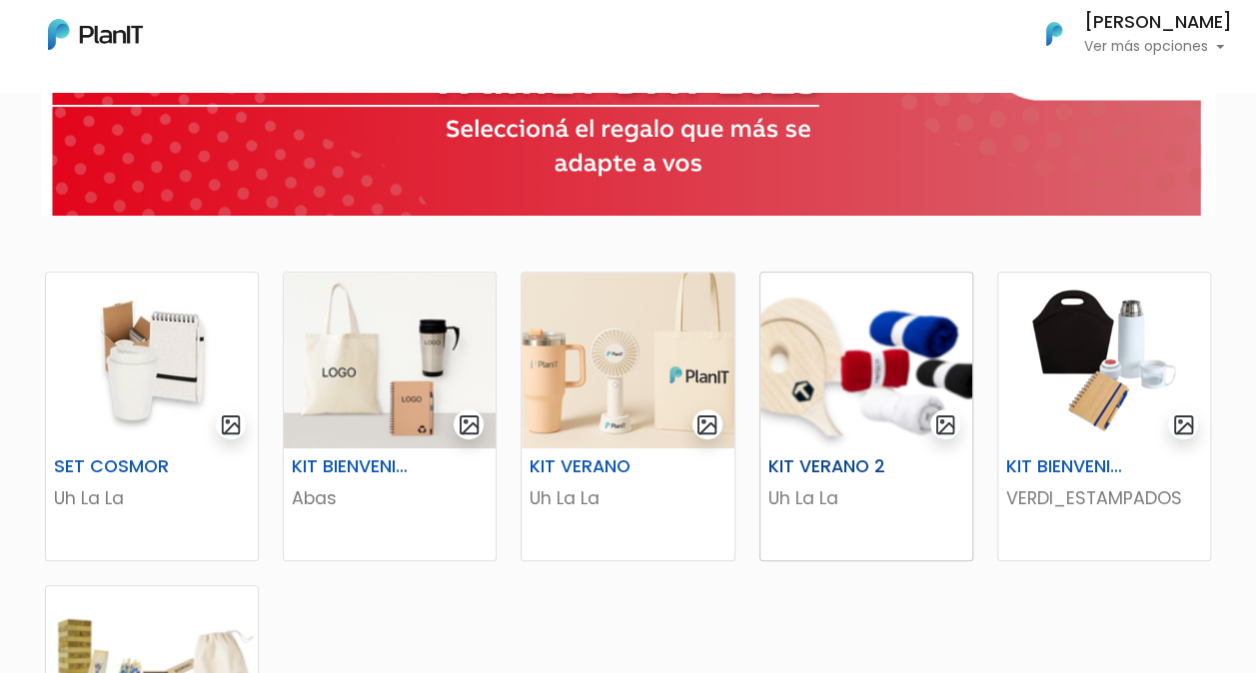
click at [794, 457] on h6 "KIT VERANO 2" at bounding box center [829, 466] width 147 height 21
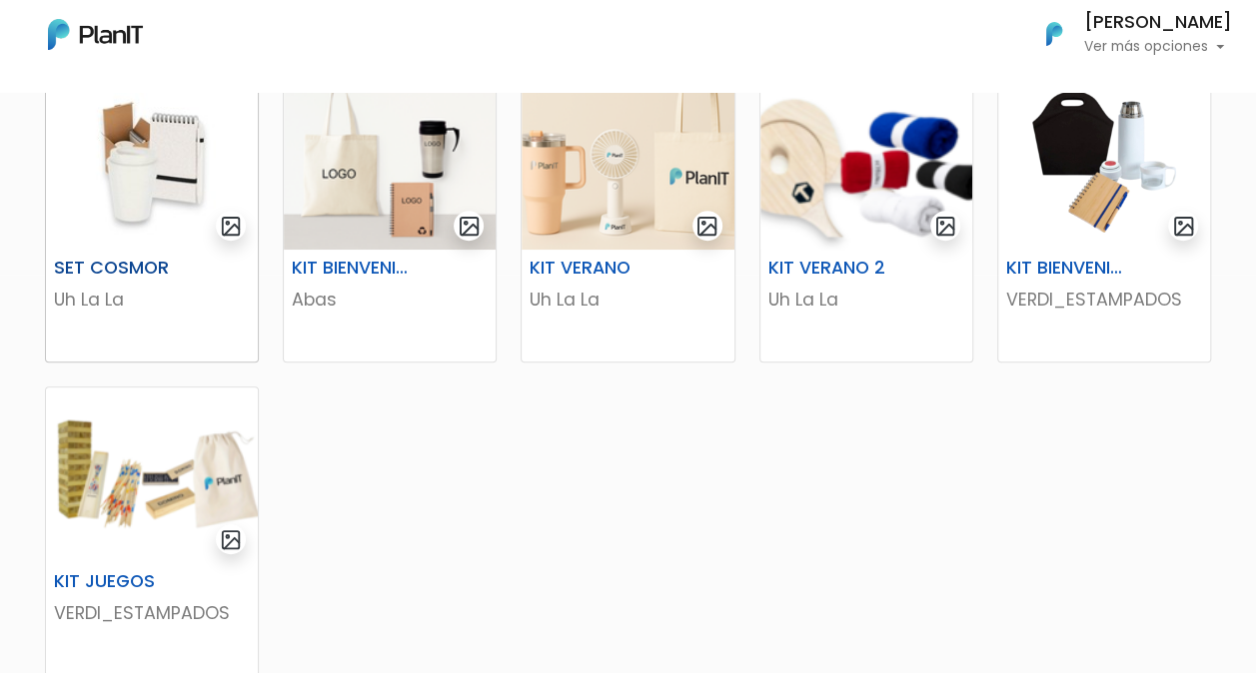
scroll to position [400, 0]
click at [102, 503] on img at bounding box center [152, 475] width 212 height 176
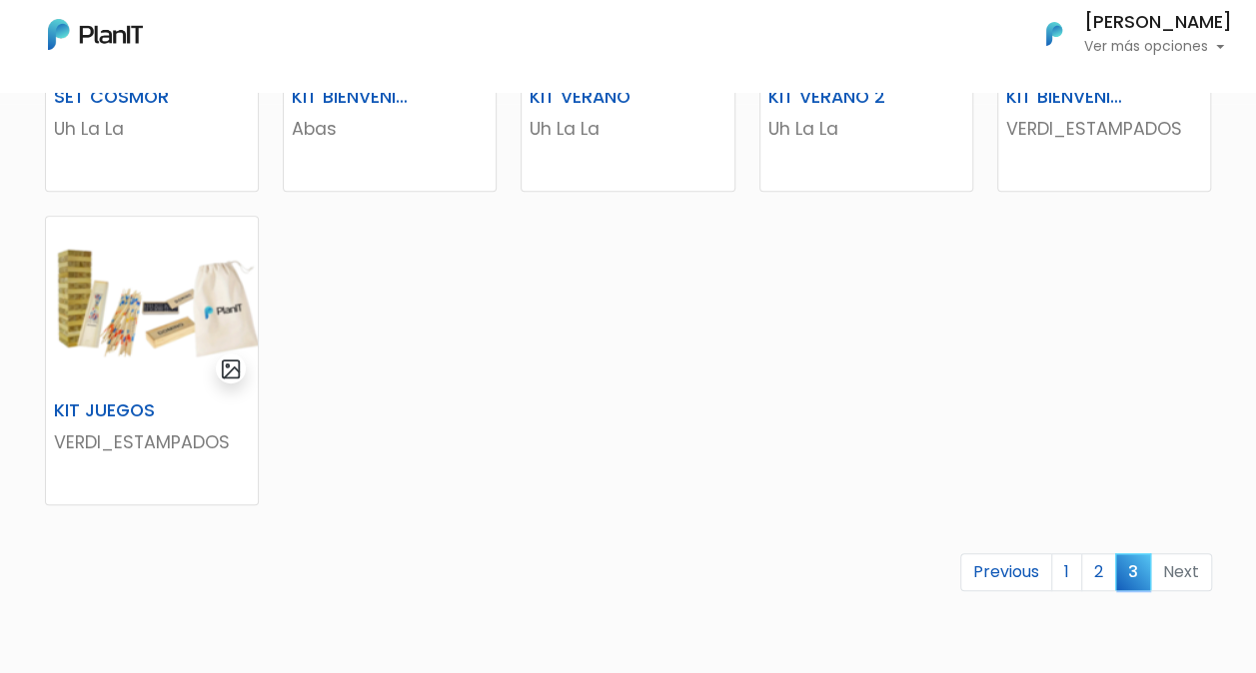
scroll to position [799, 0]
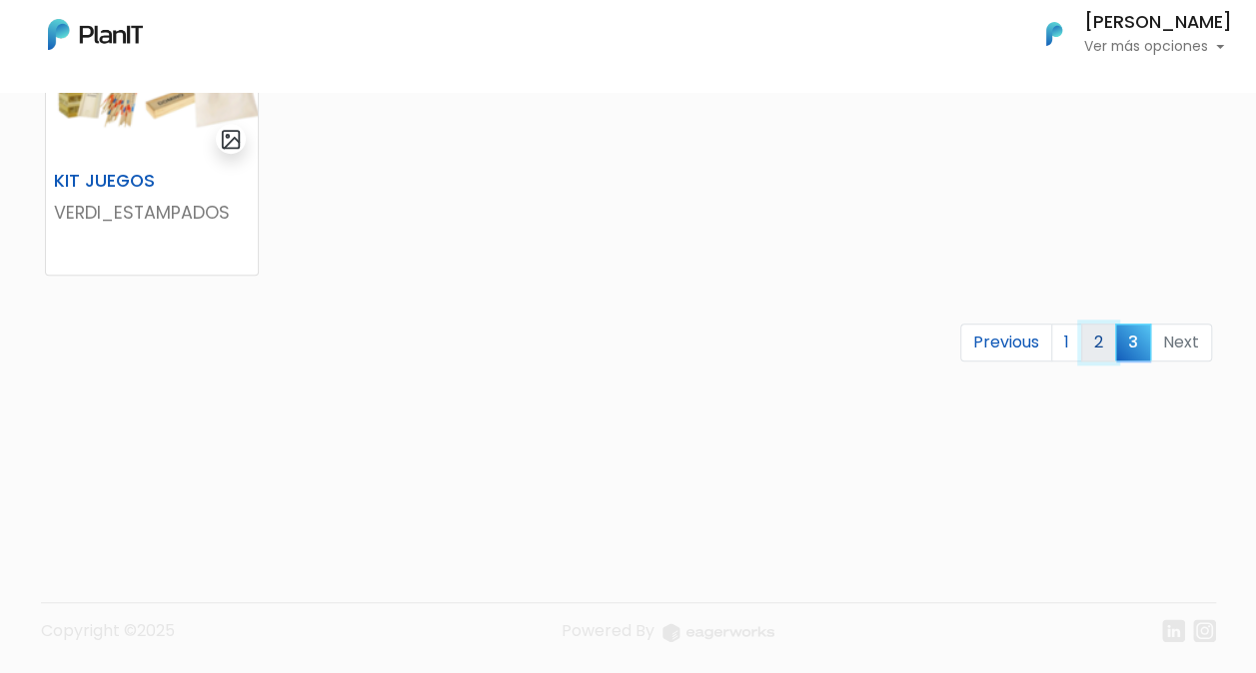
click at [1107, 351] on link "2" at bounding box center [1098, 343] width 35 height 38
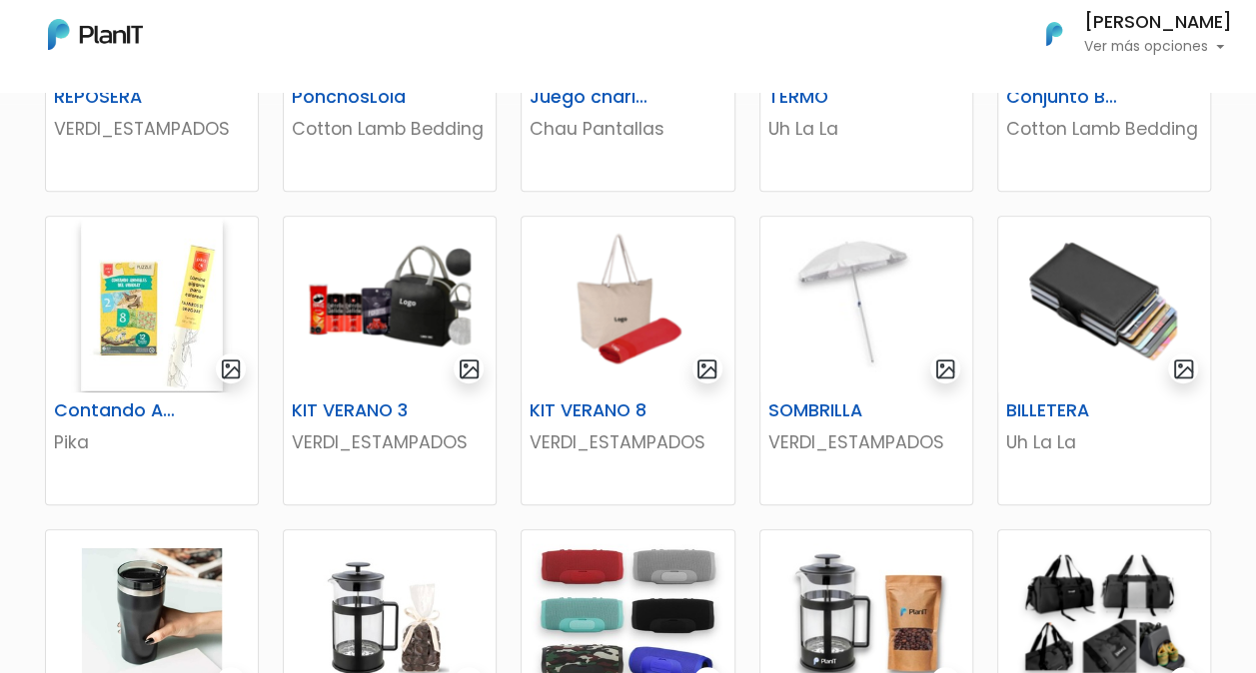
scroll to position [599, 0]
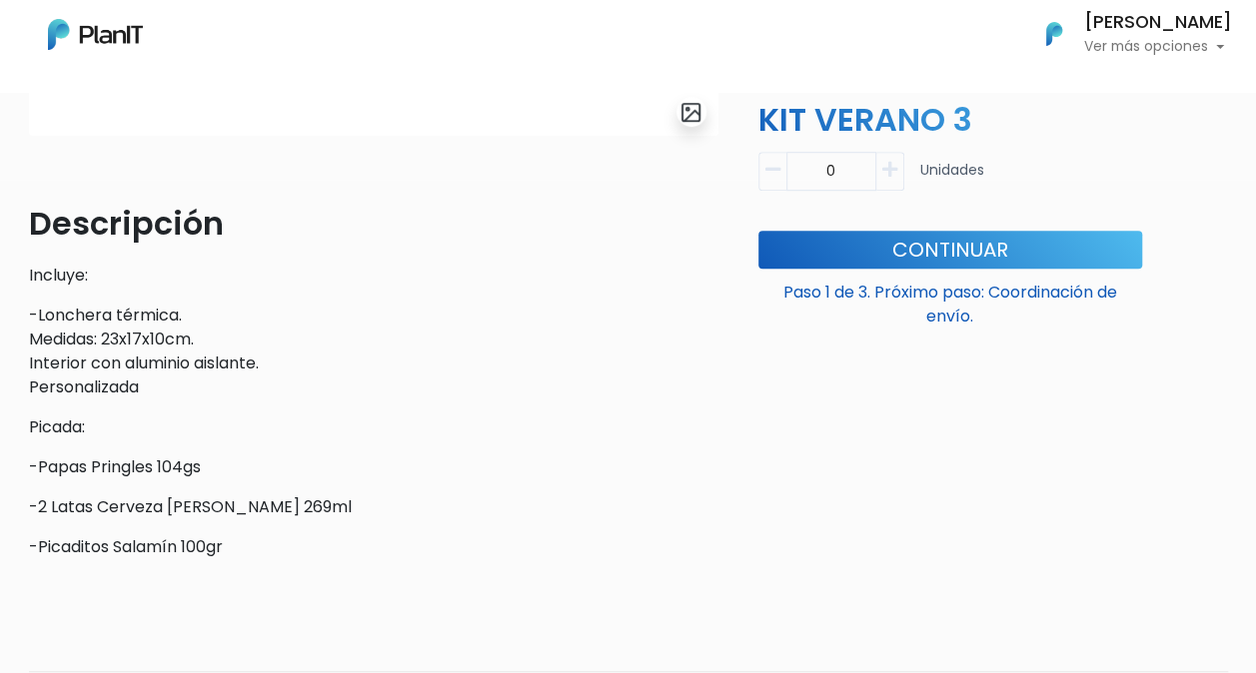
scroll to position [499, 0]
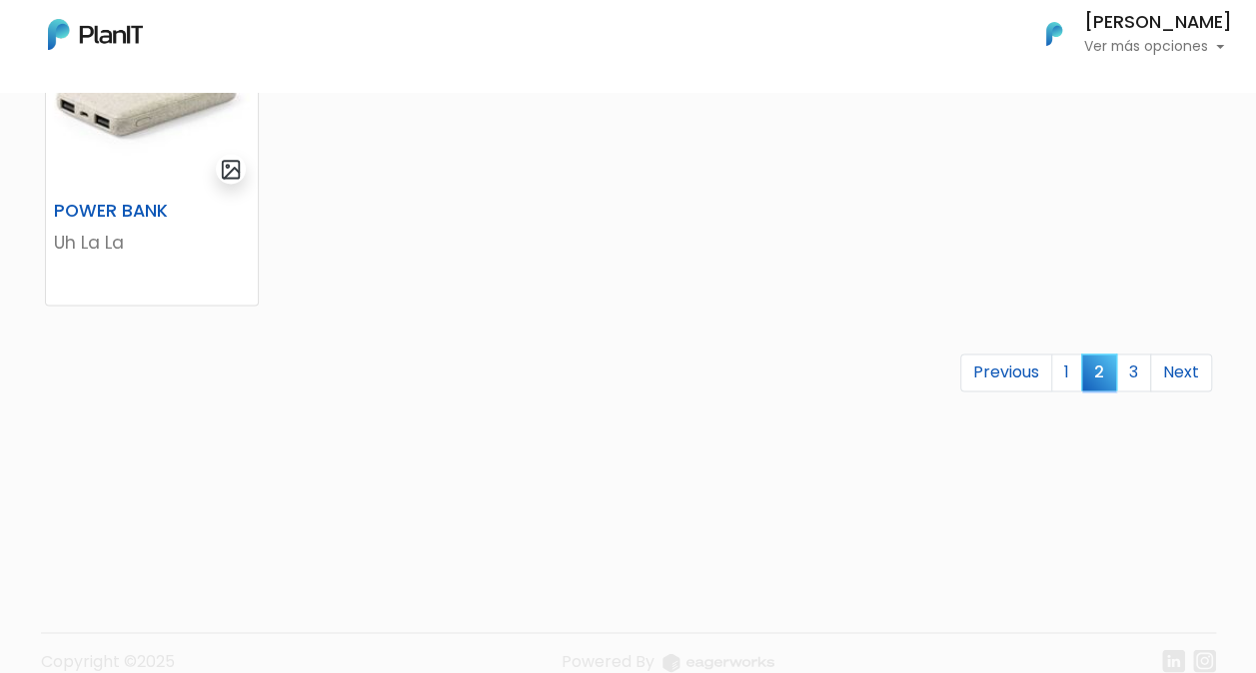
scroll to position [1398, 0]
click at [1065, 365] on link "1" at bounding box center [1066, 371] width 31 height 38
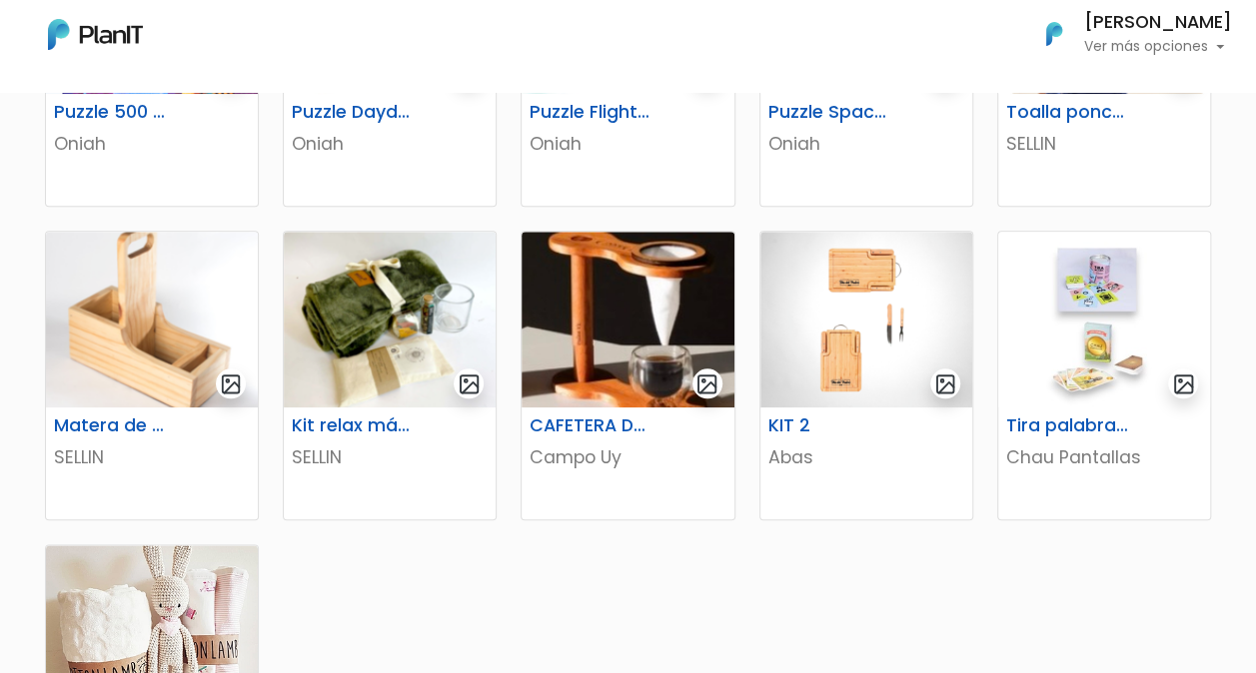
scroll to position [899, 0]
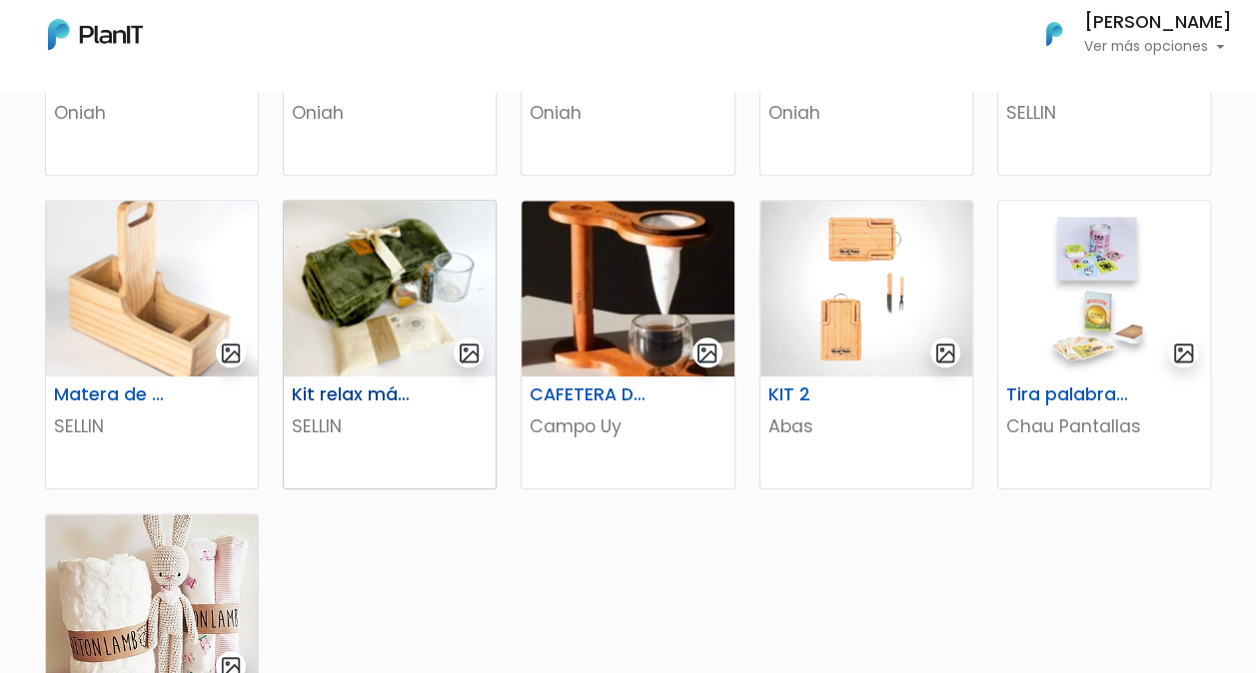
click at [366, 395] on h6 "Kit relax más té" at bounding box center [353, 395] width 147 height 21
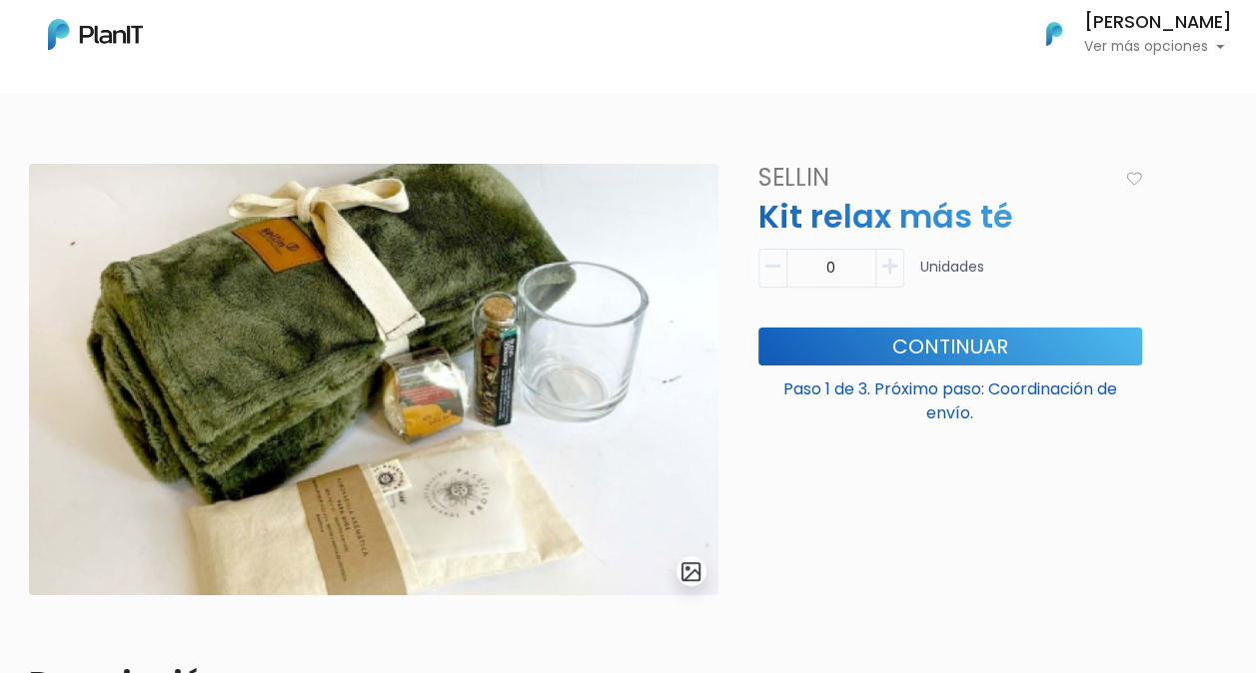
scroll to position [4, 0]
